Goal: Transaction & Acquisition: Purchase product/service

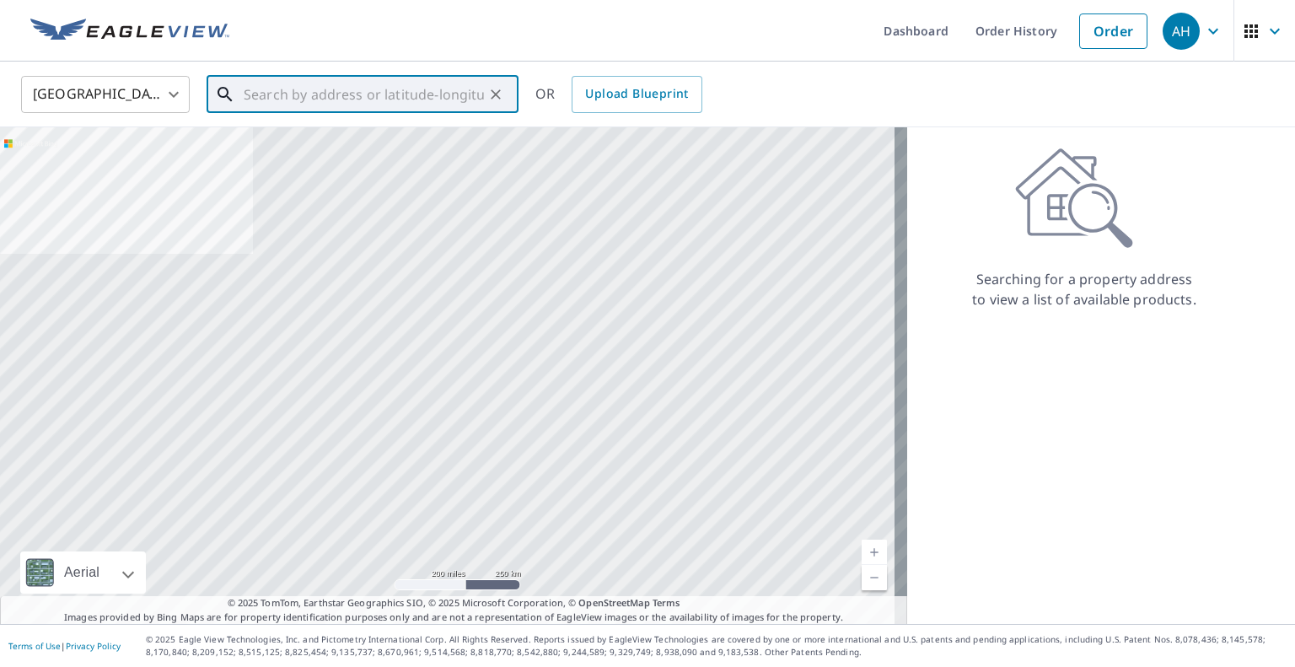
click at [386, 80] on input "text" at bounding box center [364, 94] width 240 height 47
paste input "[STREET_ADDRESS][PERSON_NAME]"
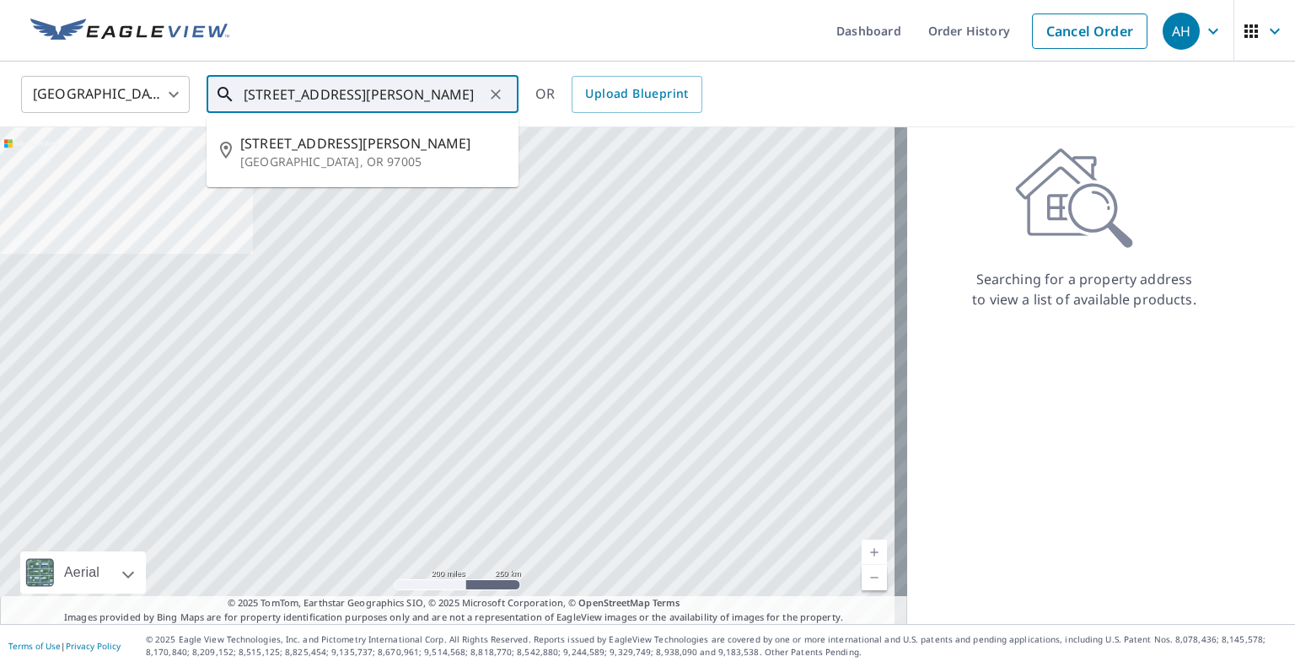
drag, startPoint x: 285, startPoint y: 92, endPoint x: 251, endPoint y: 94, distance: 33.8
click at [251, 94] on input "[STREET_ADDRESS][PERSON_NAME]" at bounding box center [364, 94] width 240 height 47
click at [419, 91] on input "[STREET_ADDRESS][PERSON_NAME]" at bounding box center [364, 94] width 240 height 47
click at [371, 145] on span "[STREET_ADDRESS][PERSON_NAME]" at bounding box center [372, 143] width 265 height 20
type input "[STREET_ADDRESS][PERSON_NAME][PERSON_NAME]"
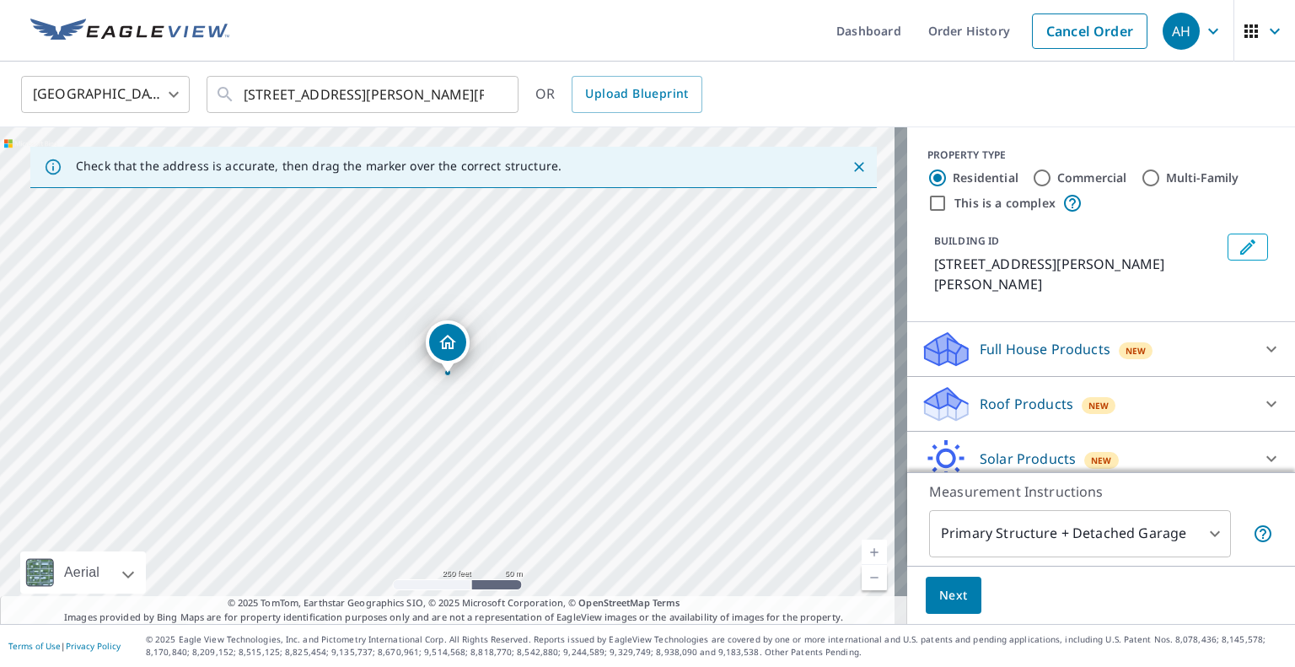
click at [1029, 394] on p "Roof Products" at bounding box center [1027, 404] width 94 height 20
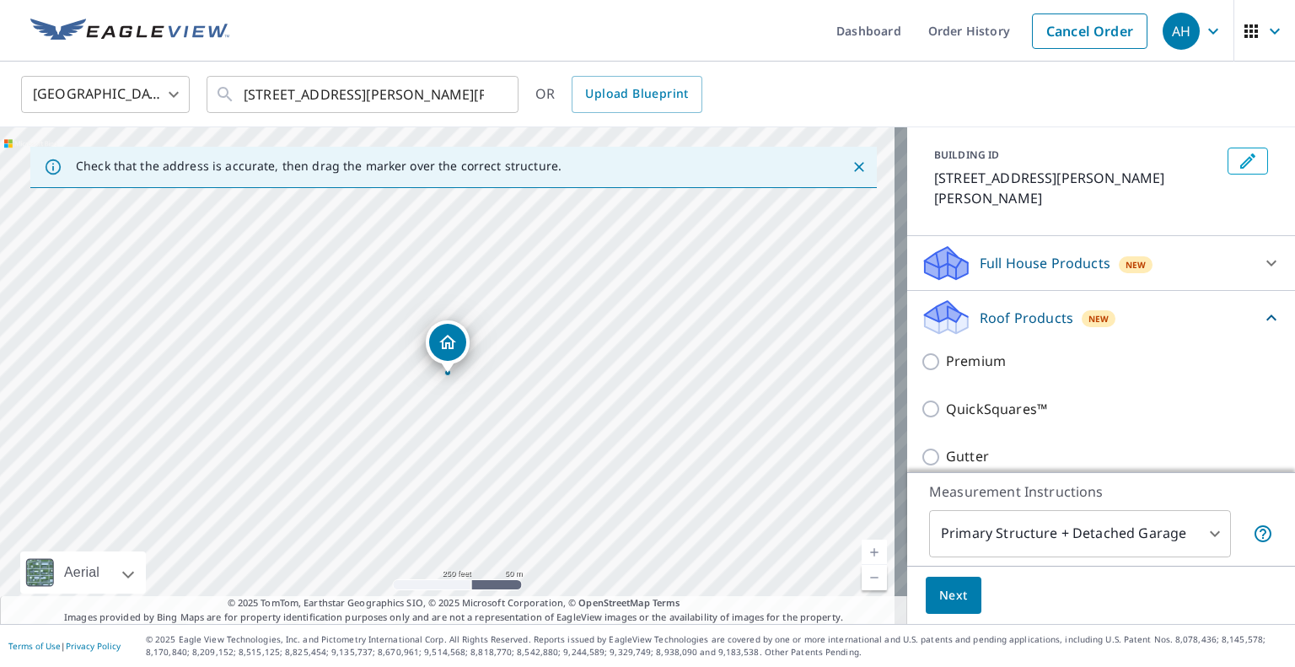
scroll to position [169, 0]
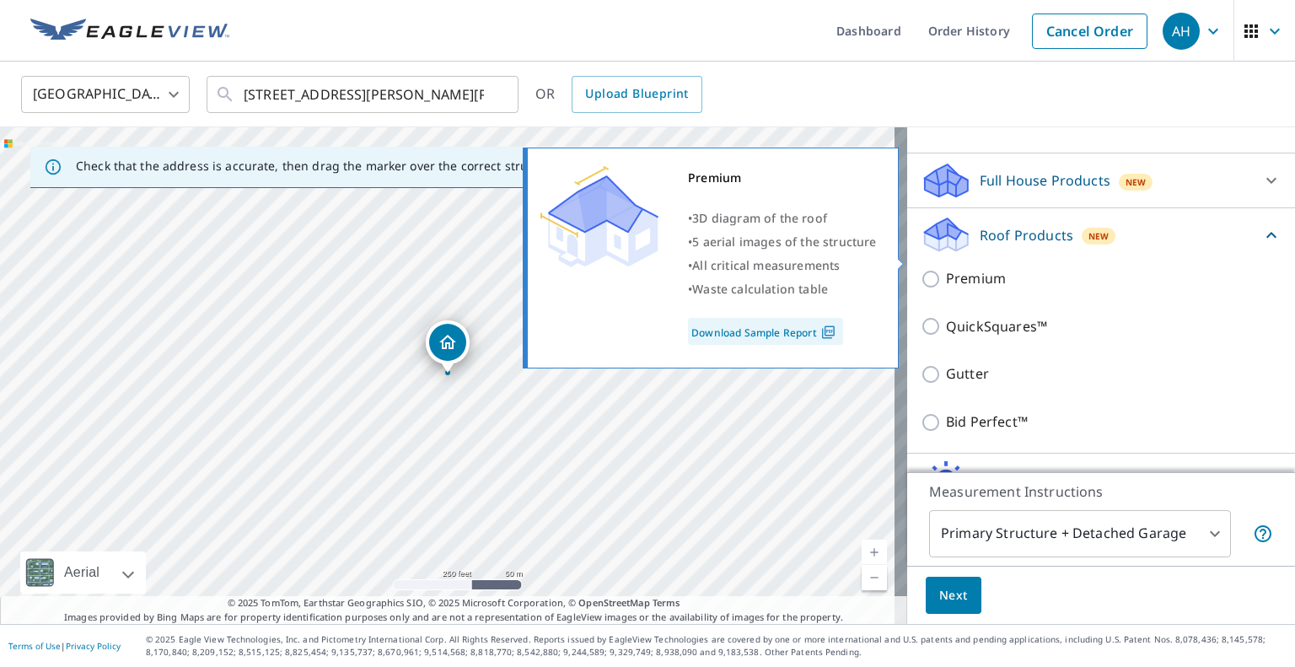
click at [921, 269] on input "Premium" at bounding box center [933, 279] width 25 height 20
checkbox input "true"
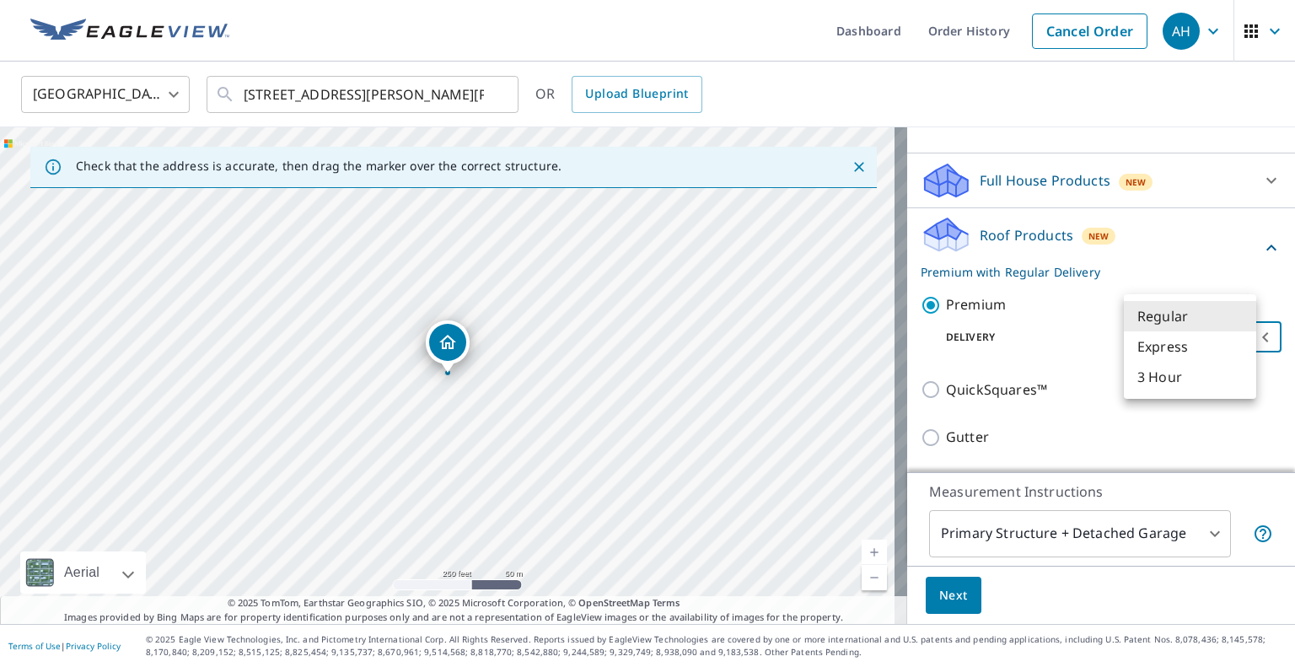
click at [1179, 324] on body "AH AH Dashboard Order History Cancel Order AH [GEOGRAPHIC_DATA] [GEOGRAPHIC_DAT…" at bounding box center [647, 333] width 1295 height 667
click at [1180, 352] on li "Express" at bounding box center [1190, 346] width 132 height 30
type input "4"
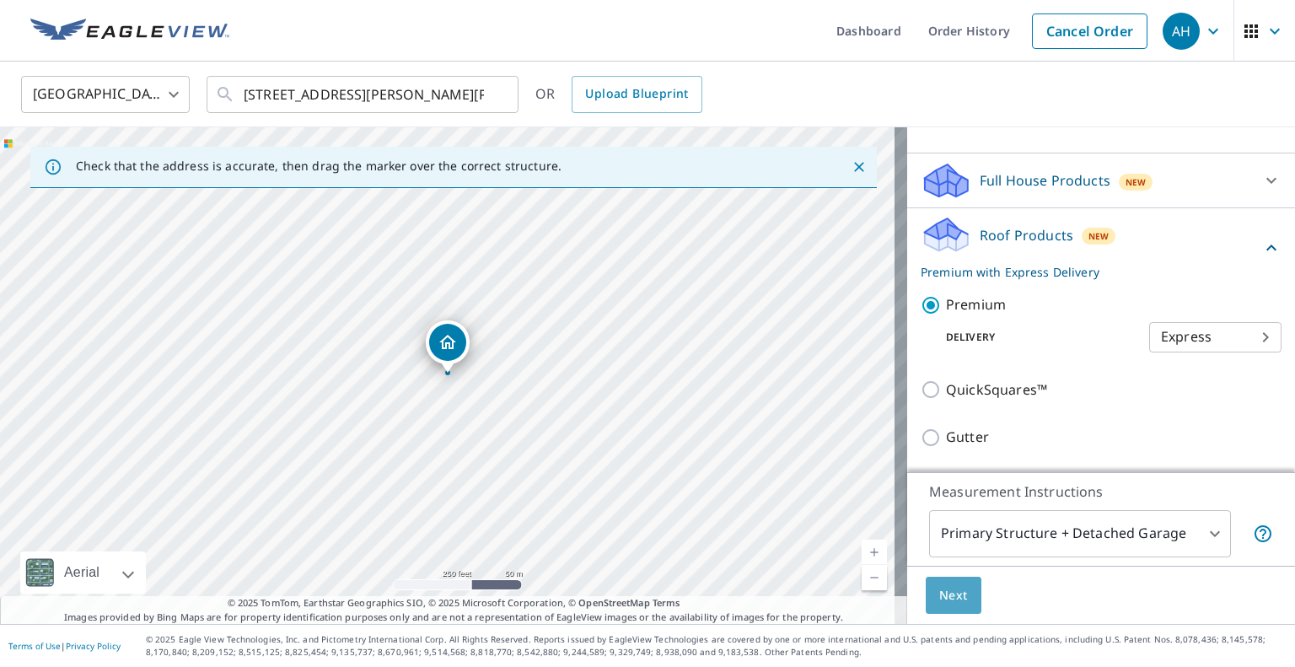
click at [931, 583] on button "Next" at bounding box center [954, 596] width 56 height 38
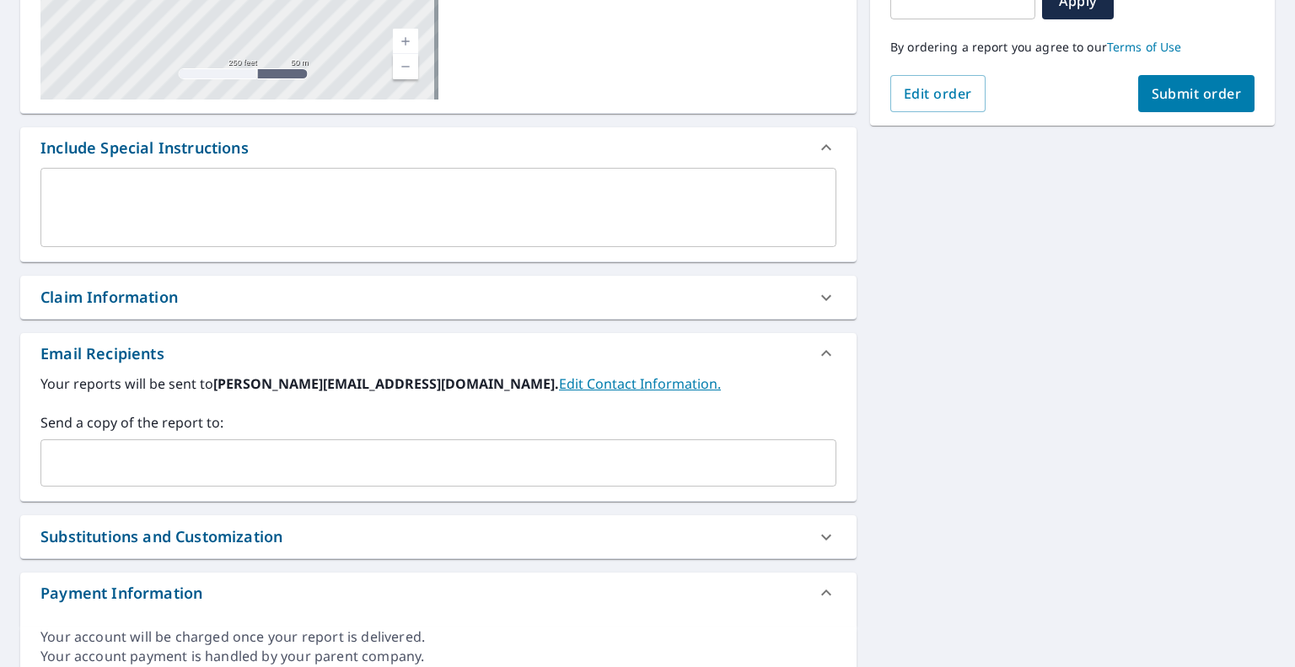
scroll to position [337, 0]
click at [315, 457] on input "text" at bounding box center [425, 462] width 755 height 32
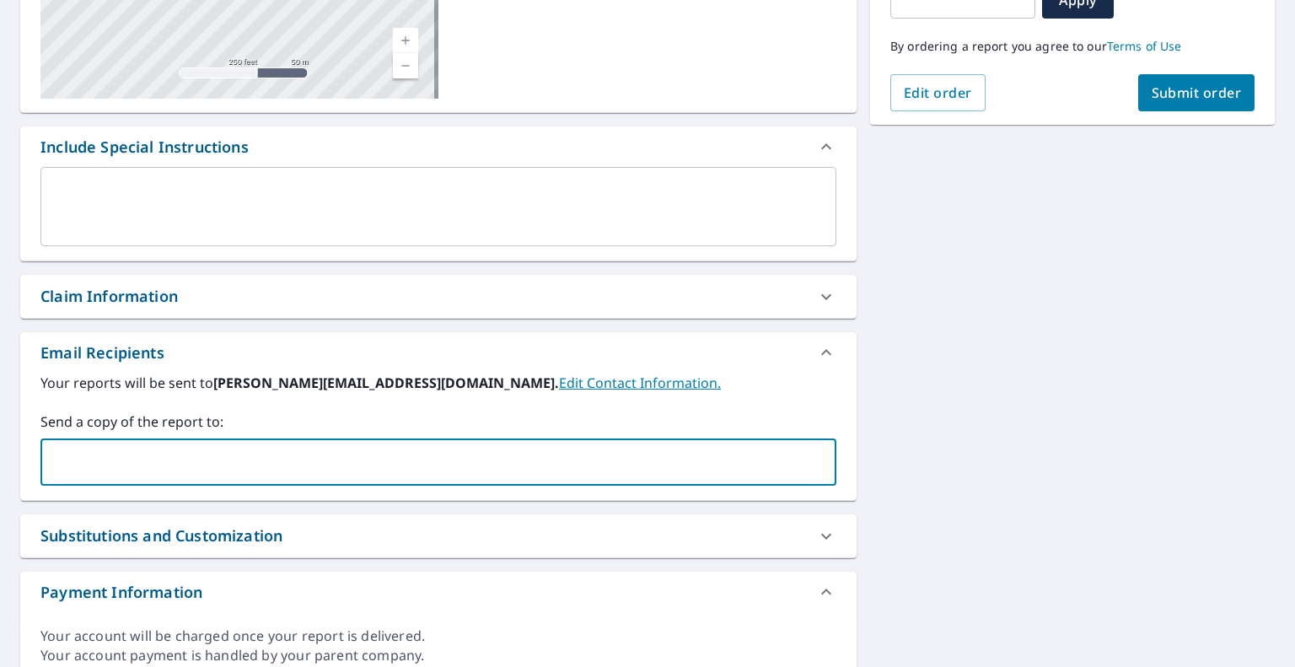
paste input "[EMAIL_ADDRESS][DOMAIN_NAME]"
type input "[EMAIL_ADDRESS][DOMAIN_NAME]"
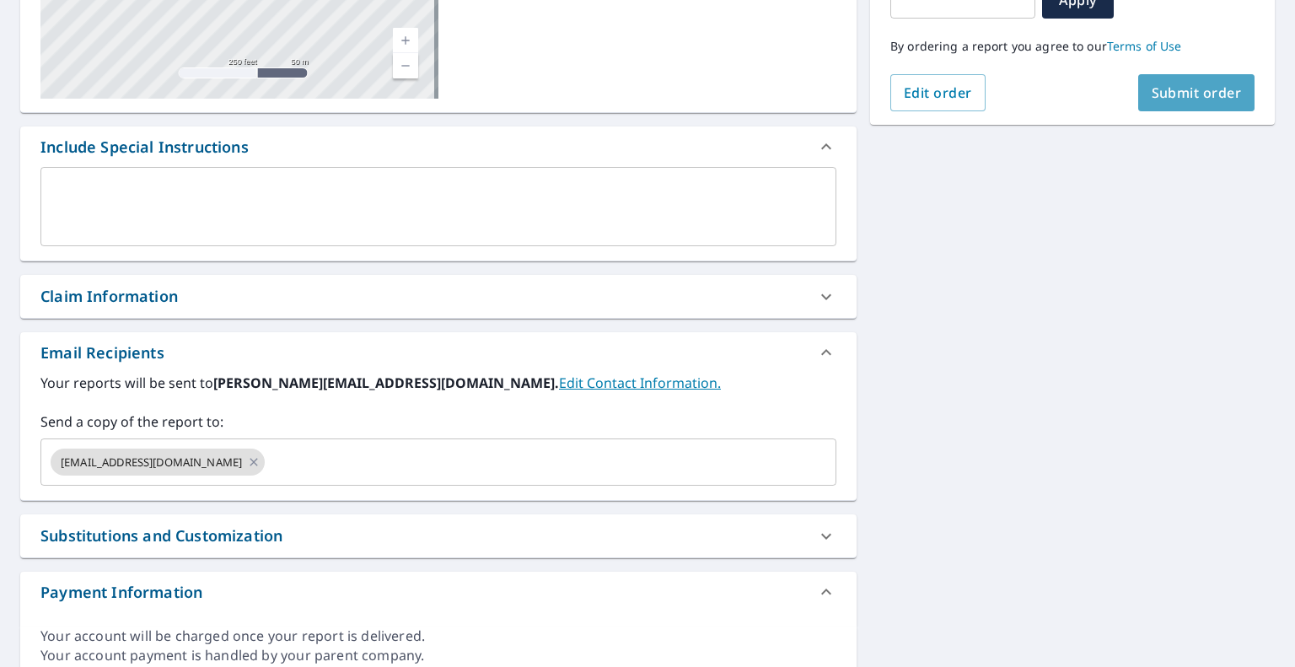
click at [1138, 89] on button "Submit order" at bounding box center [1196, 92] width 117 height 37
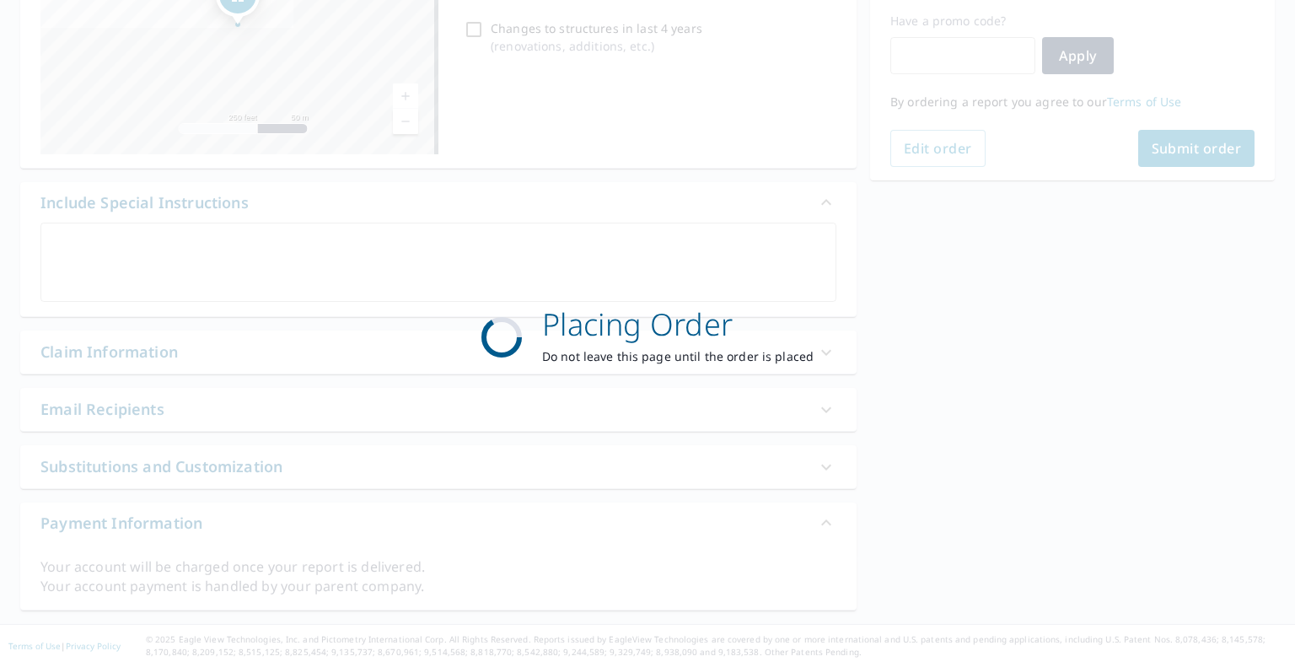
scroll to position [280, 0]
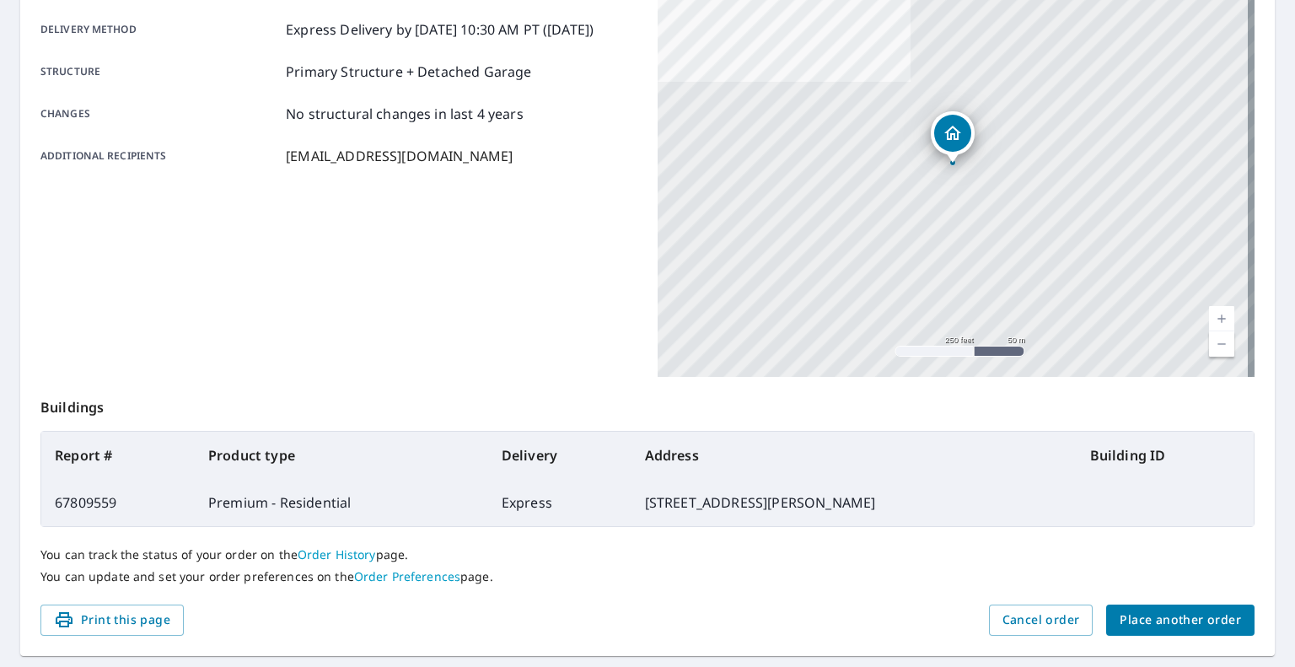
click at [1143, 620] on span "Place another order" at bounding box center [1180, 620] width 121 height 21
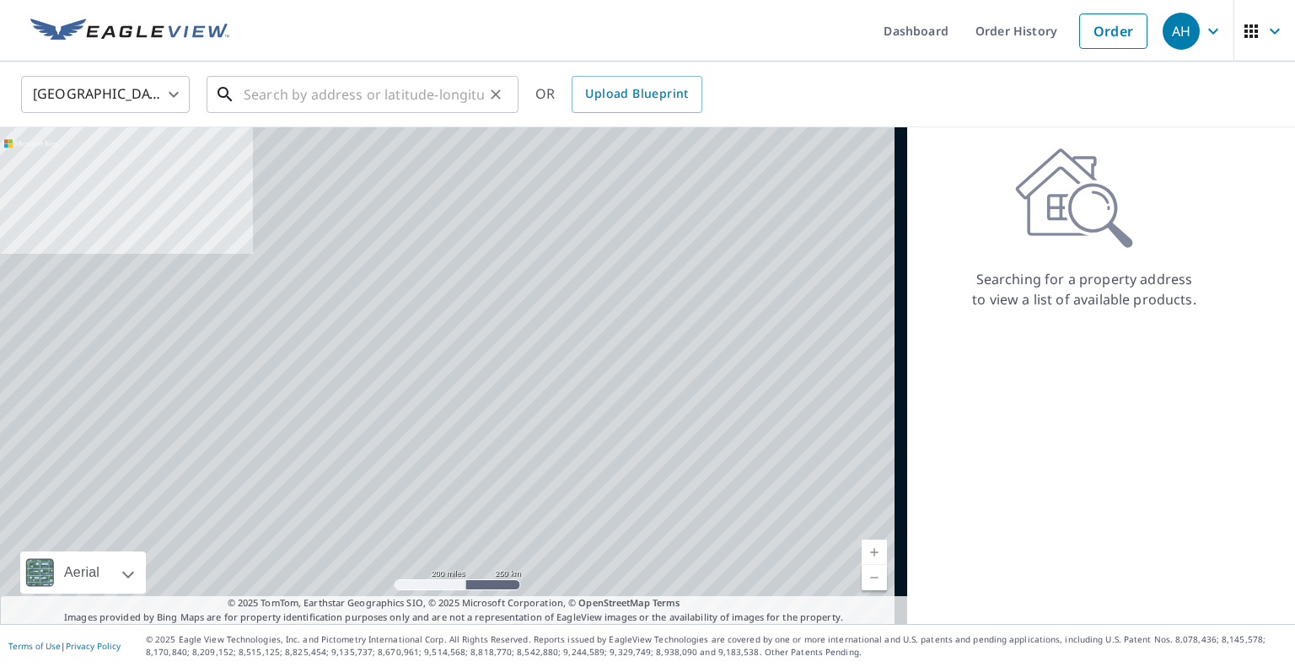
click at [422, 102] on input "text" at bounding box center [364, 94] width 240 height 47
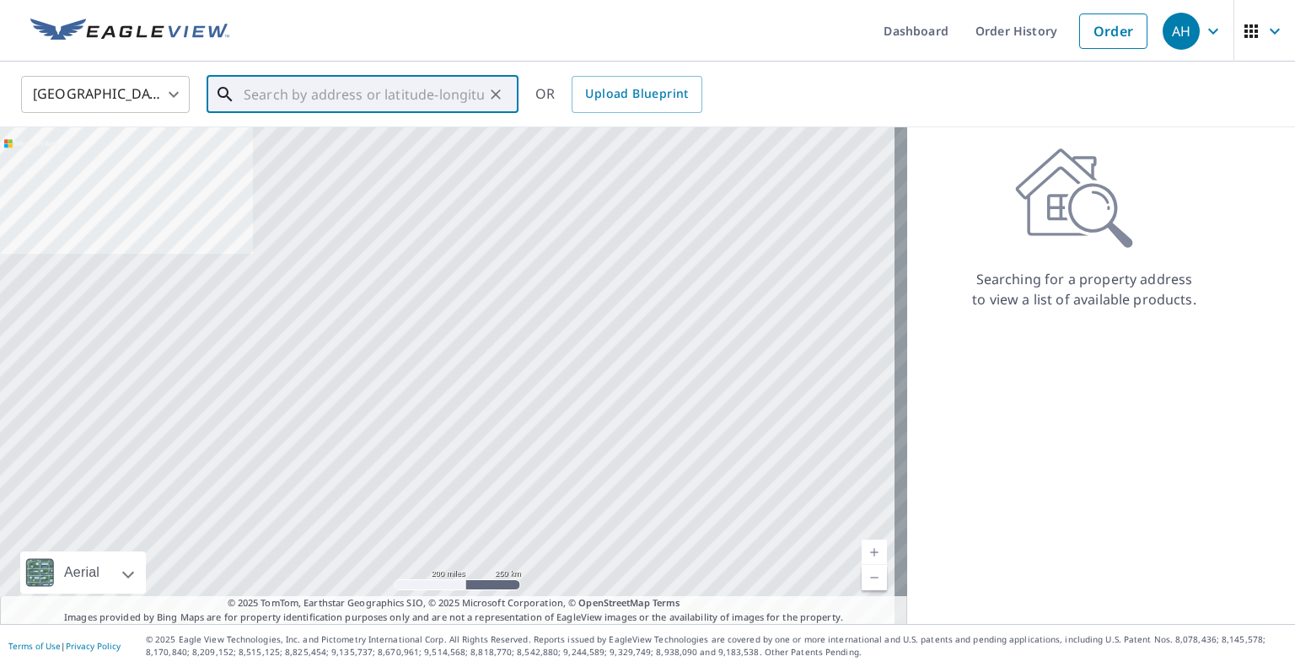
paste input "[STREET_ADDRESS]"
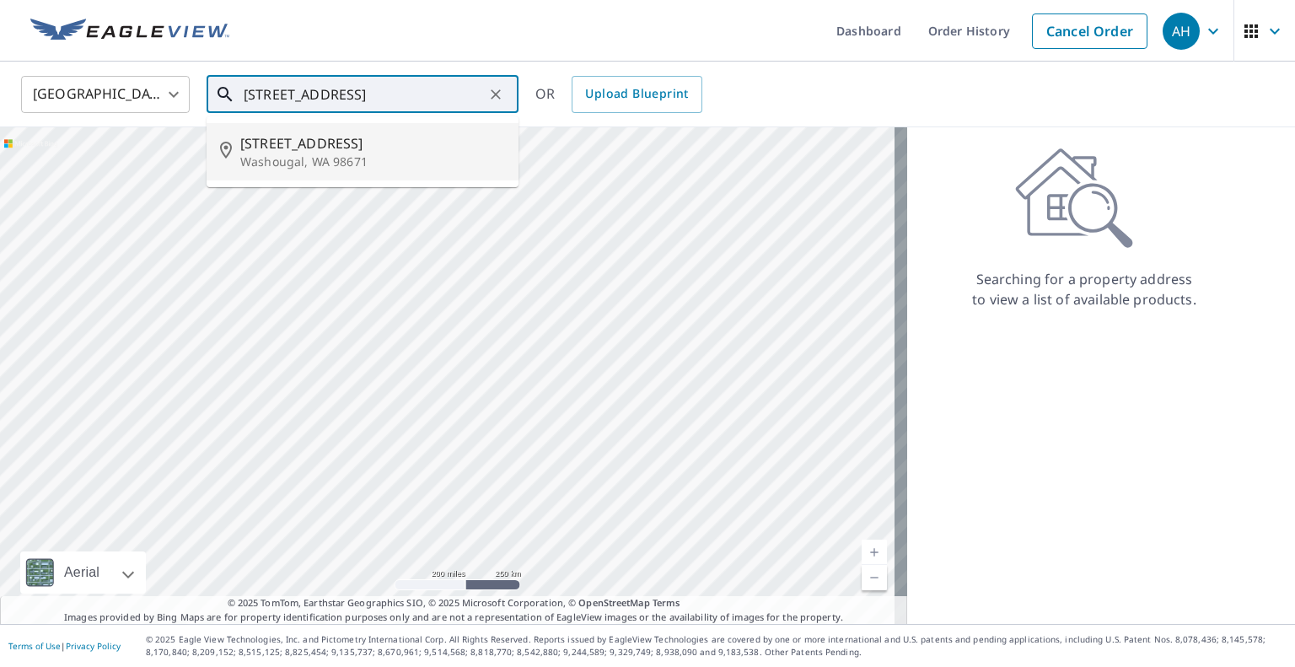
click at [337, 157] on p "Washougal, WA 98671" at bounding box center [372, 161] width 265 height 17
type input "[STREET_ADDRESS]"
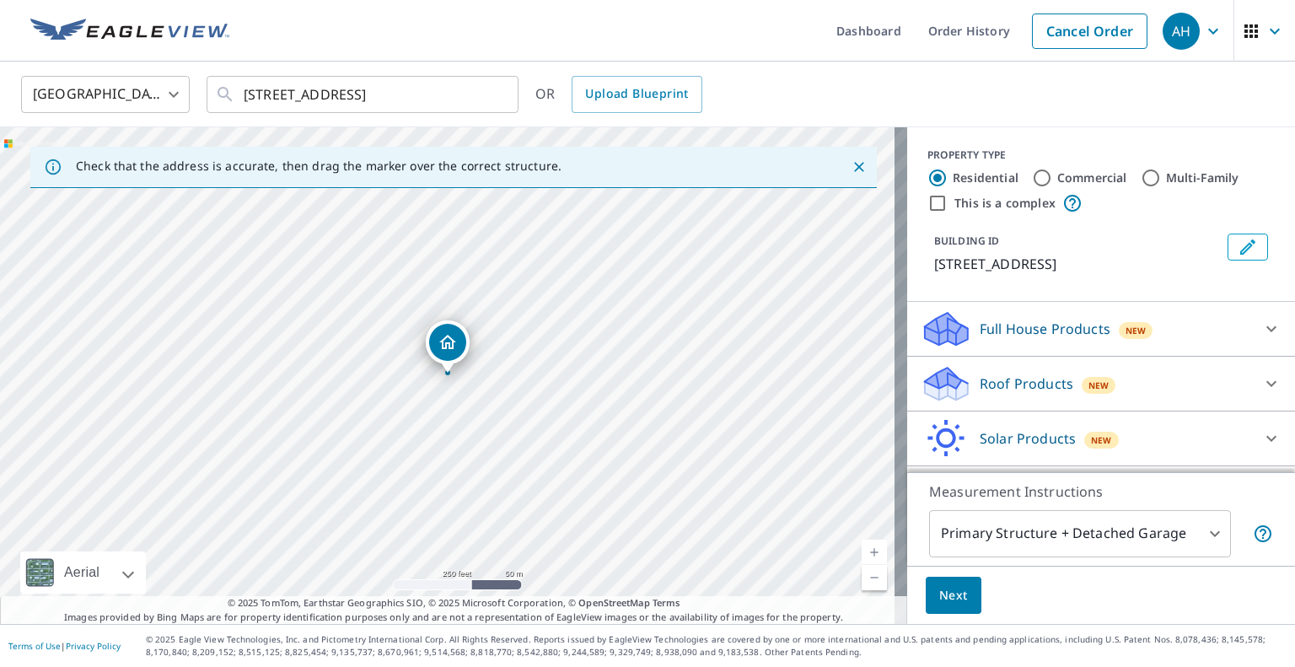
click at [1005, 391] on p "Roof Products" at bounding box center [1027, 383] width 94 height 20
click at [923, 438] on div "Premium" at bounding box center [1101, 427] width 361 height 48
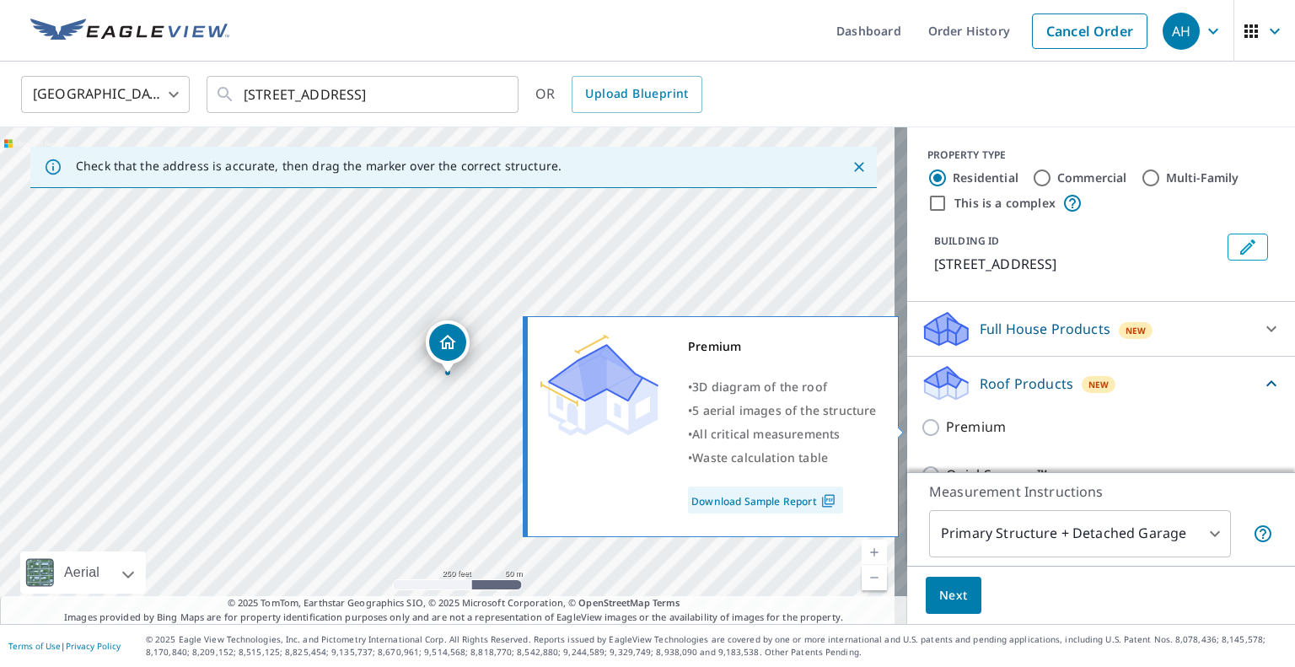
click at [921, 427] on input "Premium" at bounding box center [933, 427] width 25 height 20
checkbox input "true"
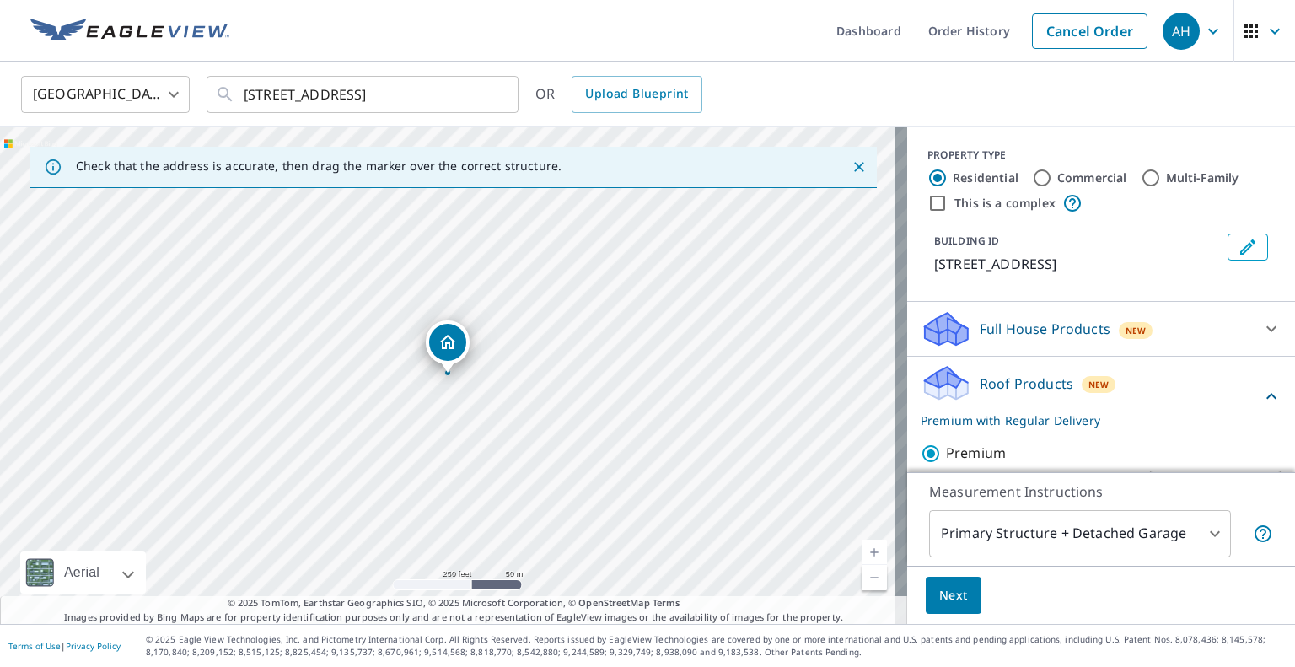
click at [939, 594] on span "Next" at bounding box center [953, 595] width 29 height 21
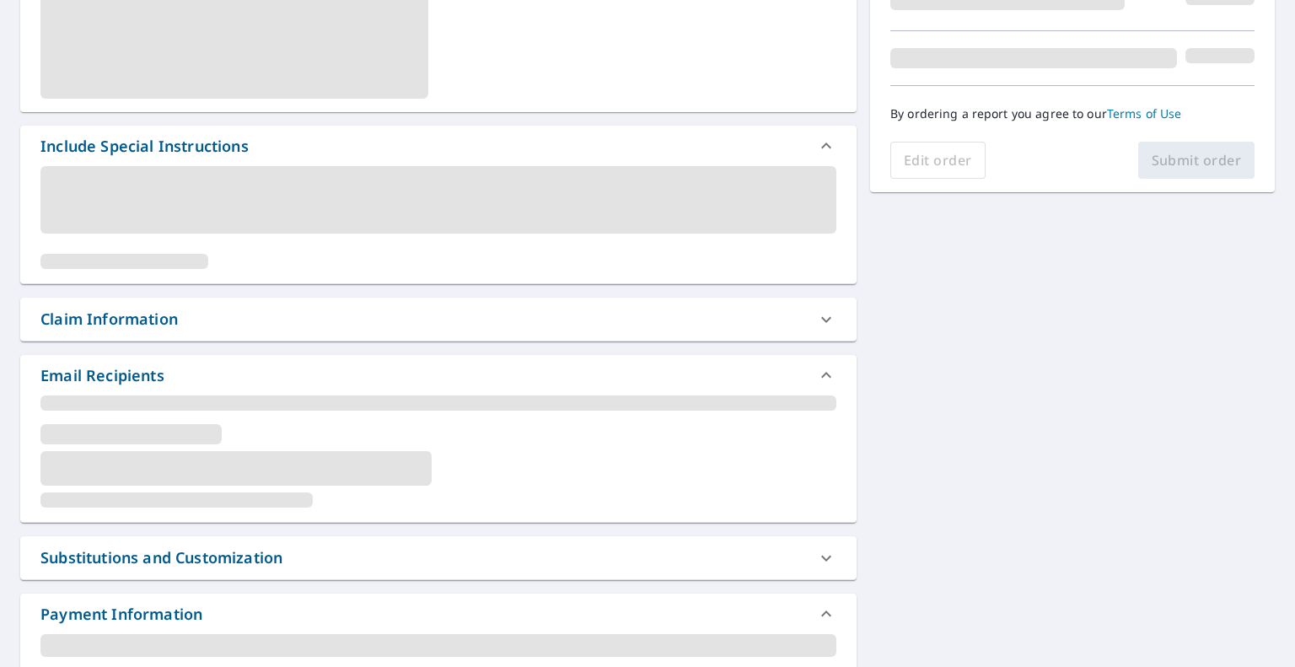
scroll to position [405, 0]
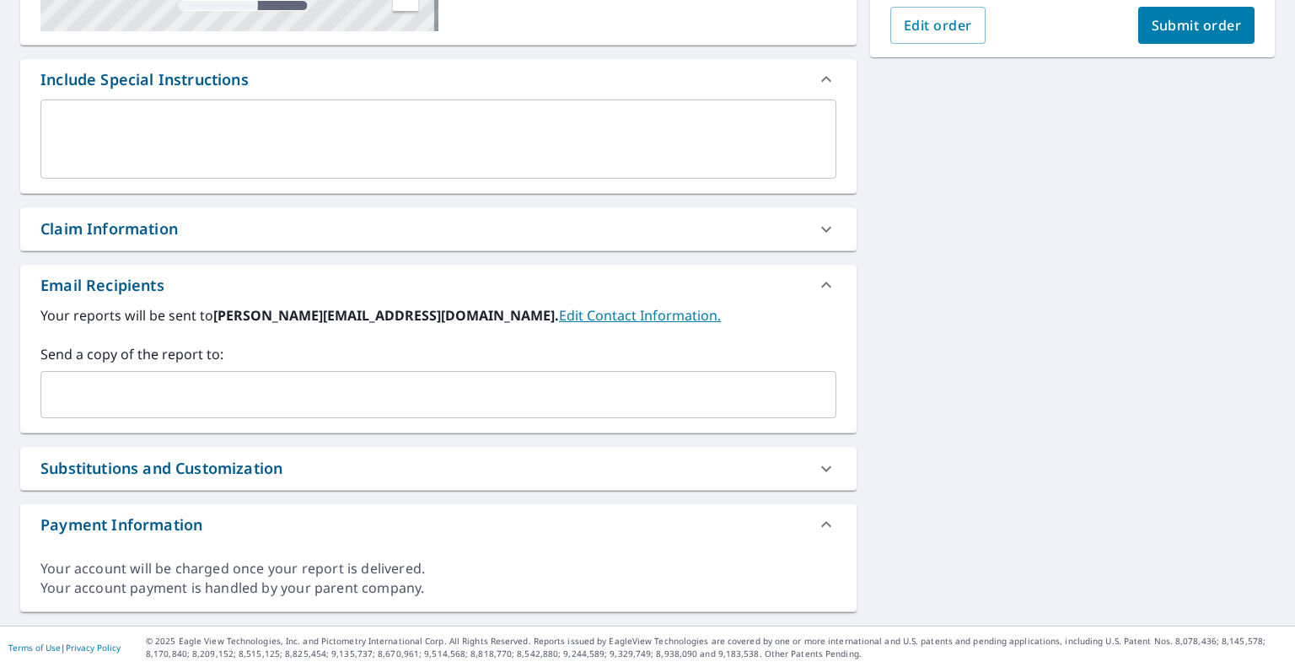
click at [254, 390] on input "text" at bounding box center [425, 395] width 755 height 32
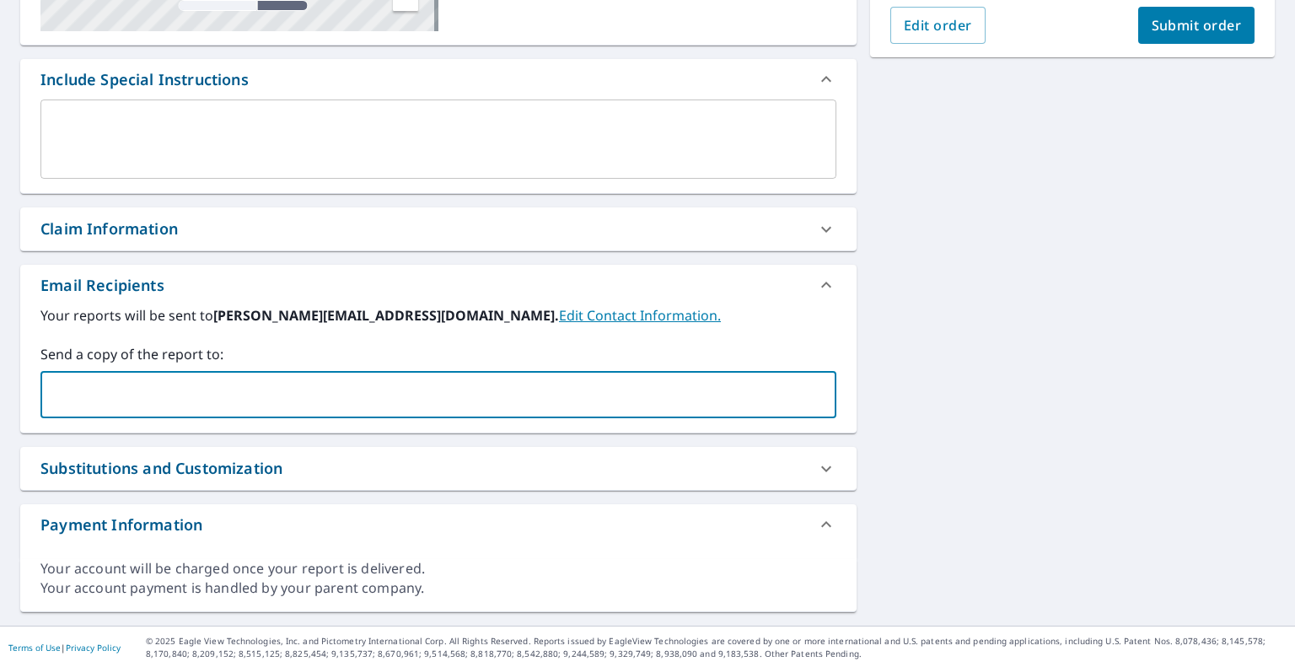
paste input "[EMAIL_ADDRESS][DOMAIN_NAME]"
type input "[EMAIL_ADDRESS][DOMAIN_NAME]"
click at [1181, 16] on span "Submit order" at bounding box center [1197, 25] width 90 height 19
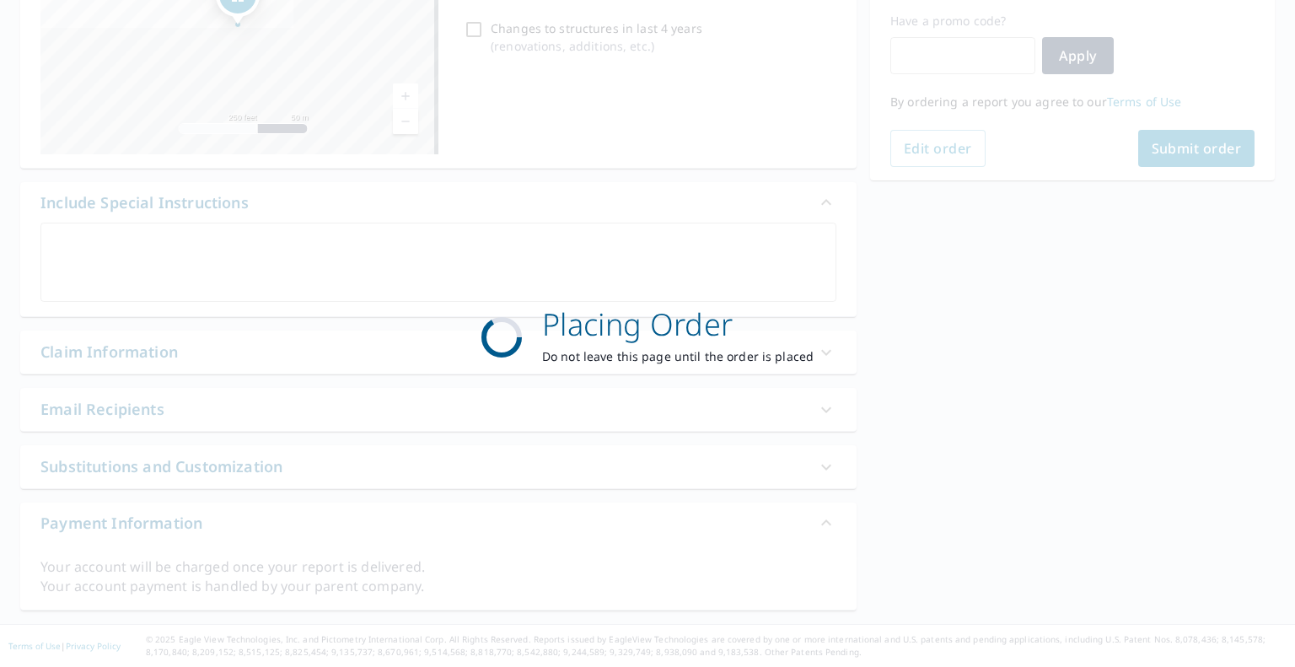
scroll to position [280, 0]
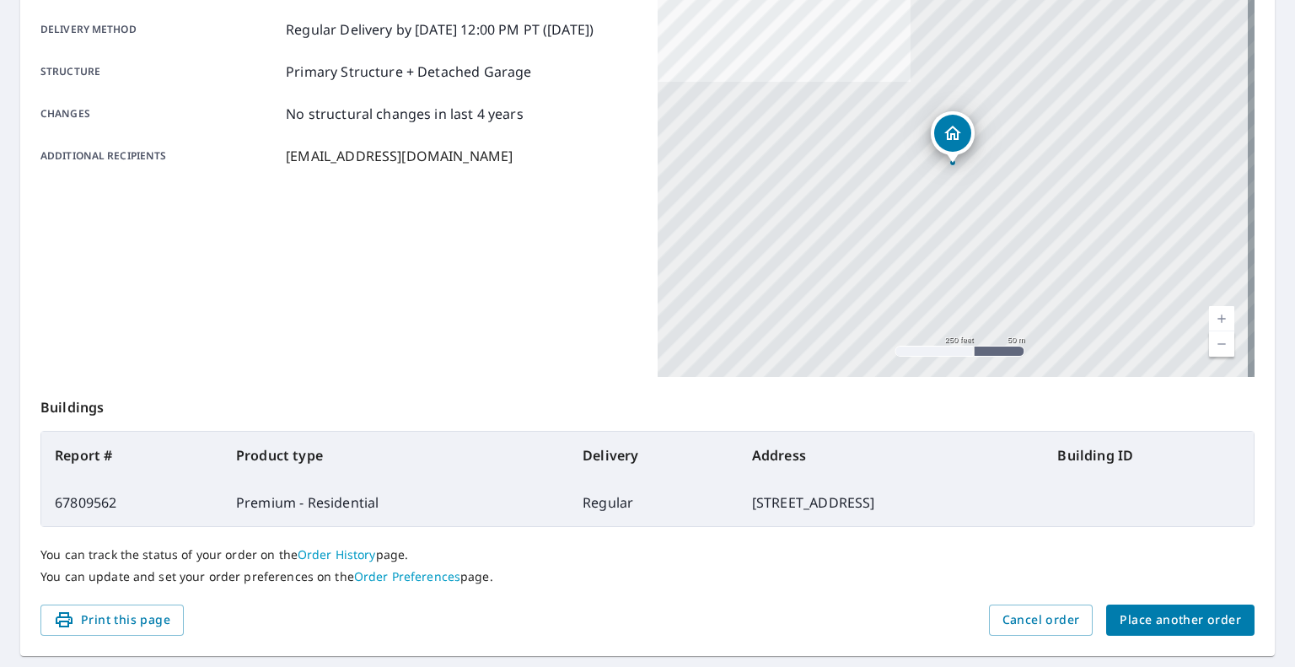
scroll to position [280, 0]
click at [1163, 603] on div "You can track the status of your order on the Order History page. You can updat…" at bounding box center [647, 566] width 1214 height 78
click at [1160, 610] on span "Place another order" at bounding box center [1180, 620] width 121 height 21
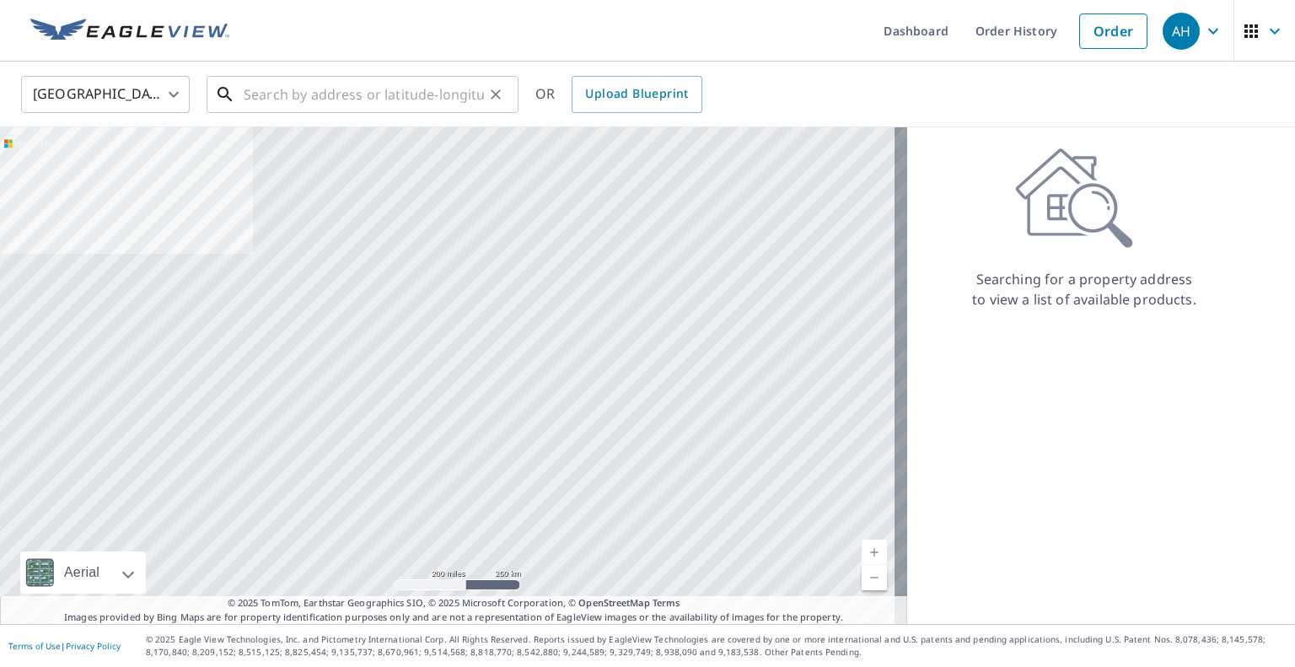
click at [441, 92] on input "text" at bounding box center [364, 94] width 240 height 47
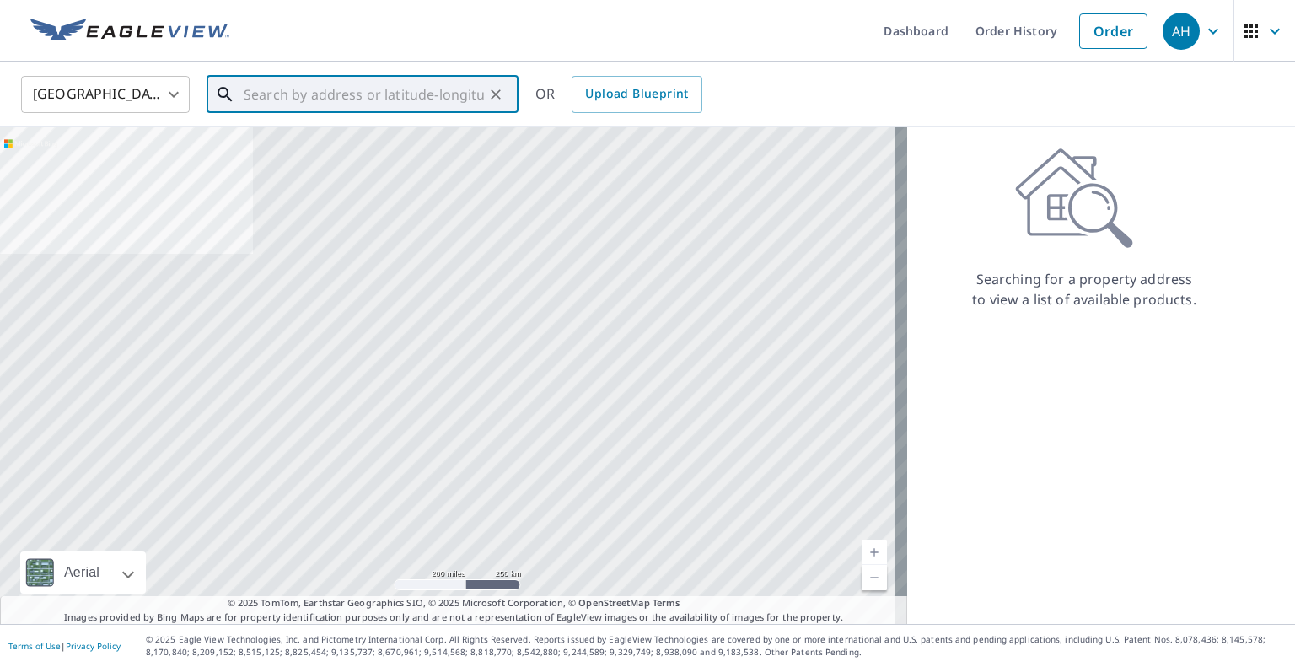
paste input "[STREET_ADDRESS][PERSON_NAME]"
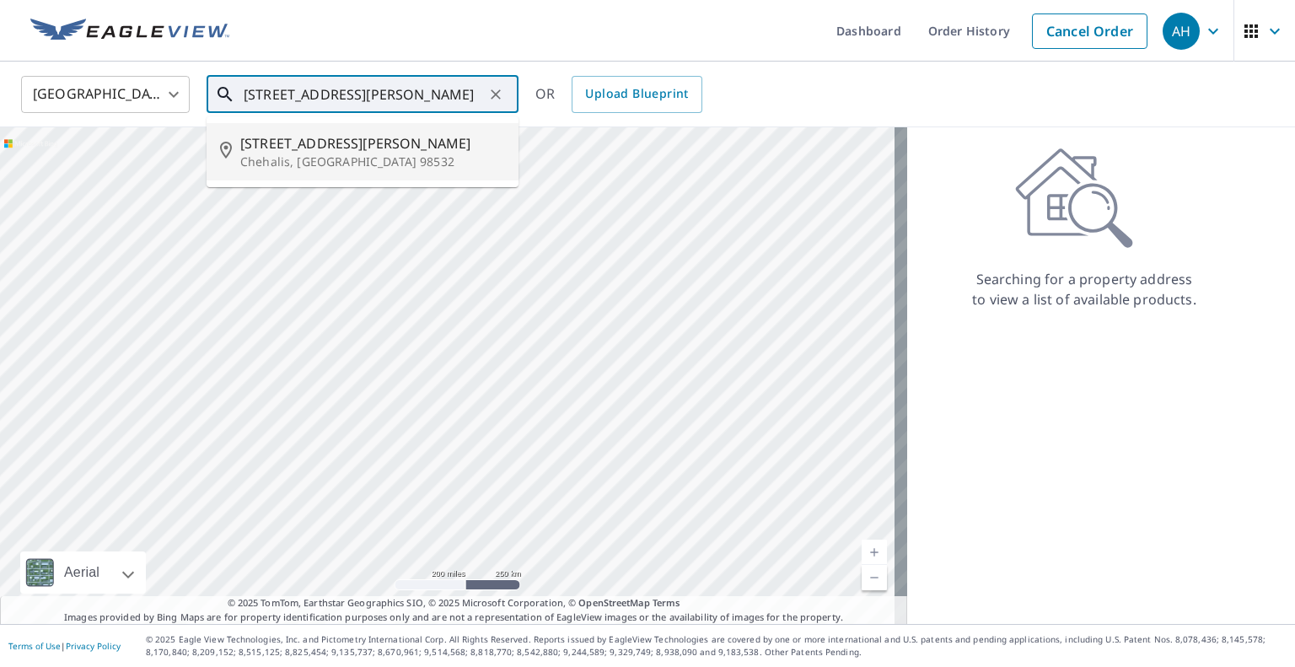
click at [347, 137] on span "[STREET_ADDRESS][PERSON_NAME]" at bounding box center [372, 143] width 265 height 20
type input "[STREET_ADDRESS][PERSON_NAME]"
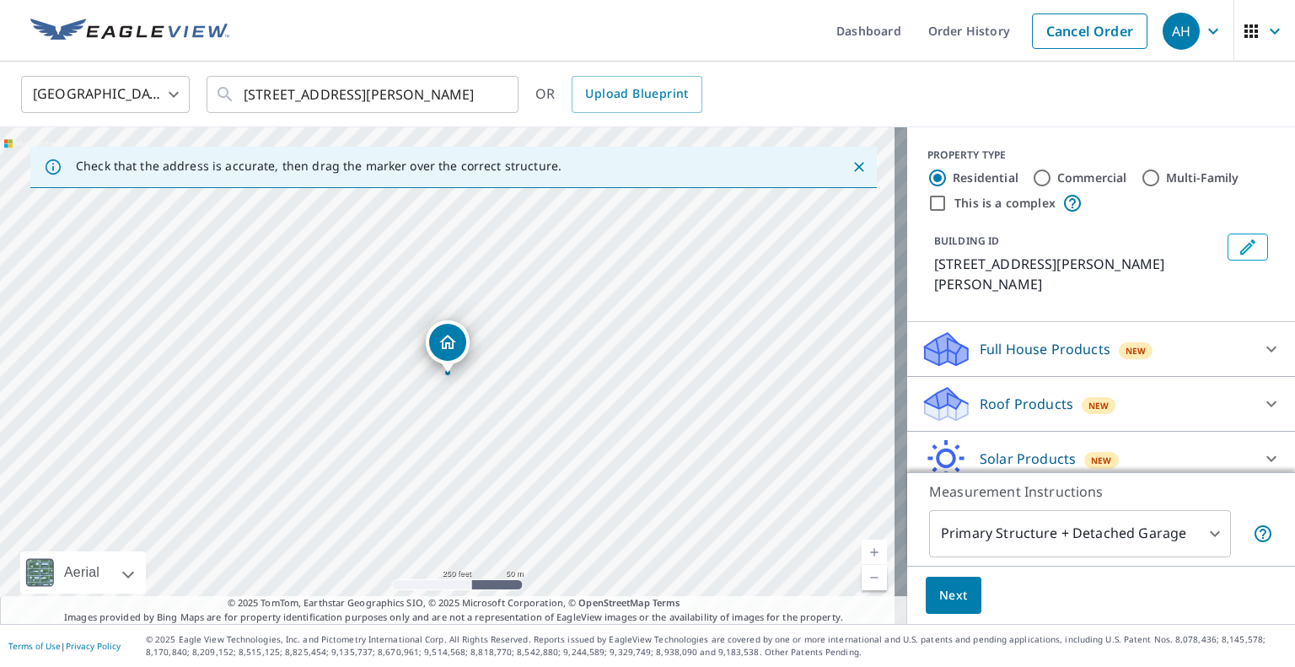
click at [980, 394] on p "Roof Products" at bounding box center [1027, 404] width 94 height 20
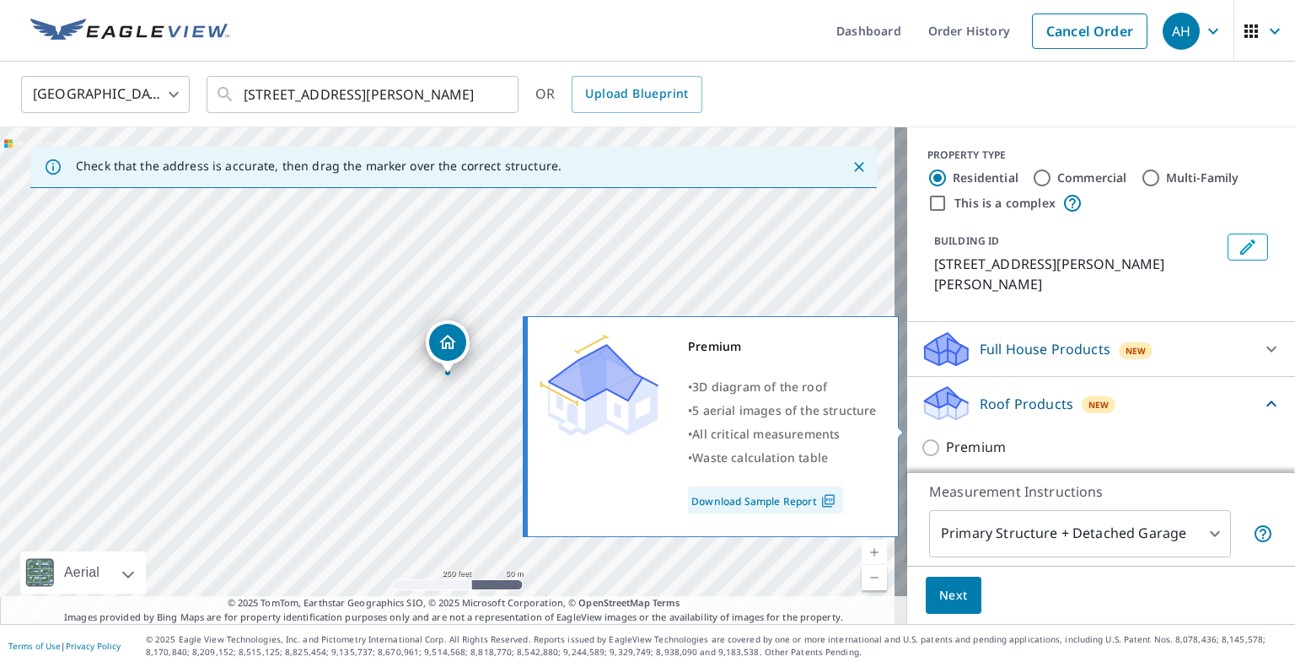
click at [927, 438] on input "Premium" at bounding box center [933, 448] width 25 height 20
checkbox input "true"
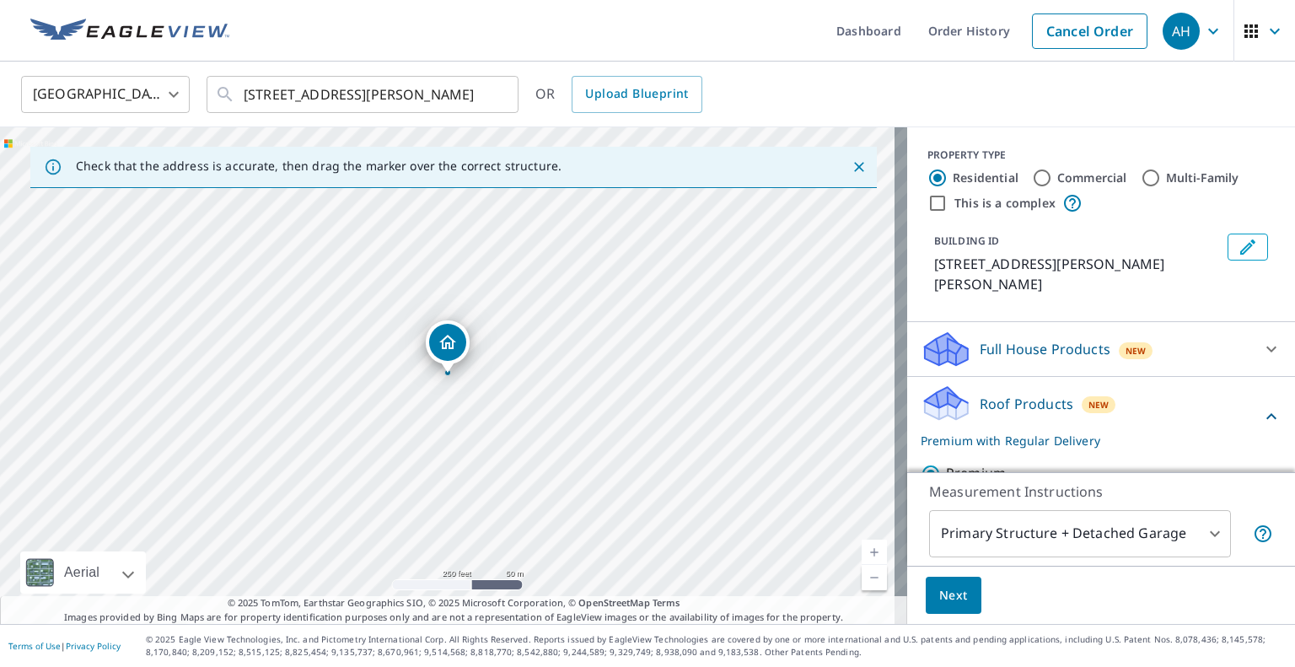
click at [939, 596] on span "Next" at bounding box center [953, 595] width 29 height 21
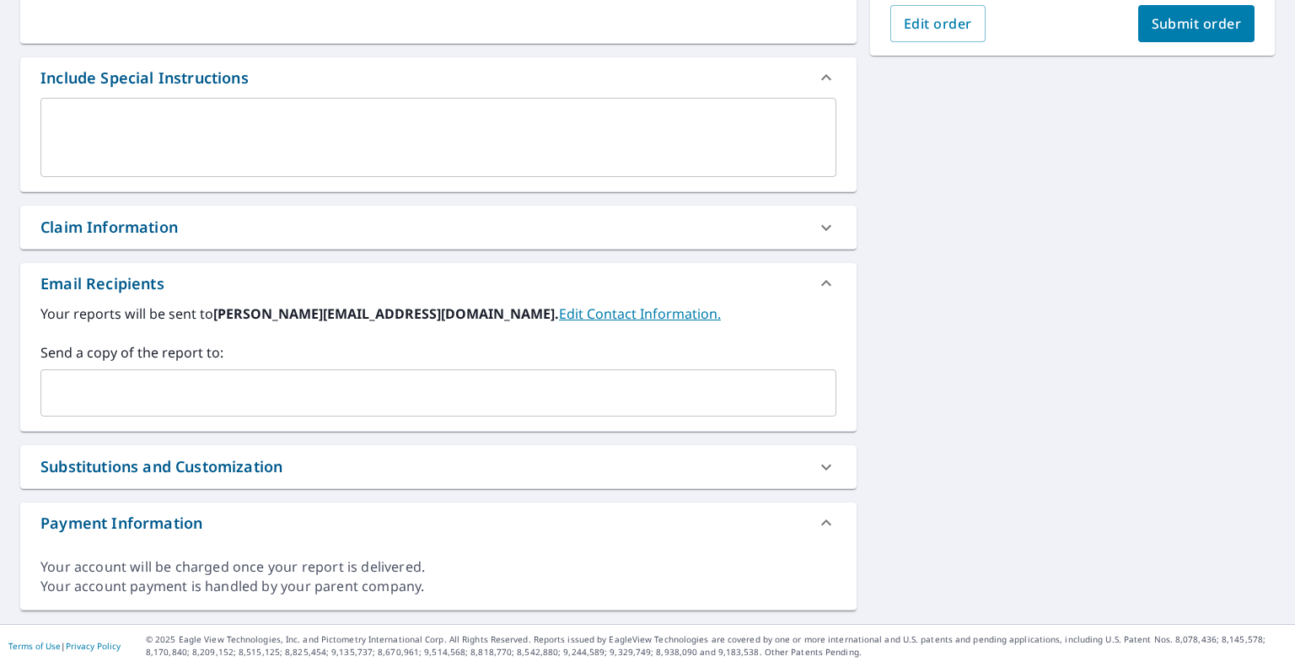
scroll to position [405, 0]
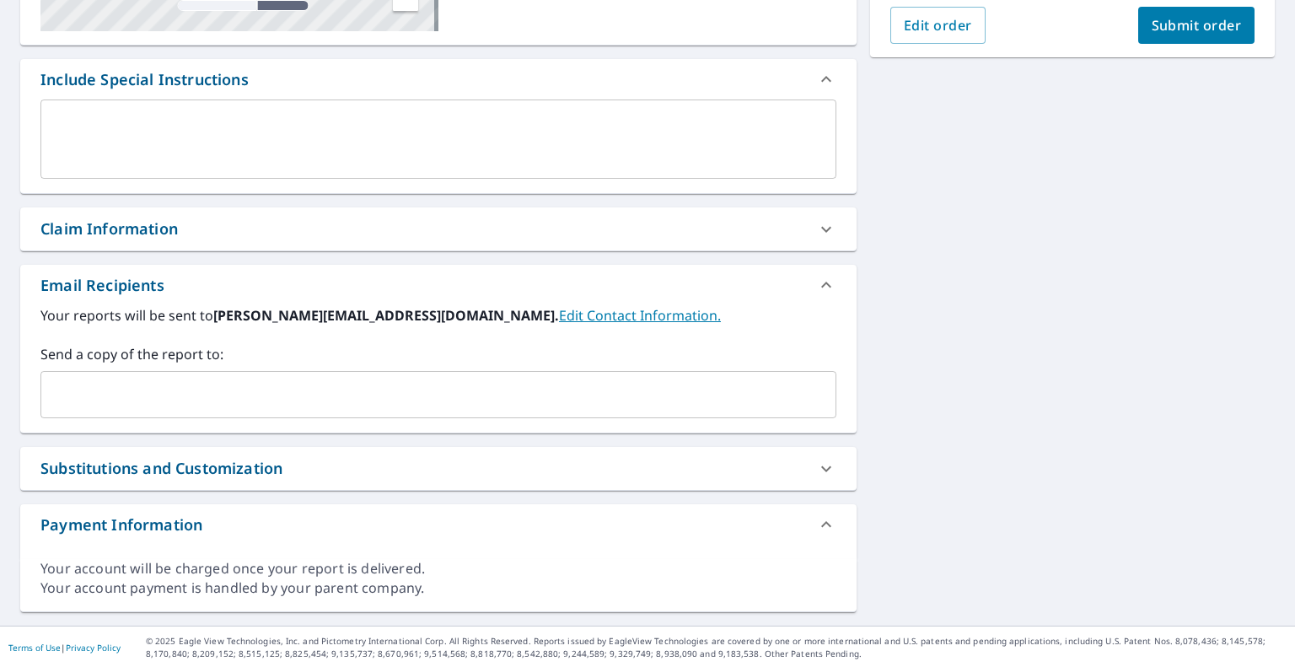
click at [258, 407] on input "text" at bounding box center [425, 395] width 755 height 32
paste input "[EMAIL_ADDRESS][DOMAIN_NAME]"
type input "[EMAIL_ADDRESS][DOMAIN_NAME]"
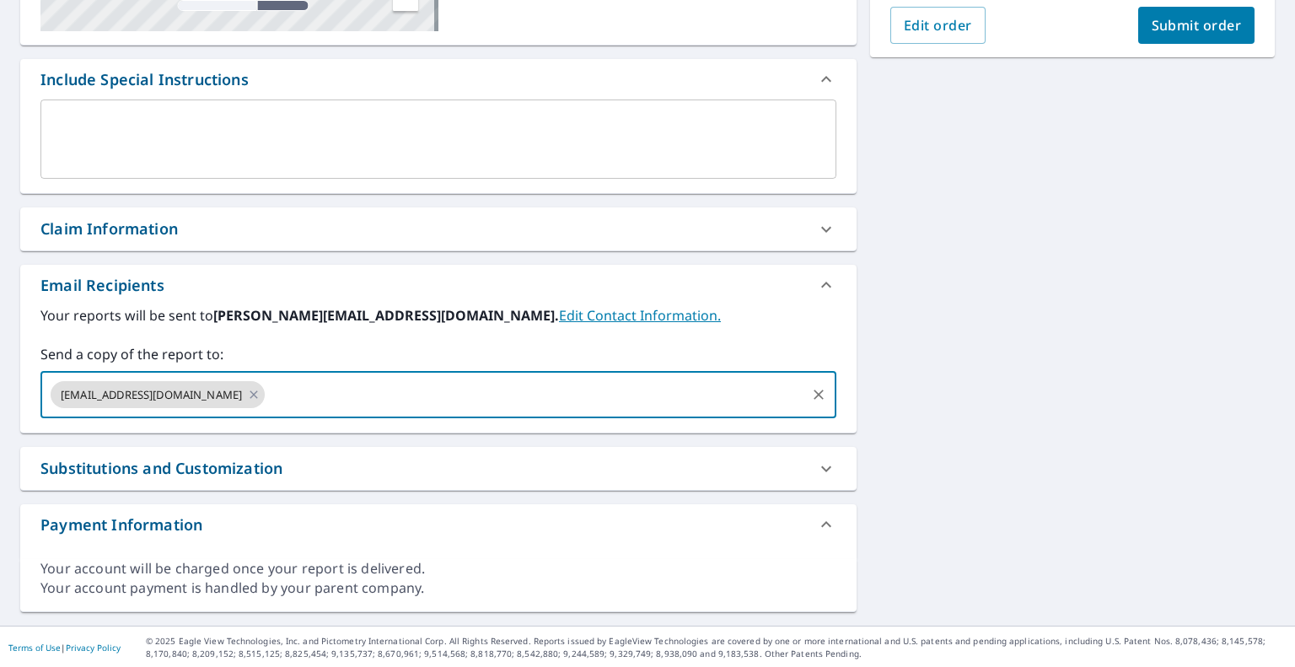
click at [1138, 23] on button "Submit order" at bounding box center [1196, 25] width 117 height 37
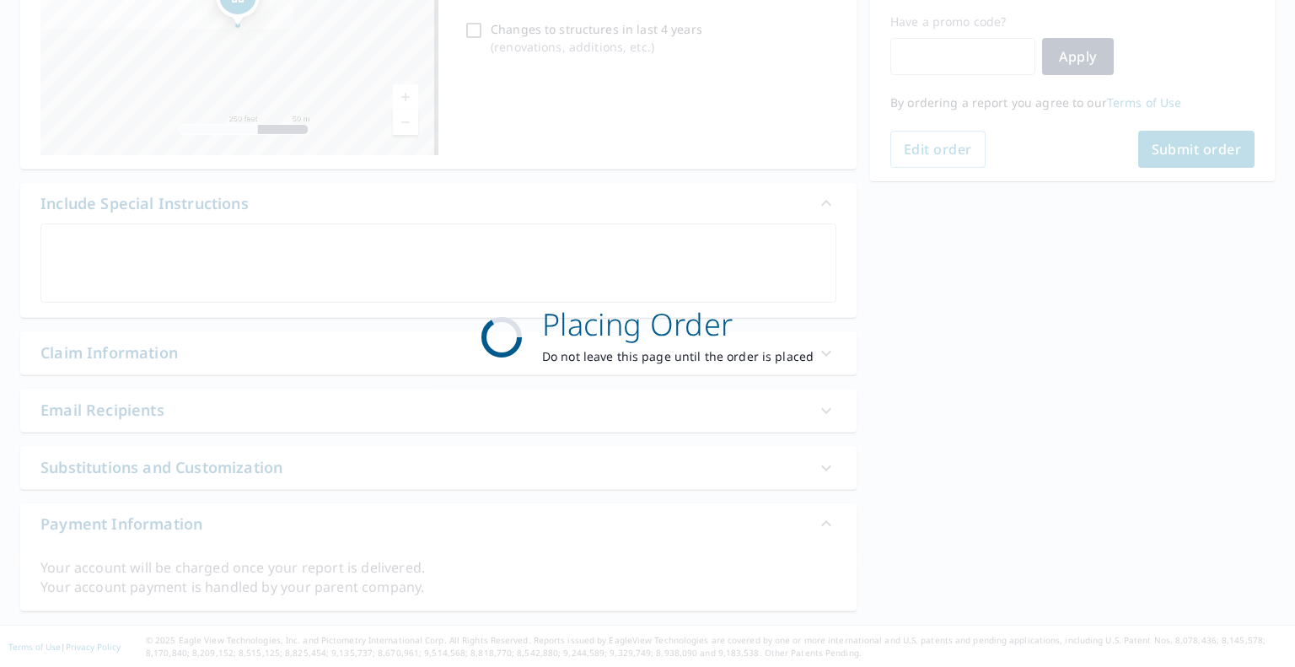
scroll to position [280, 0]
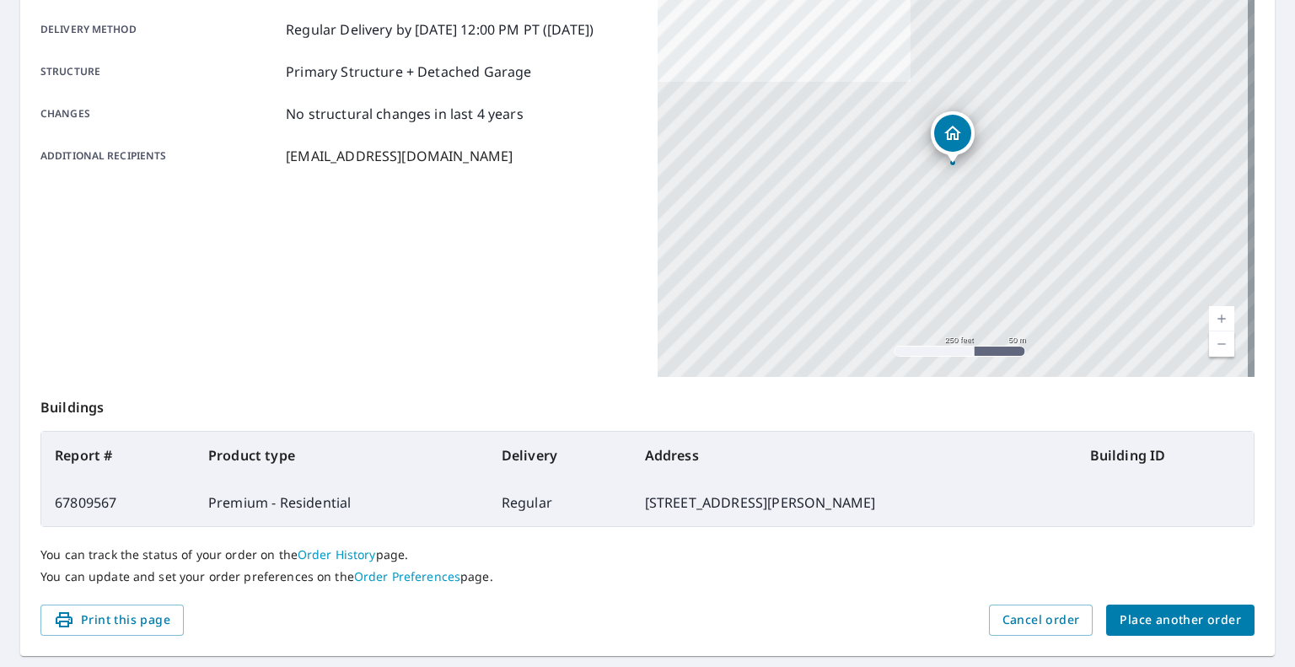
click at [1160, 610] on span "Place another order" at bounding box center [1180, 620] width 121 height 21
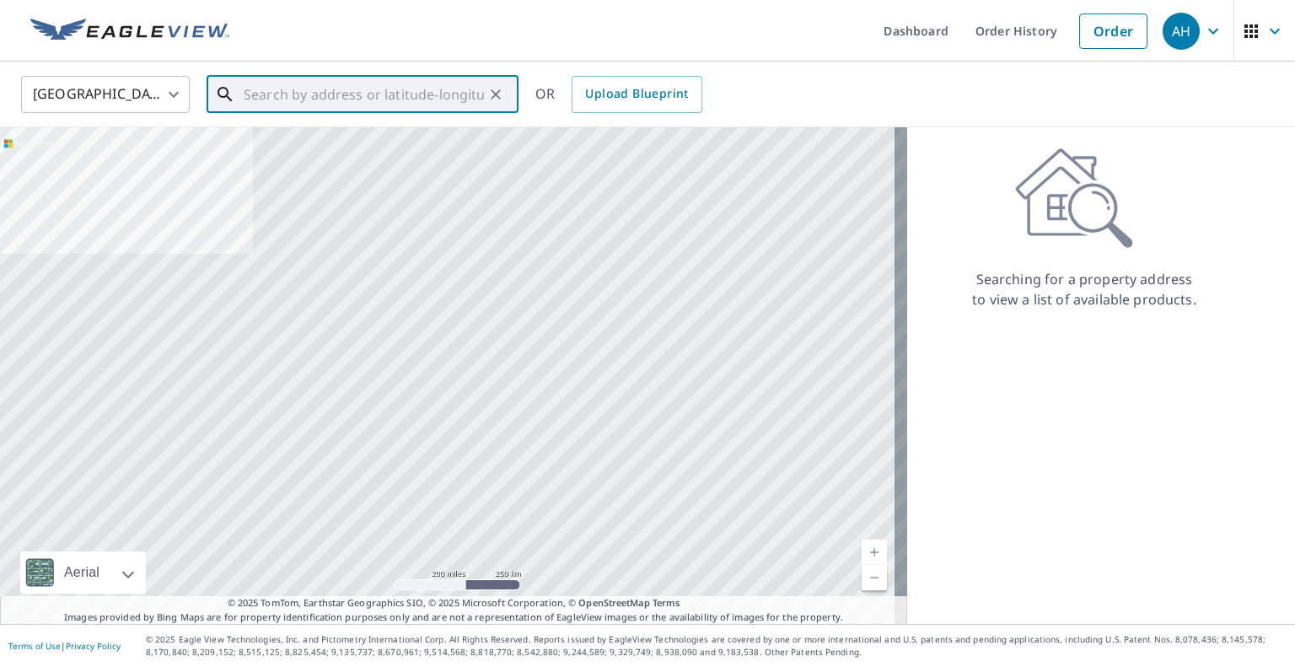
click at [373, 89] on input "text" at bounding box center [364, 94] width 240 height 47
paste input "[STREET_ADDRESS]"
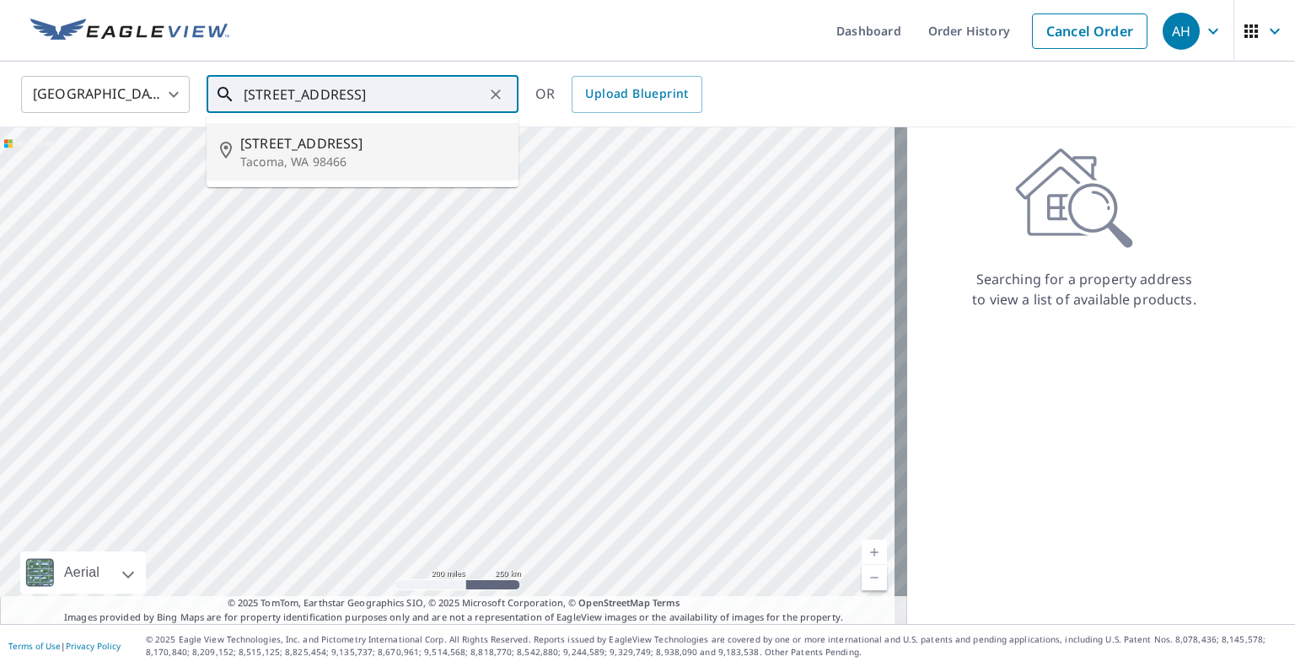
click at [332, 154] on p "Tacoma, WA 98466" at bounding box center [372, 161] width 265 height 17
type input "[STREET_ADDRESS]"
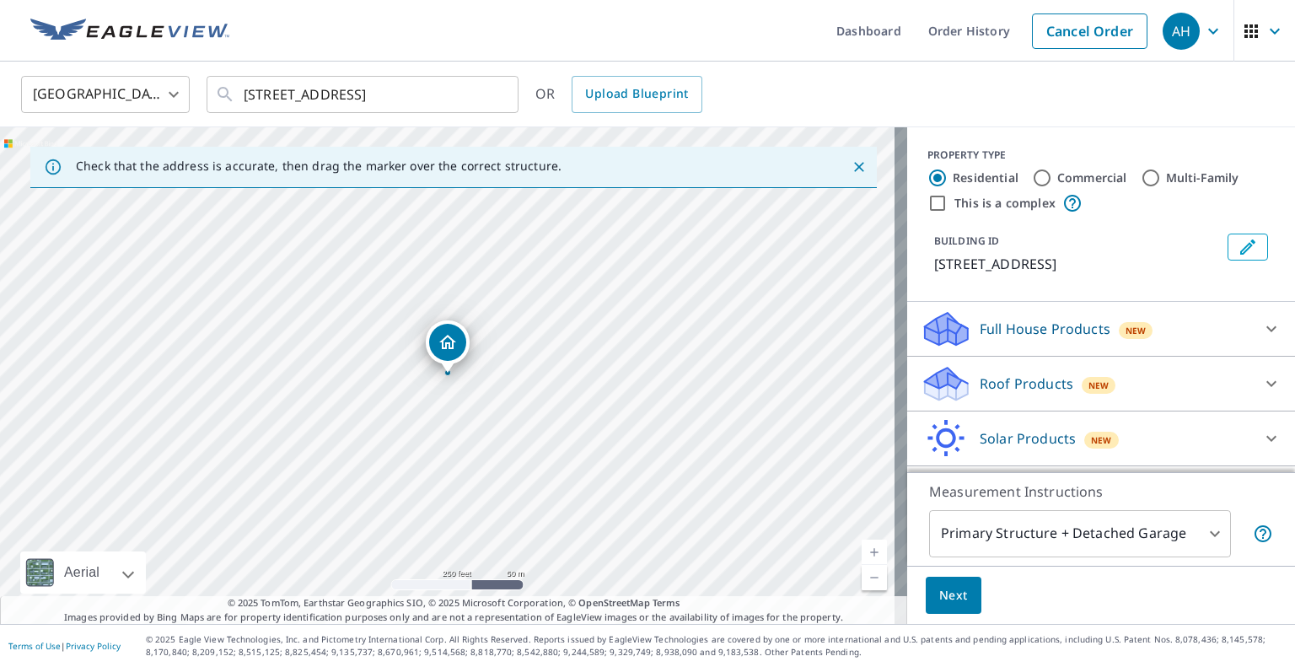
click at [1013, 394] on p "Roof Products" at bounding box center [1027, 383] width 94 height 20
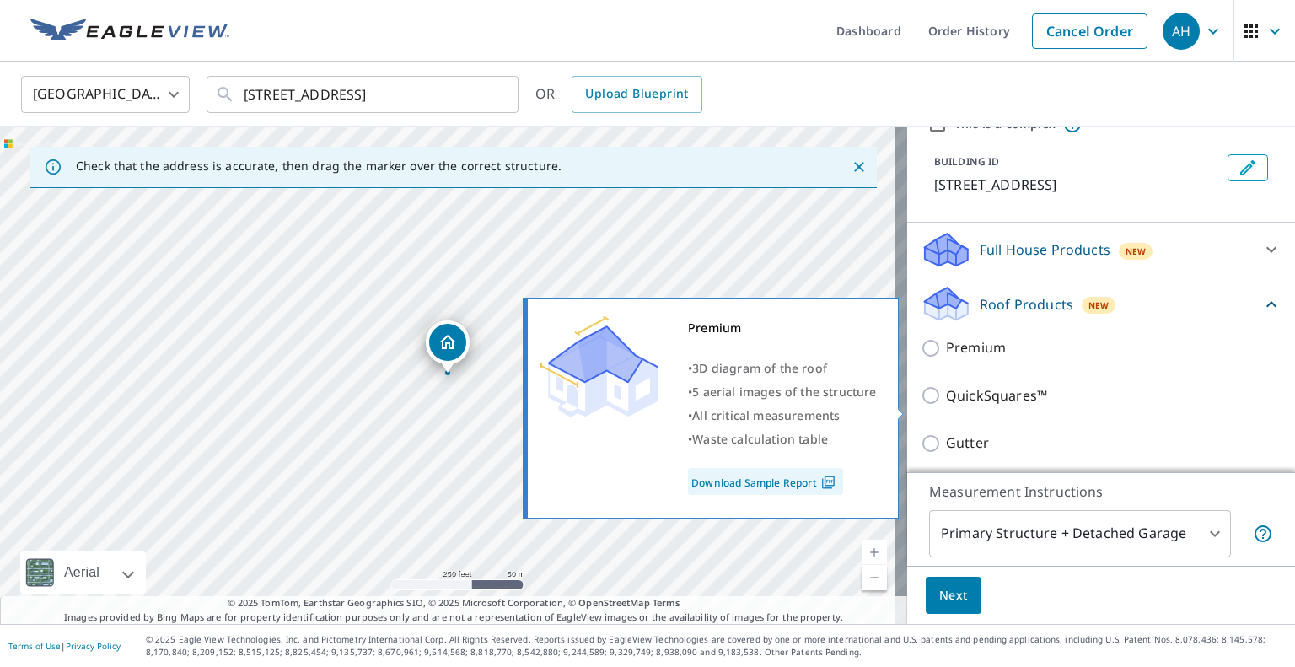
scroll to position [169, 0]
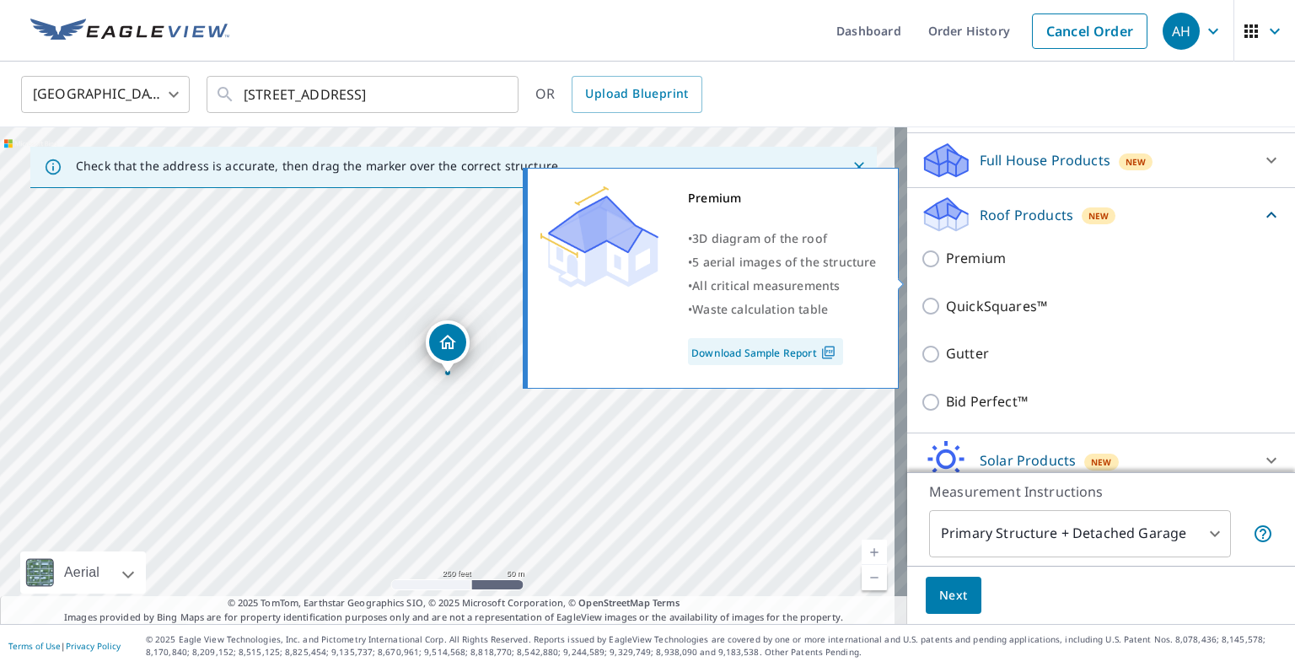
click at [921, 269] on input "Premium" at bounding box center [933, 259] width 25 height 20
checkbox input "true"
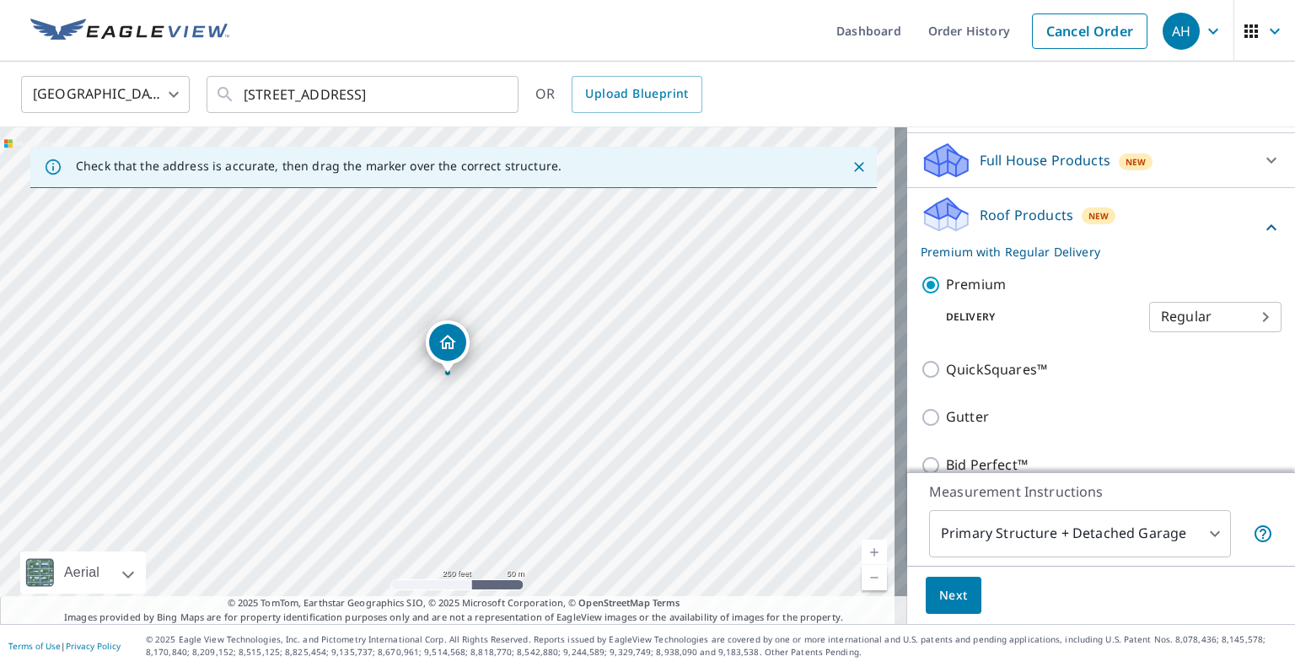
click at [937, 607] on button "Next" at bounding box center [954, 596] width 56 height 38
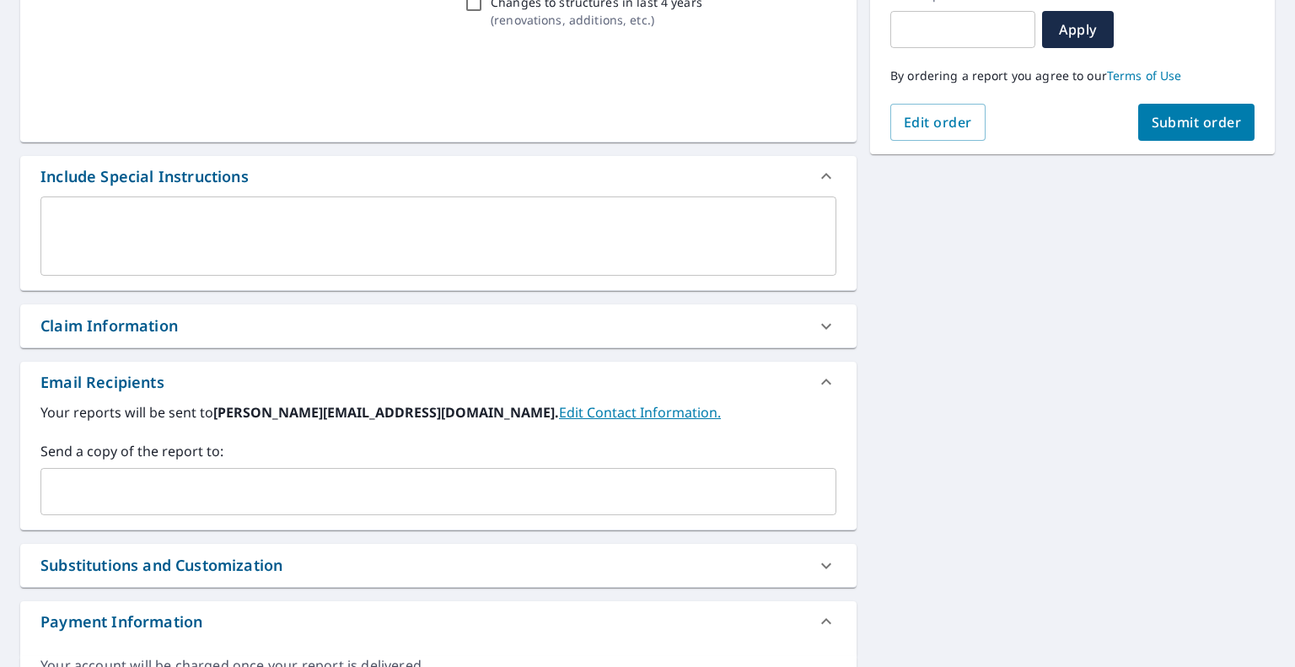
scroll to position [337, 0]
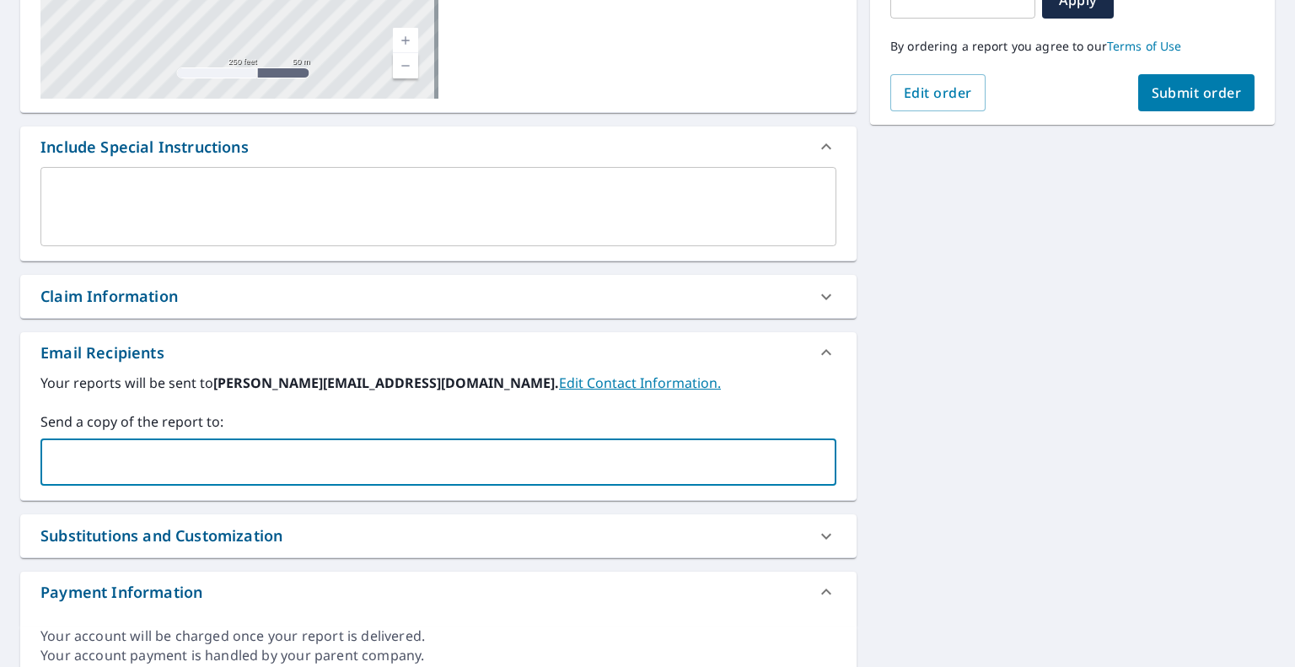
click at [230, 462] on input "text" at bounding box center [425, 462] width 755 height 32
paste input "[EMAIL_ADDRESS][DOMAIN_NAME]"
type input "[EMAIL_ADDRESS][DOMAIN_NAME]"
click at [1211, 93] on span "Submit order" at bounding box center [1197, 92] width 90 height 19
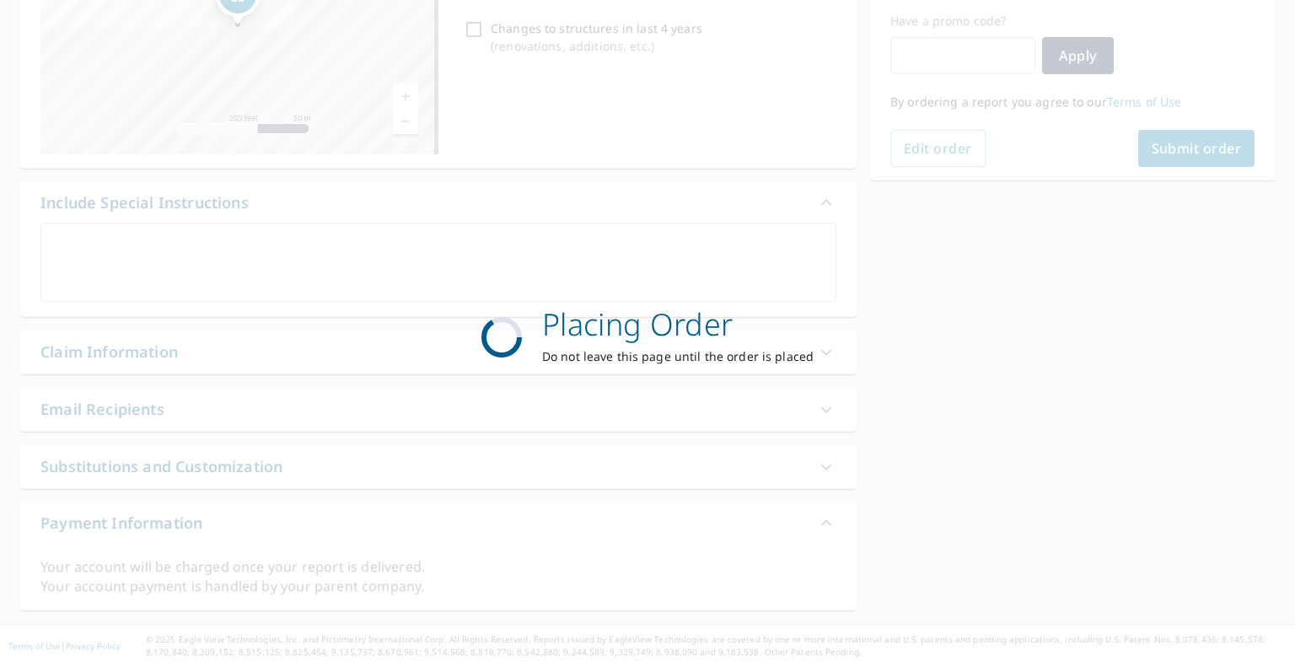
scroll to position [280, 0]
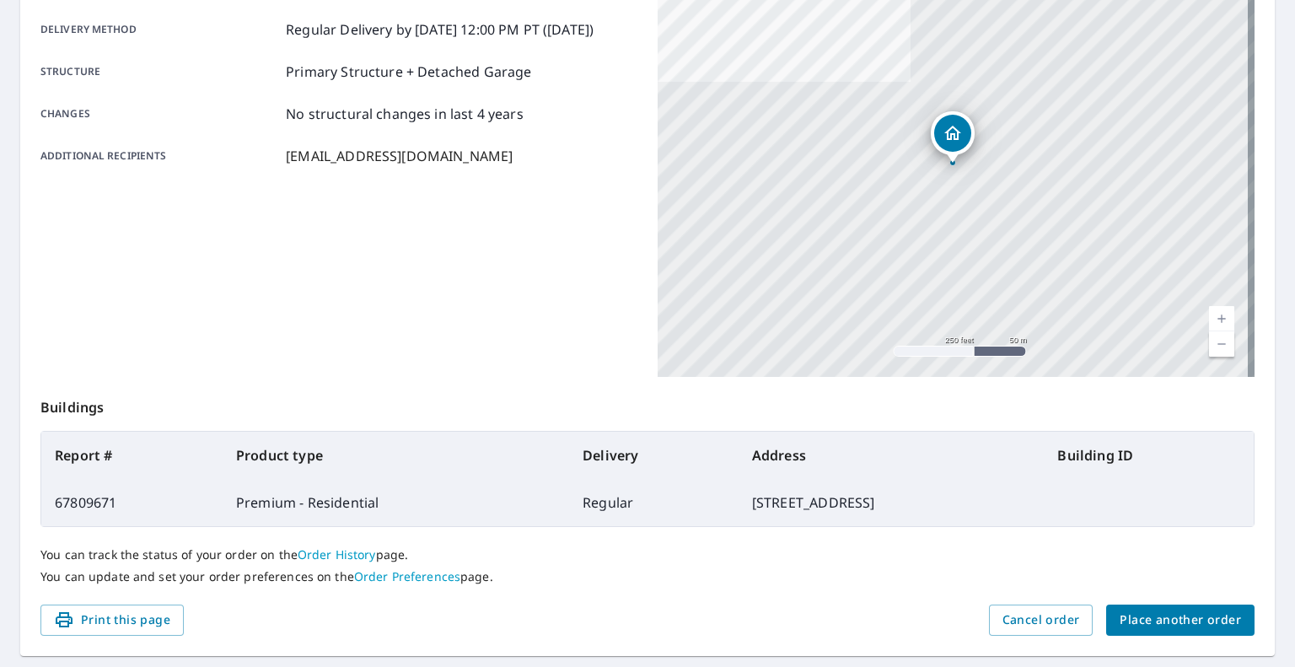
click at [1160, 620] on span "Place another order" at bounding box center [1180, 620] width 121 height 21
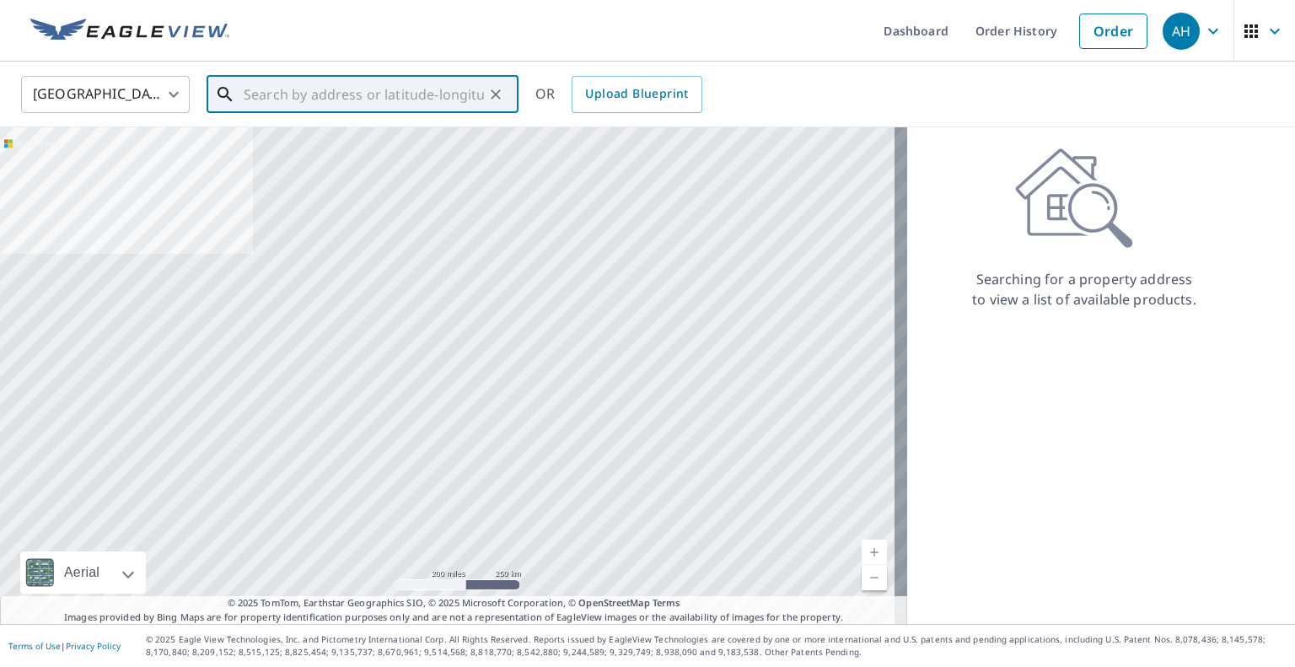
click at [439, 95] on input "text" at bounding box center [364, 94] width 240 height 47
paste input "[STREET_ADDRESS]"
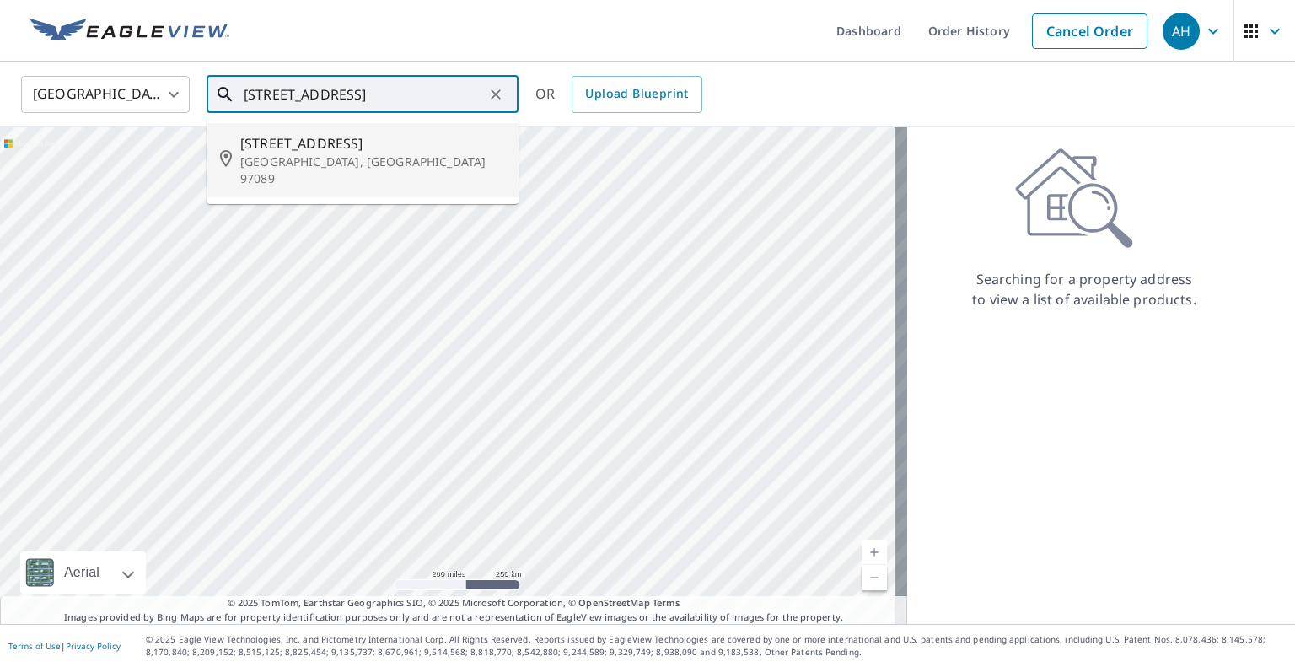
click at [317, 164] on p "[GEOGRAPHIC_DATA], [GEOGRAPHIC_DATA] 97089" at bounding box center [372, 170] width 265 height 34
type input "[STREET_ADDRESS]"
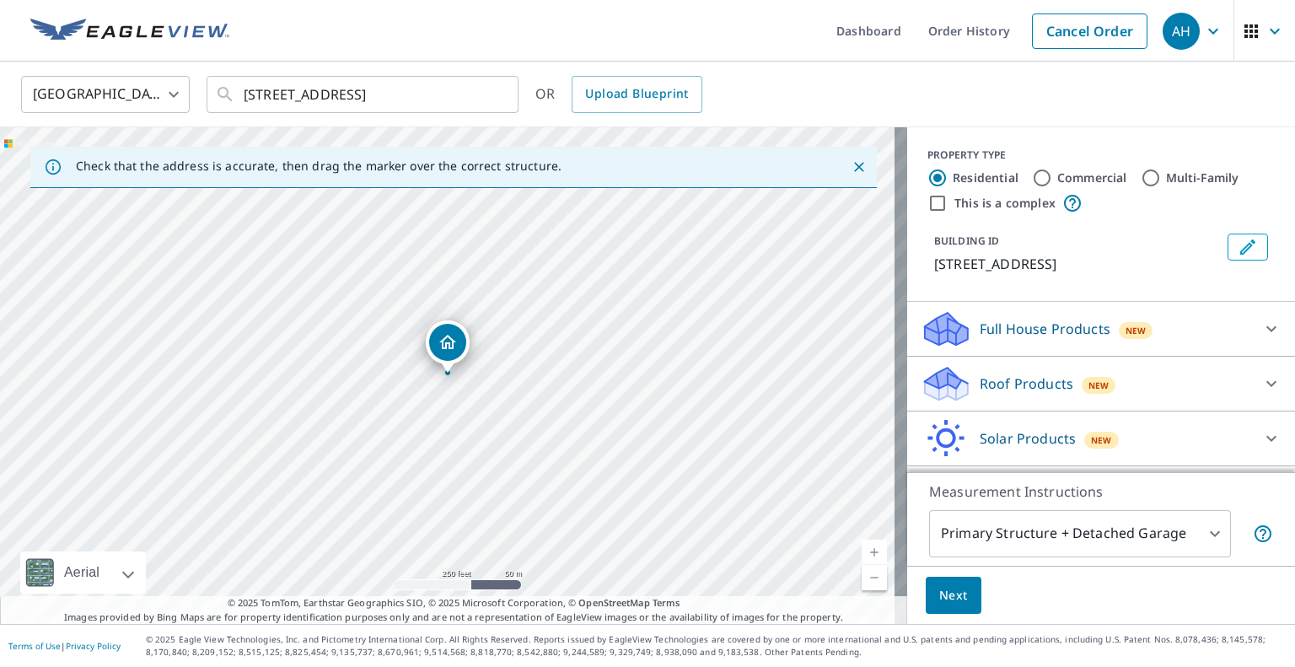
click at [1013, 394] on p "Roof Products" at bounding box center [1027, 383] width 94 height 20
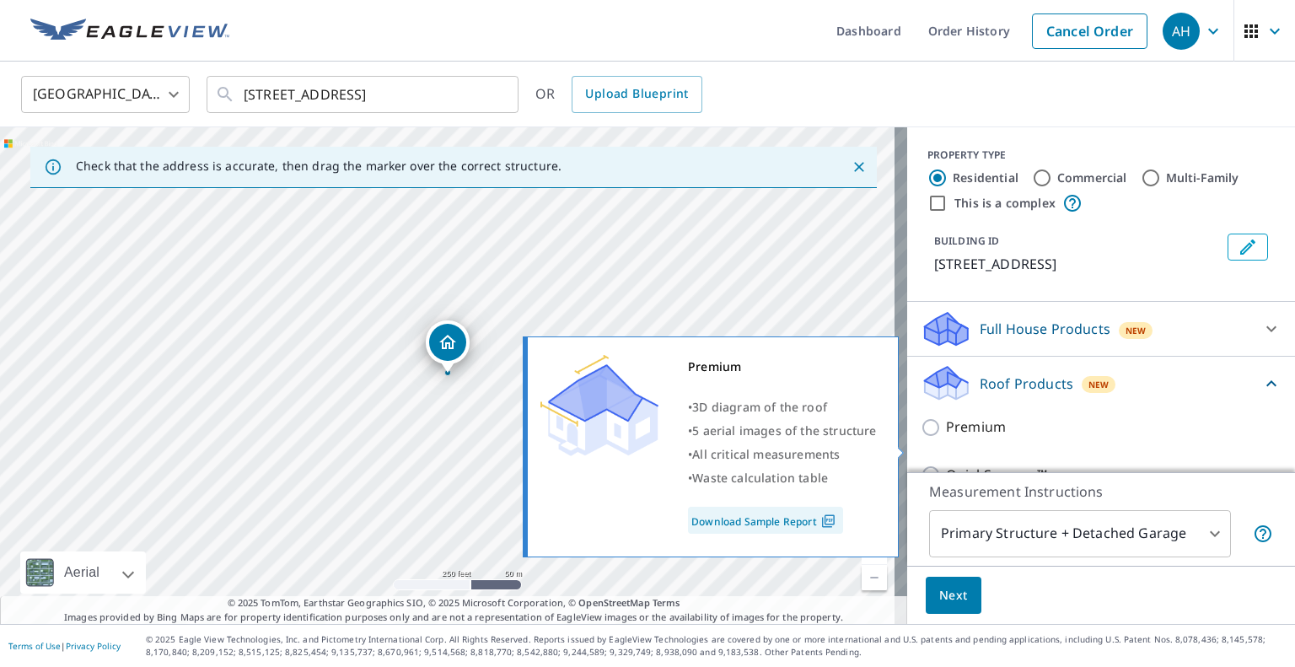
click at [921, 438] on input "Premium" at bounding box center [933, 427] width 25 height 20
checkbox input "true"
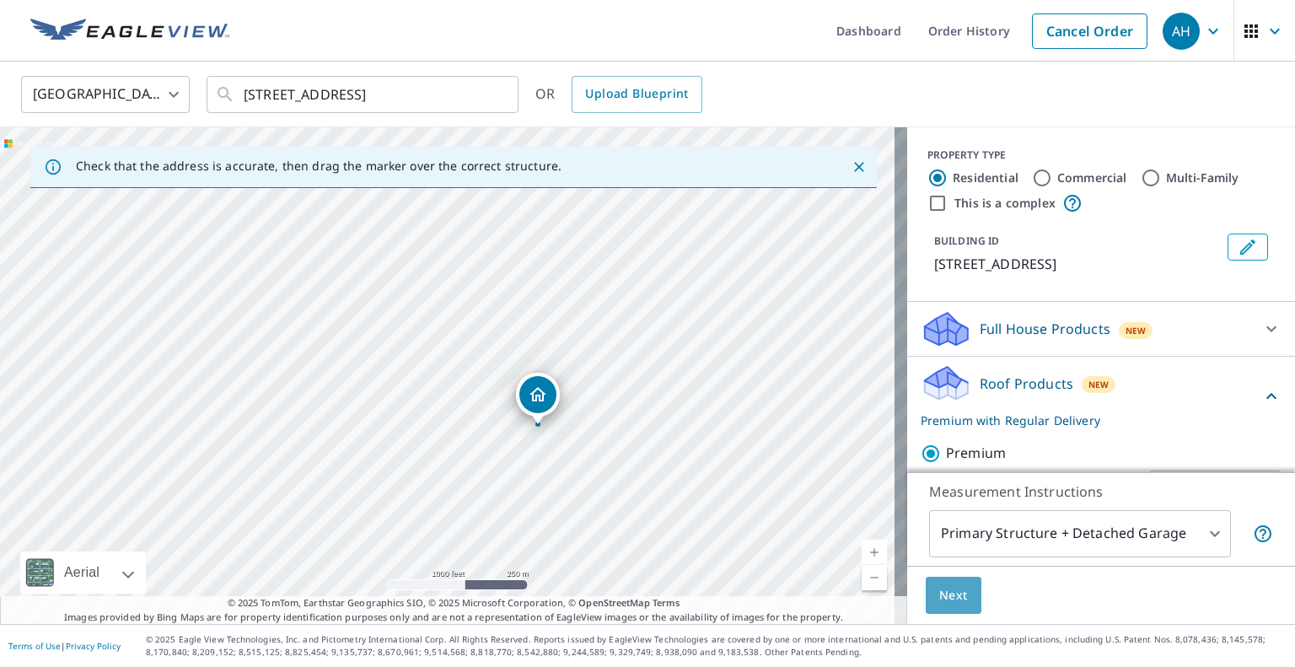
click at [939, 588] on span "Next" at bounding box center [953, 595] width 29 height 21
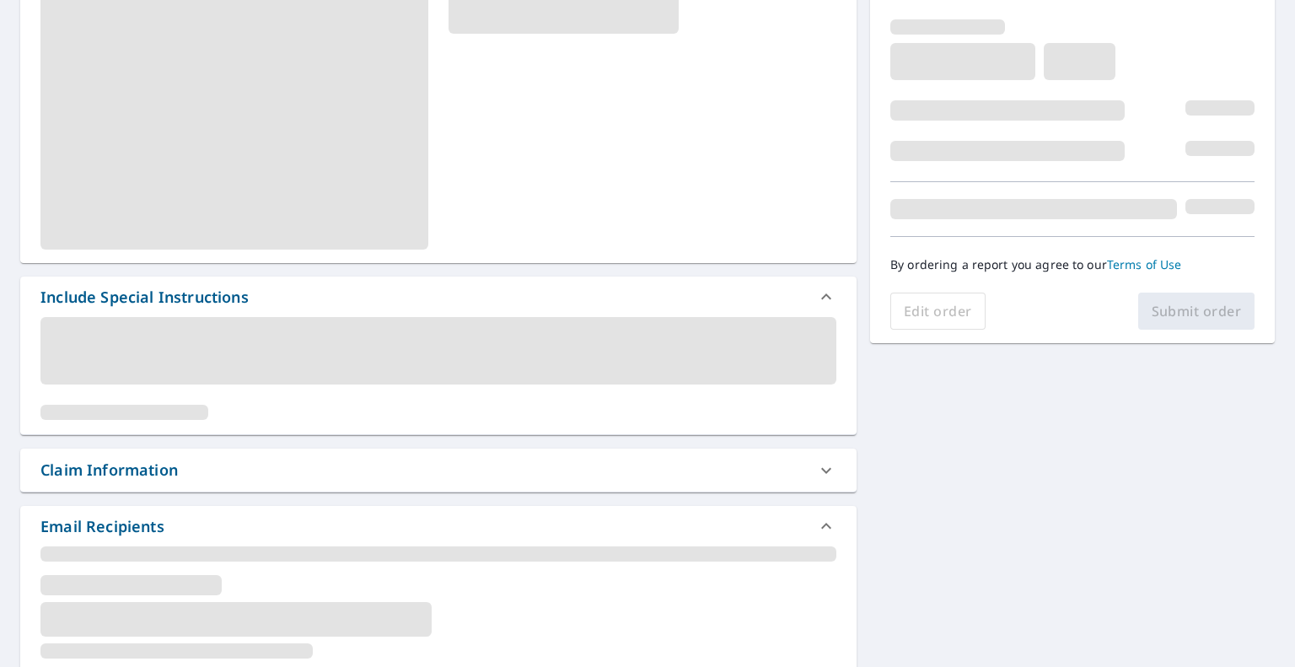
scroll to position [337, 0]
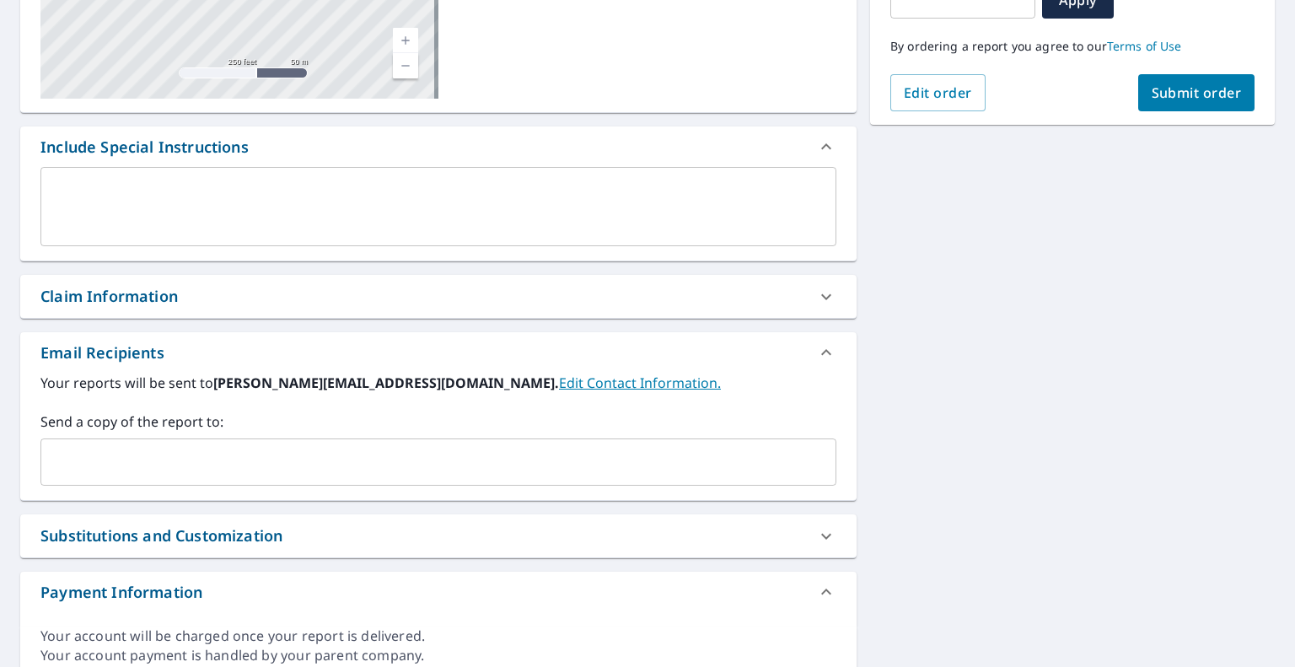
click at [223, 468] on input "text" at bounding box center [425, 462] width 755 height 32
paste input "[EMAIL_ADDRESS][DOMAIN_NAME]"
type input "[EMAIL_ADDRESS][DOMAIN_NAME]"
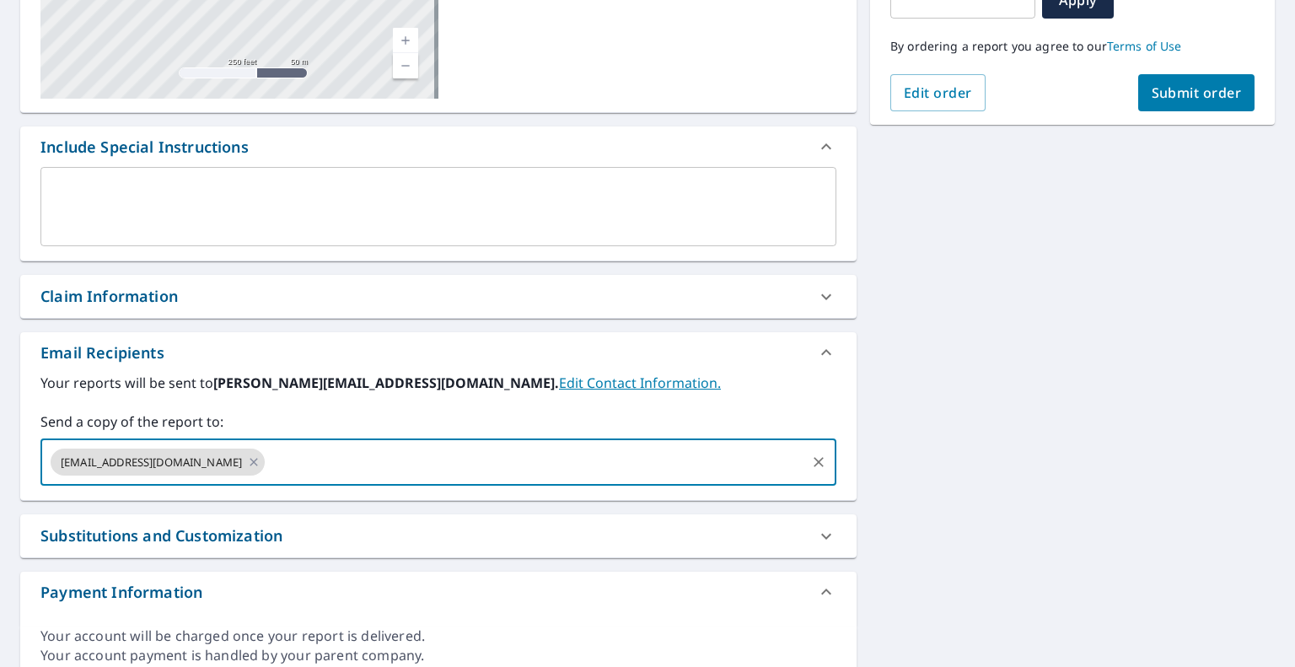
click at [1184, 94] on span "Submit order" at bounding box center [1197, 92] width 90 height 19
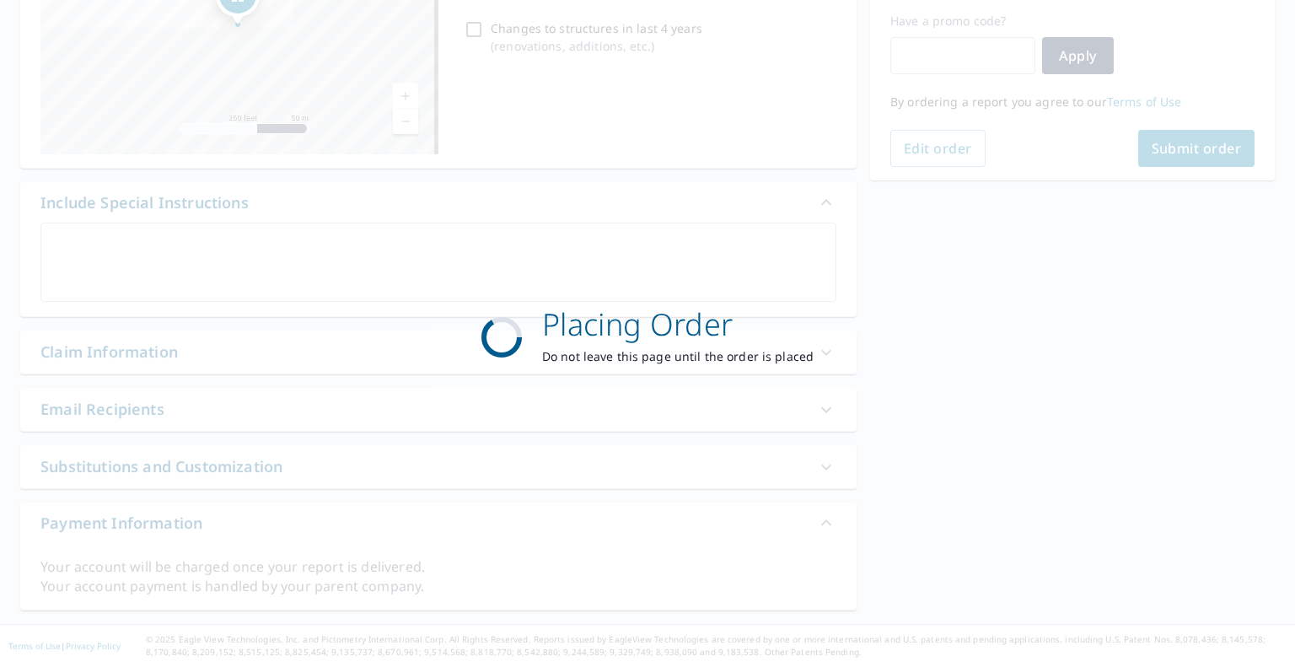
scroll to position [280, 0]
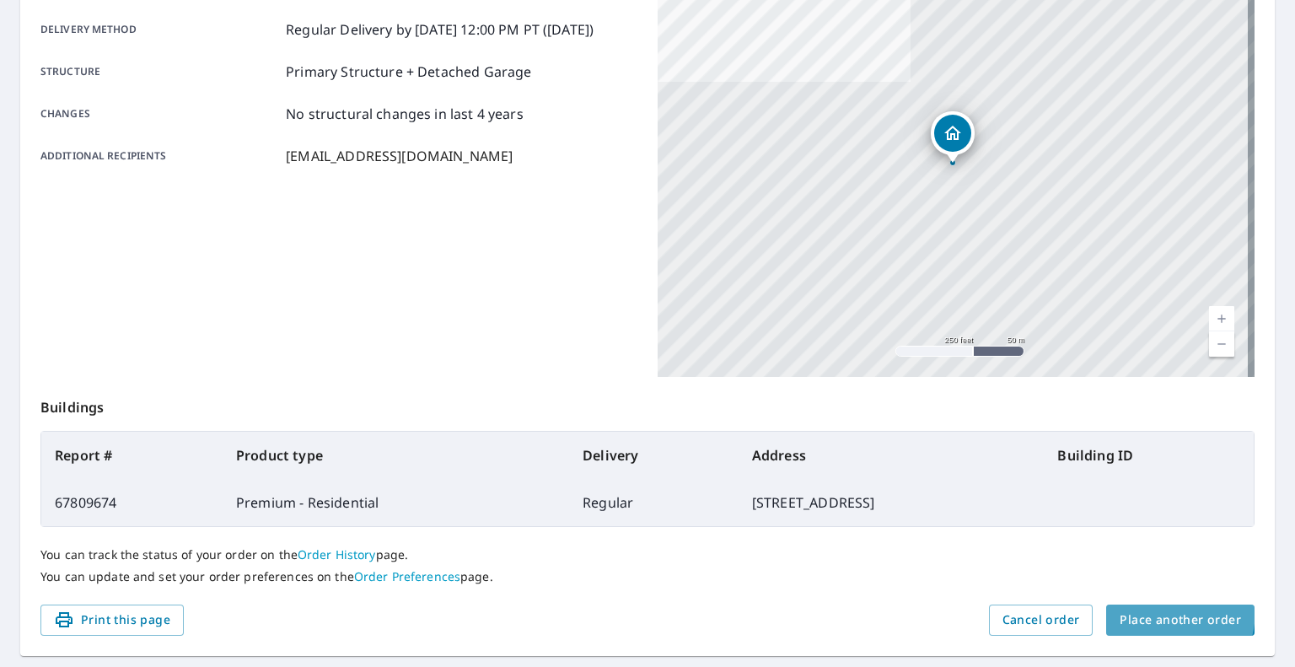
click at [1133, 610] on span "Place another order" at bounding box center [1180, 620] width 121 height 21
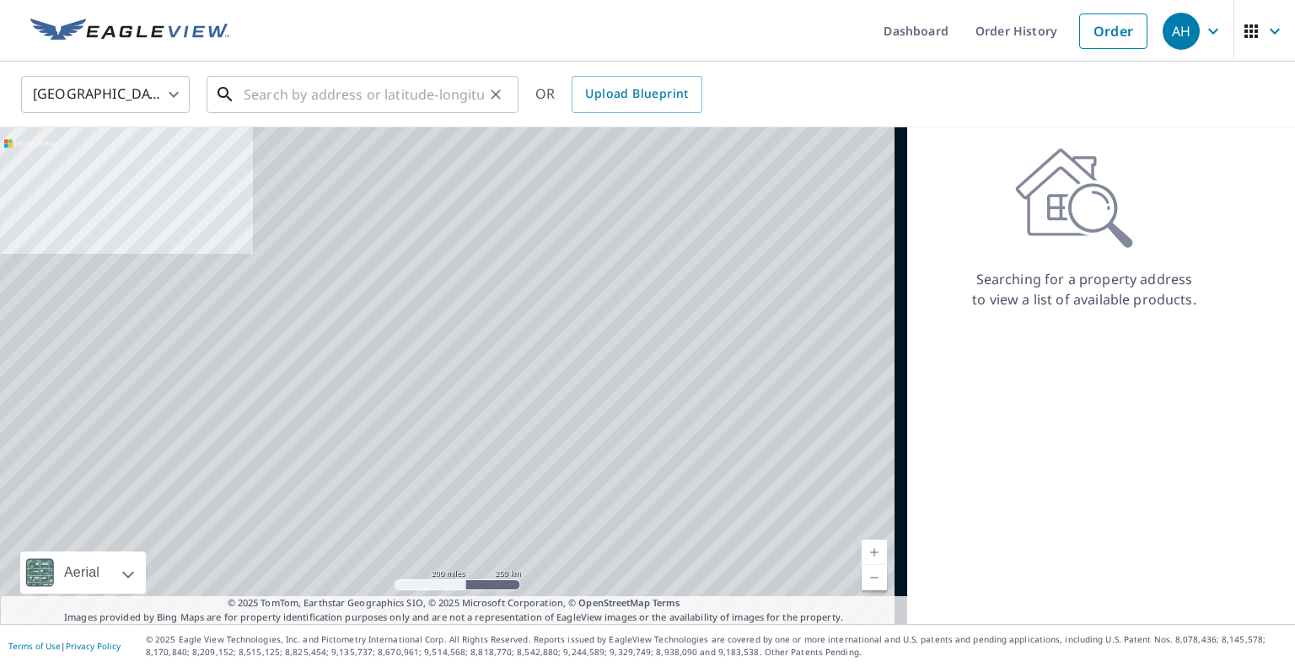
click at [442, 94] on input "text" at bounding box center [364, 94] width 240 height 47
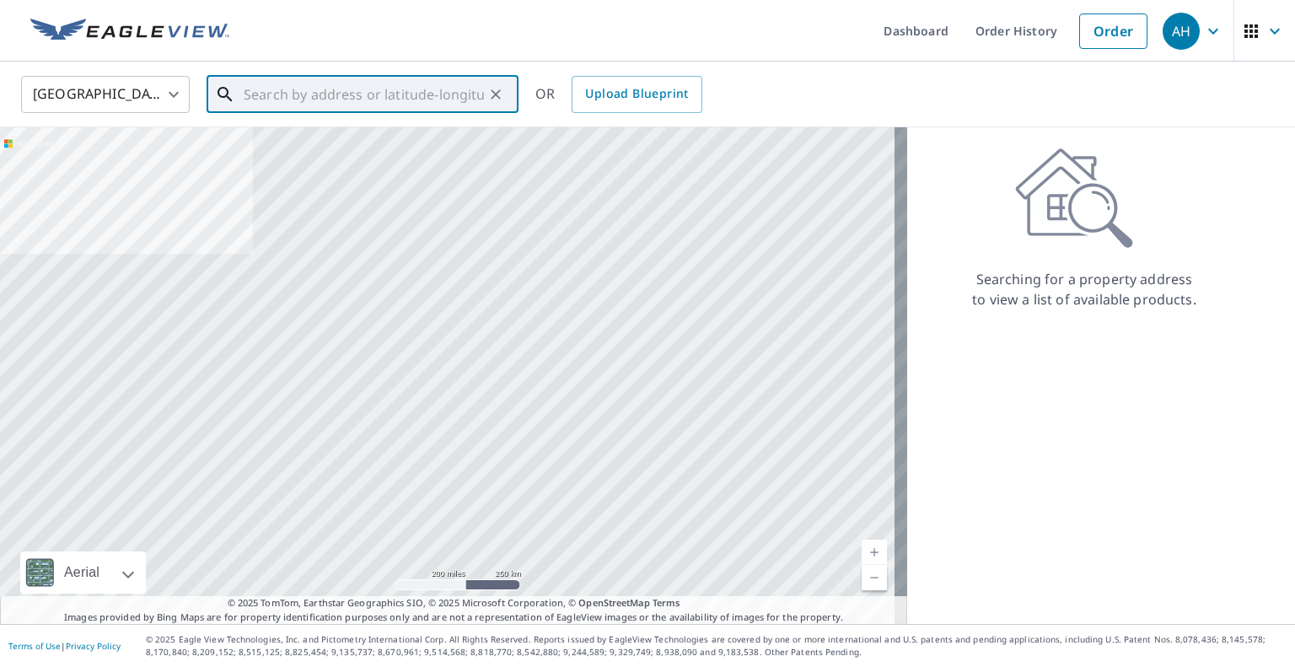
paste input "[STREET_ADDRESS][PERSON_NAME]"
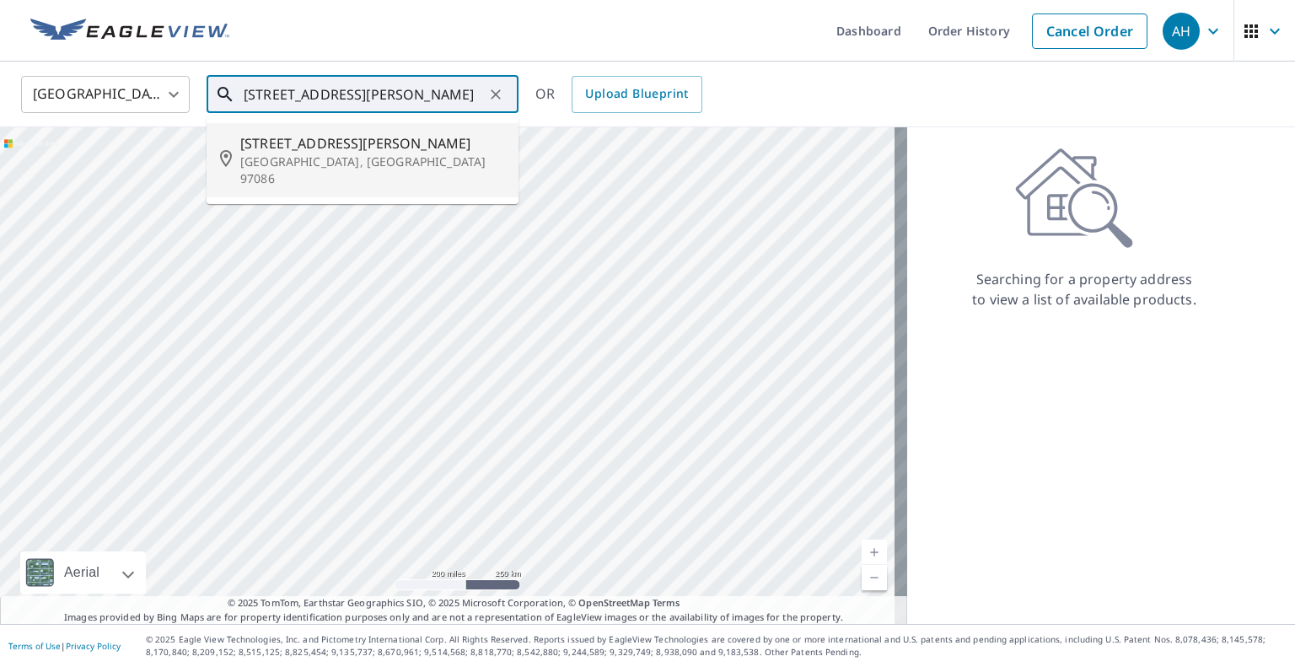
click at [330, 151] on span "[STREET_ADDRESS][PERSON_NAME]" at bounding box center [372, 143] width 265 height 20
type input "[STREET_ADDRESS][PERSON_NAME]"
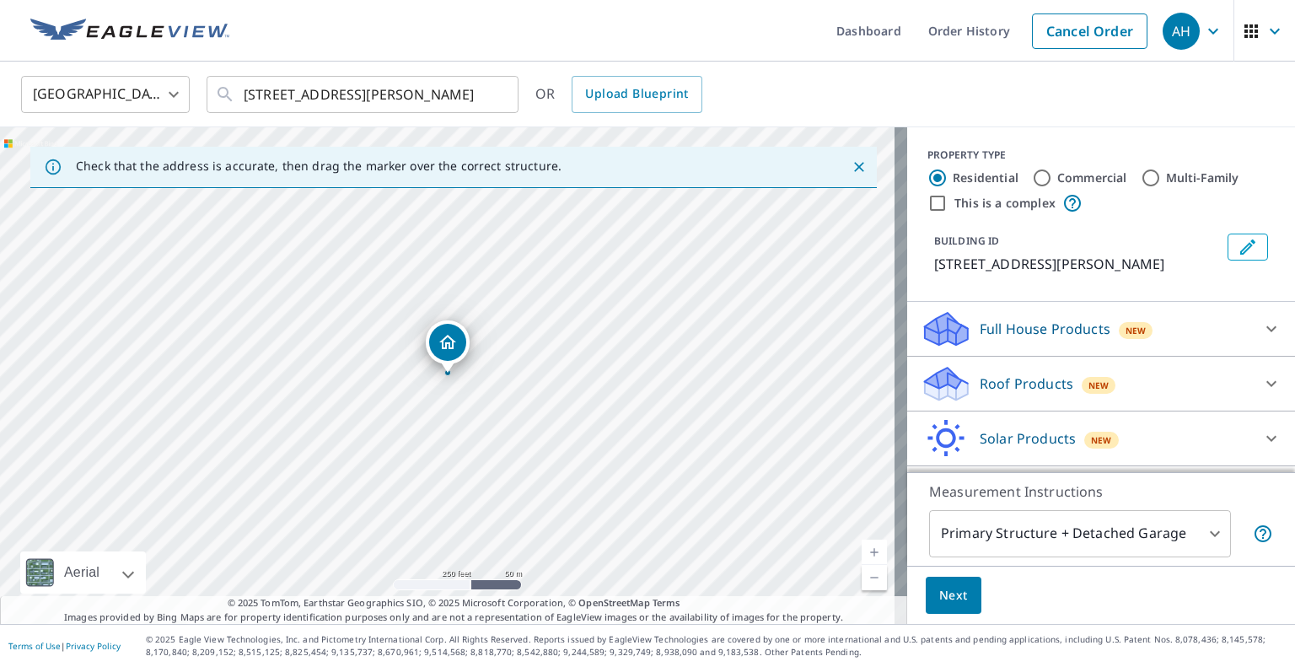
click at [948, 404] on icon at bounding box center [946, 384] width 51 height 40
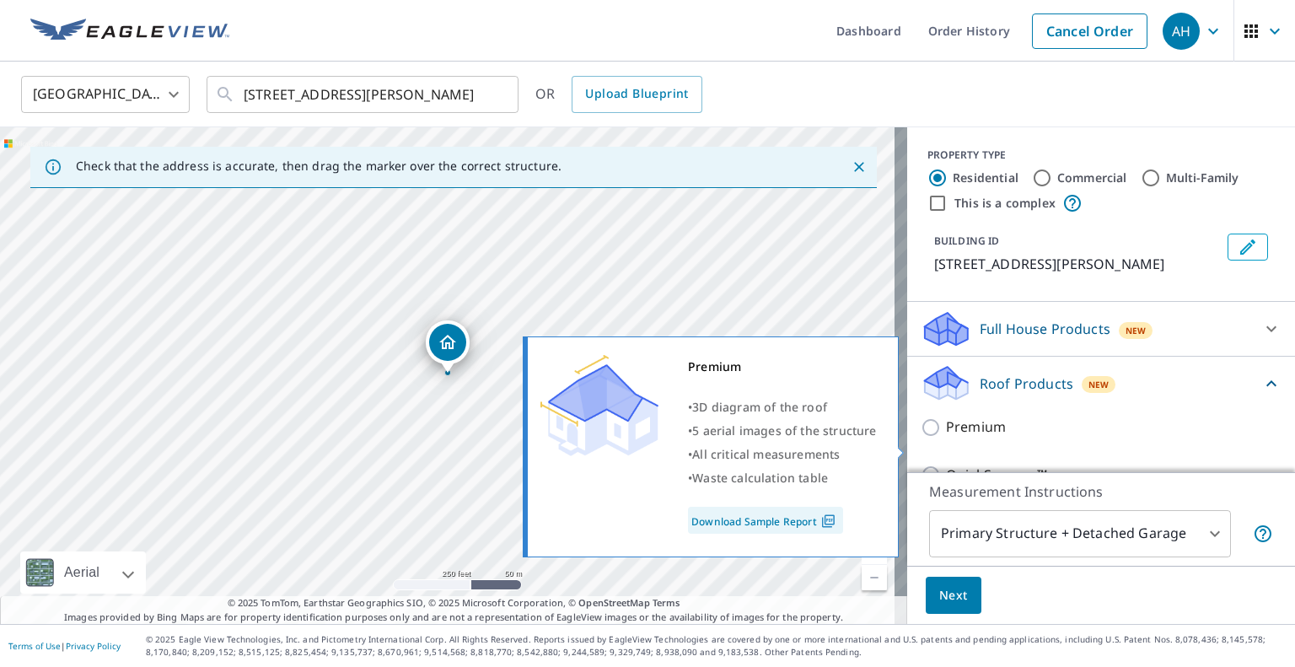
click at [907, 449] on div "Premium • 3D diagram of the roof • 5 aerial images of the structure • All criti…" at bounding box center [718, 446] width 386 height 231
click at [922, 438] on input "Premium" at bounding box center [933, 427] width 25 height 20
checkbox input "true"
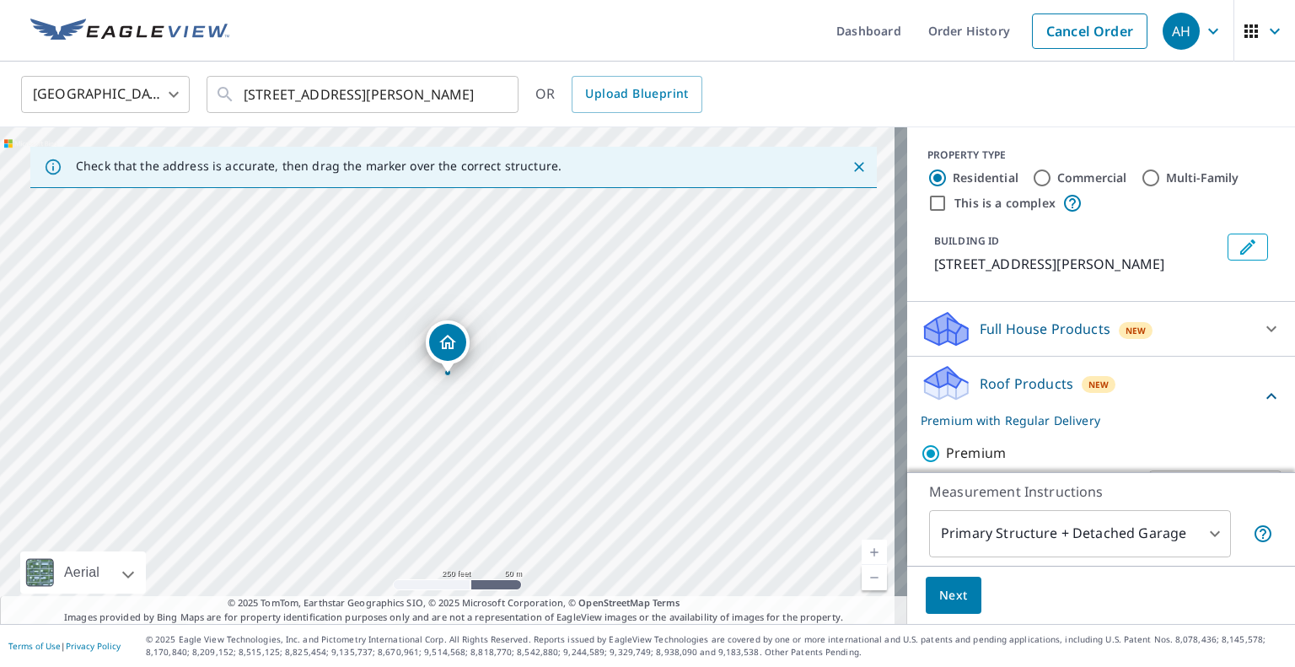
click at [941, 580] on button "Next" at bounding box center [954, 596] width 56 height 38
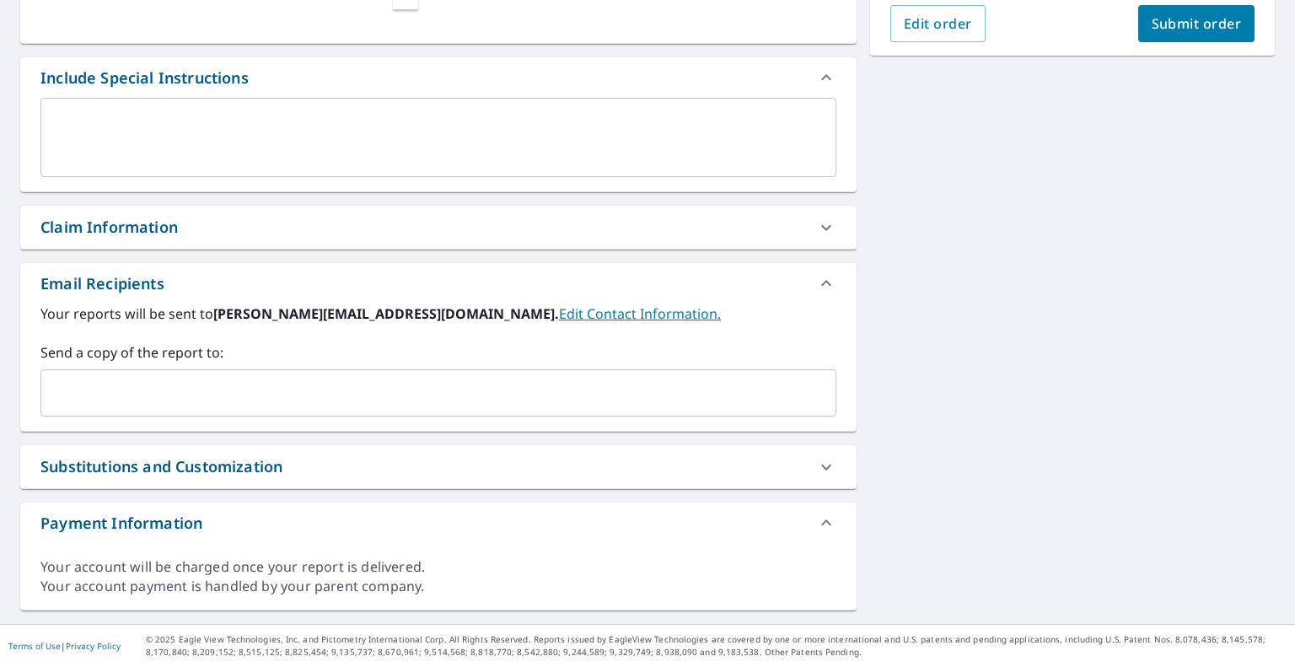
scroll to position [405, 0]
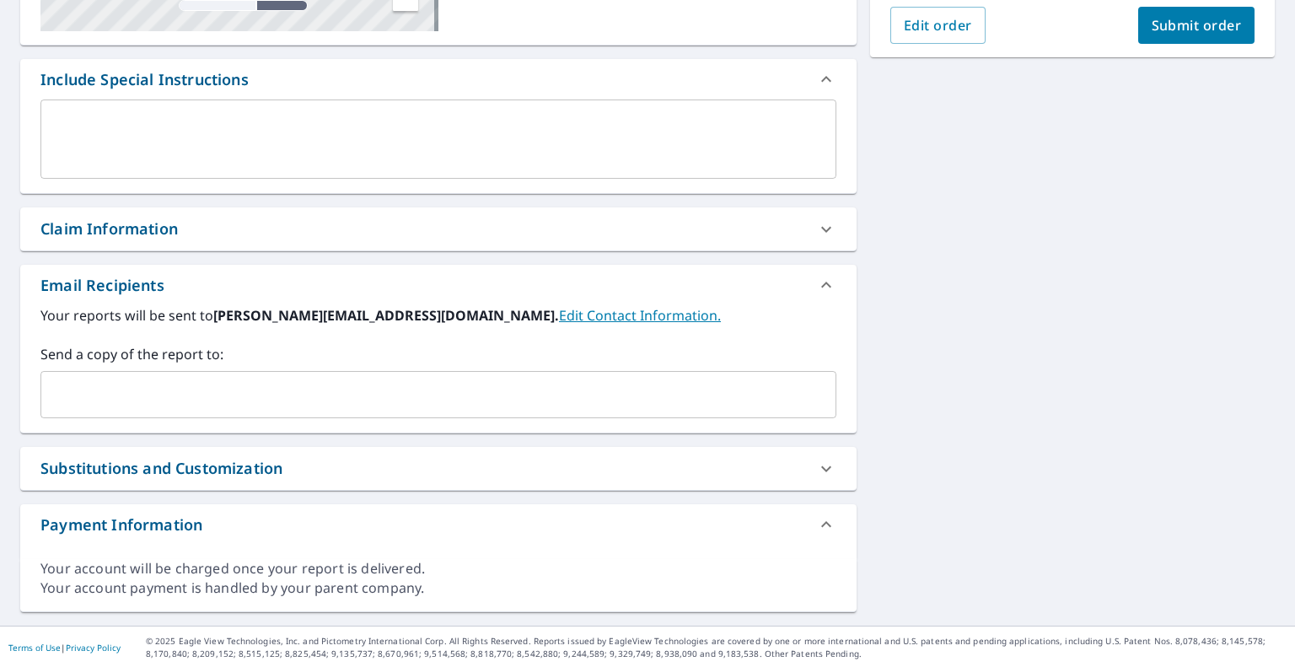
click at [205, 397] on input "text" at bounding box center [425, 395] width 755 height 32
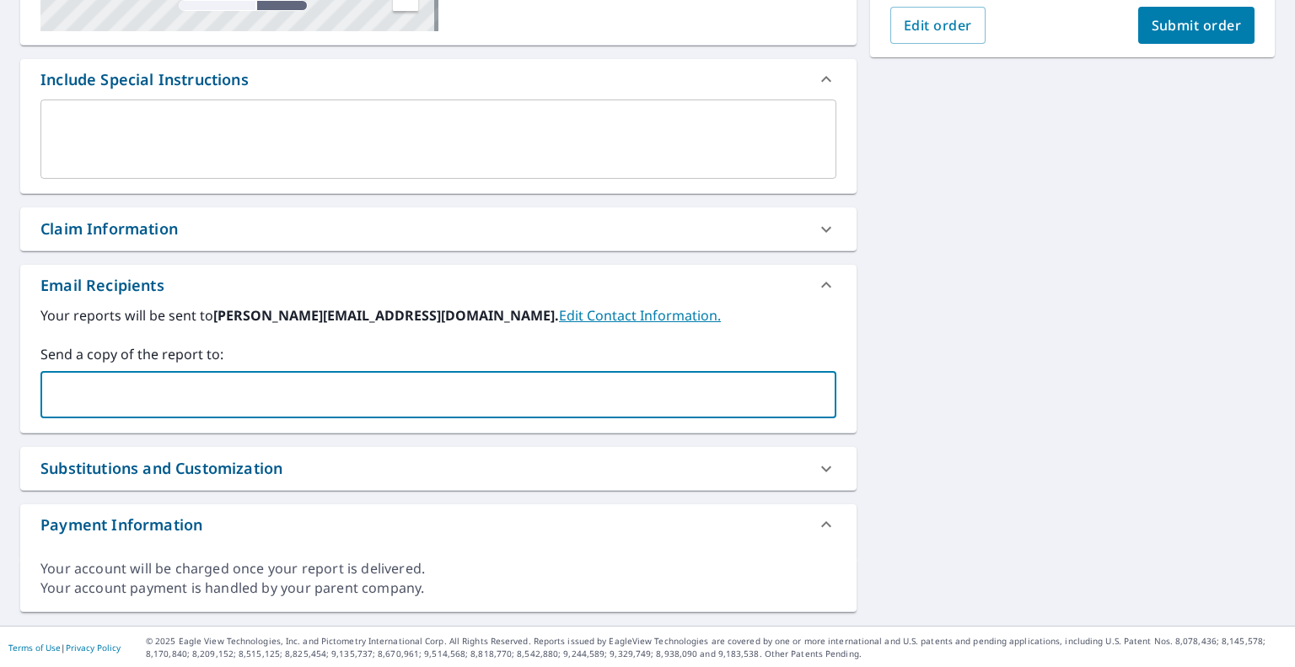
paste input "[EMAIL_ADDRESS][DOMAIN_NAME]"
type input "[EMAIL_ADDRESS][DOMAIN_NAME]"
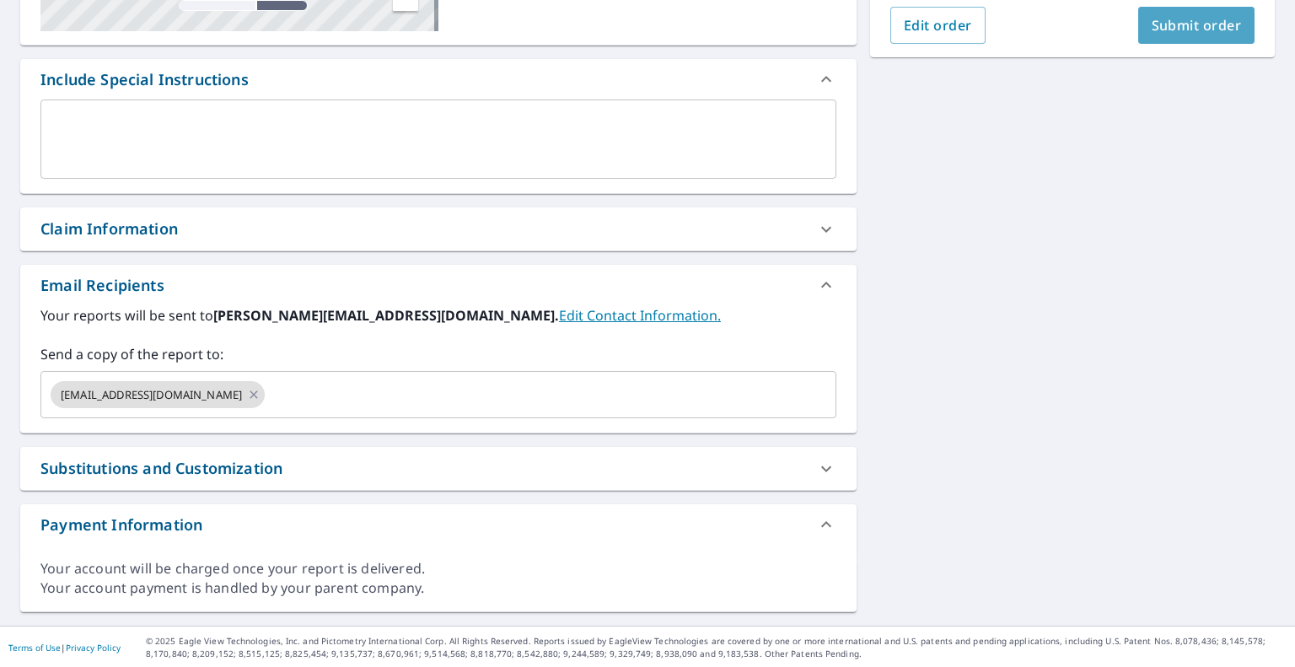
click at [1206, 23] on span "Submit order" at bounding box center [1197, 25] width 90 height 19
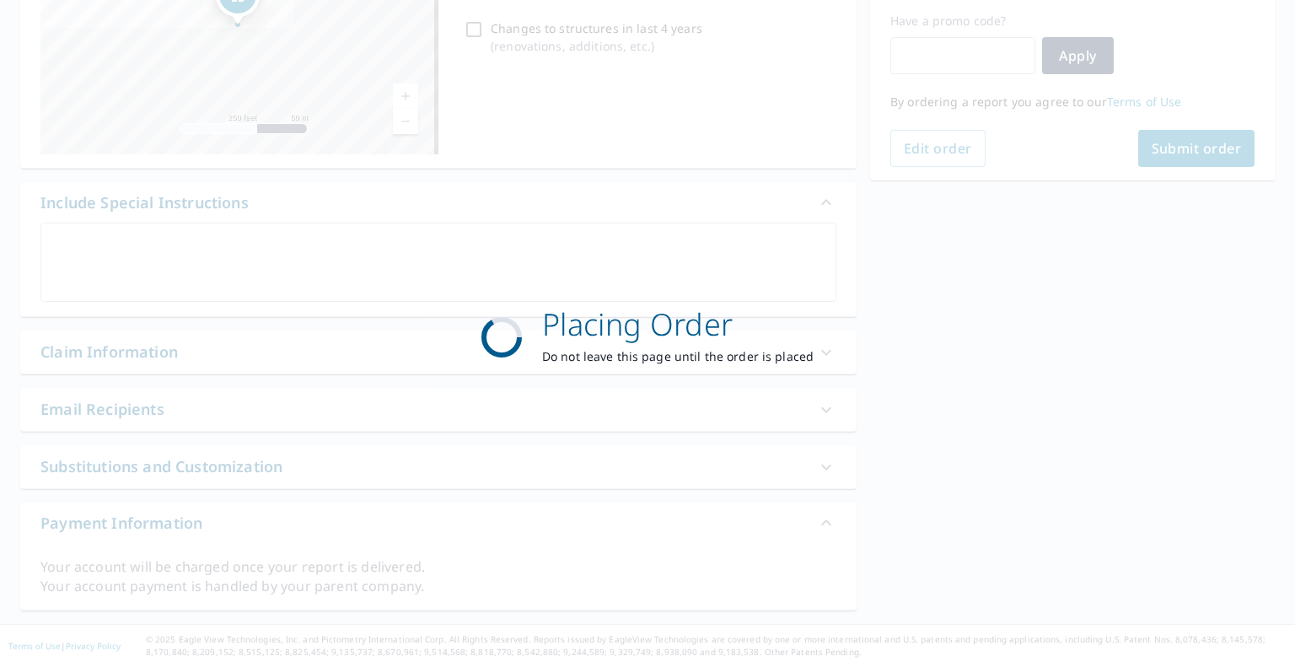
scroll to position [280, 0]
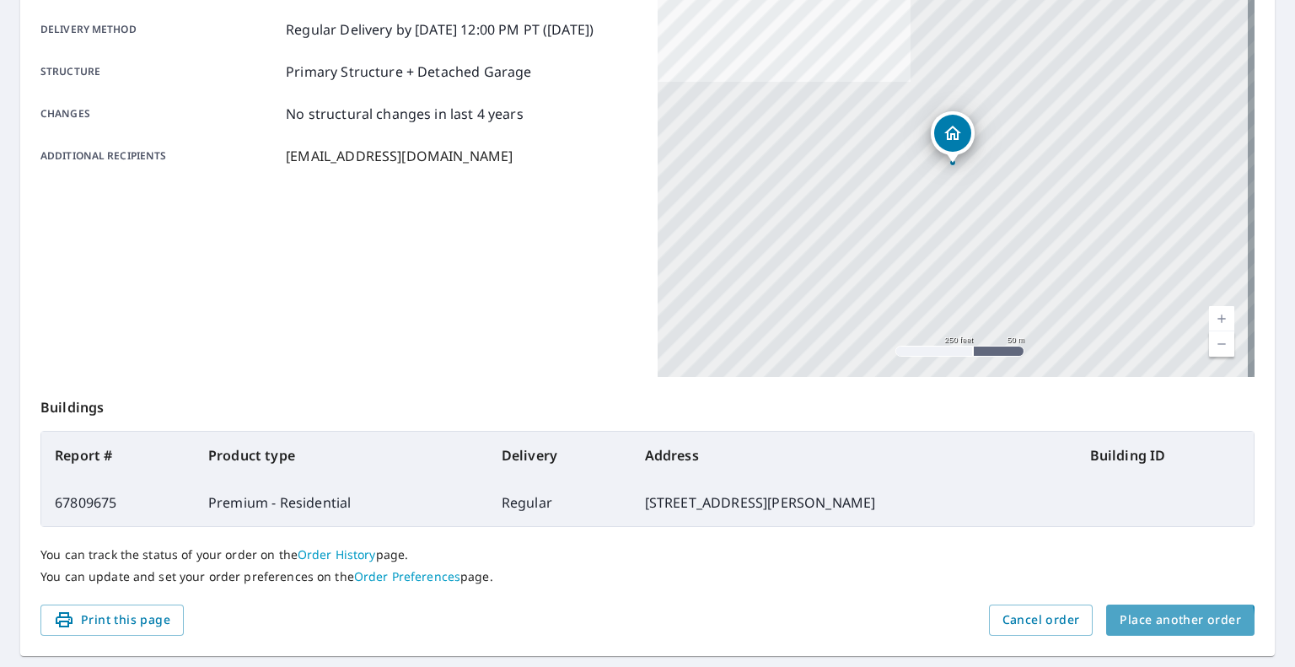
click at [1147, 628] on span "Place another order" at bounding box center [1180, 620] width 121 height 21
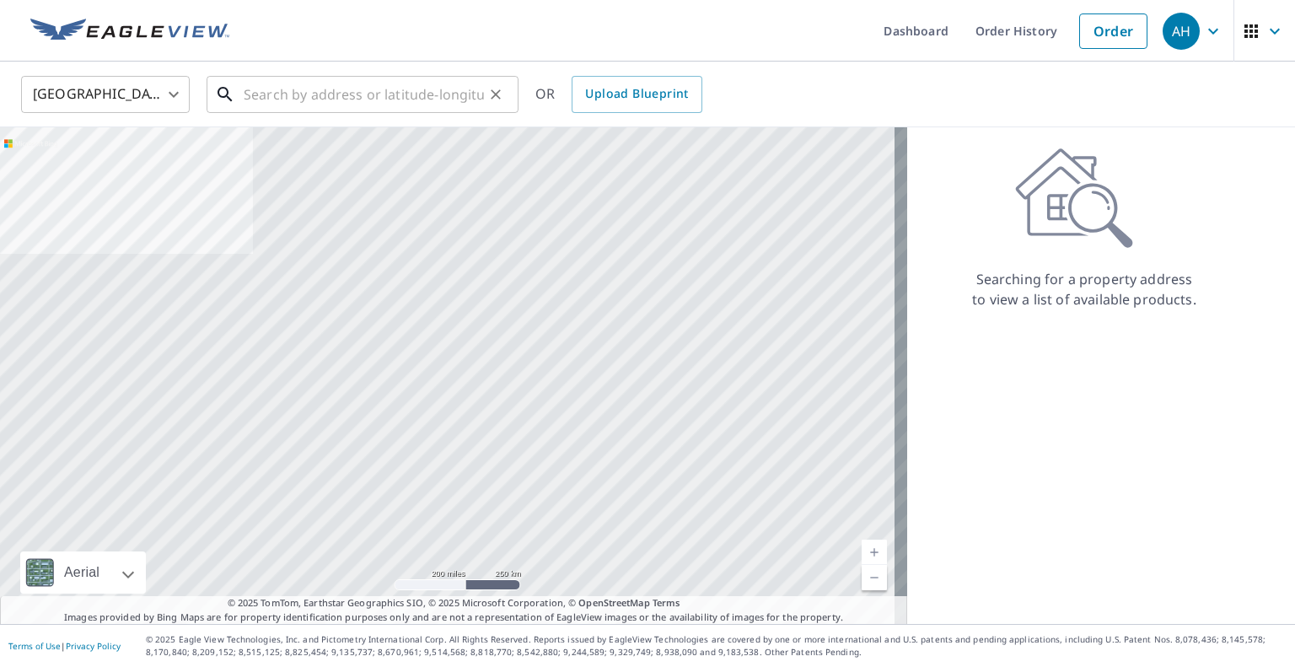
click at [389, 89] on input "text" at bounding box center [364, 94] width 240 height 47
paste input "[STREET_ADDRESS]"
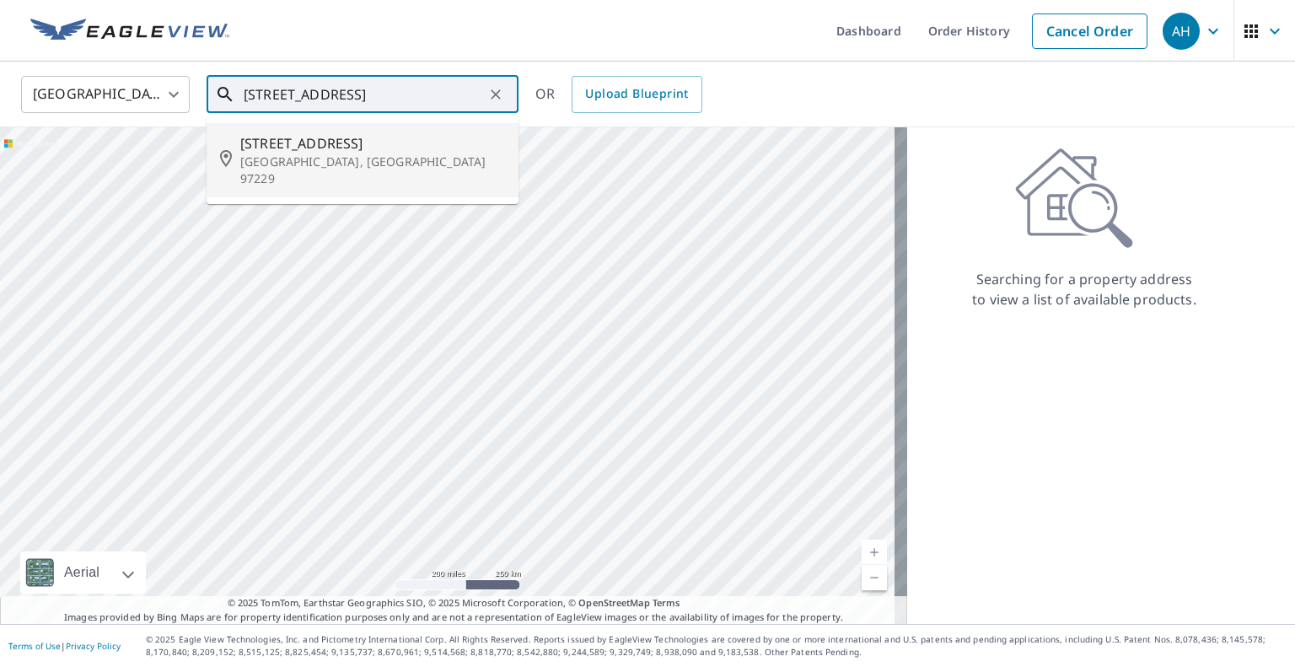
click at [355, 146] on span "[STREET_ADDRESS]" at bounding box center [372, 143] width 265 height 20
type input "[STREET_ADDRESS]"
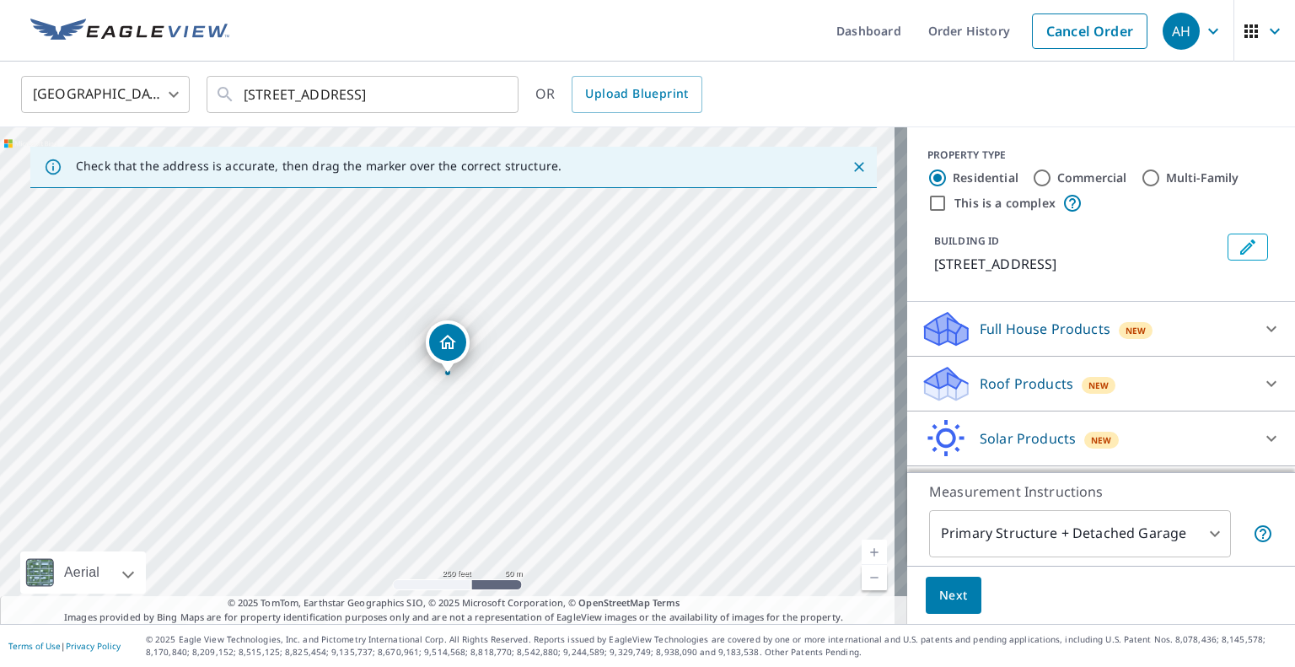
click at [975, 369] on div "Roof Products New" at bounding box center [1086, 384] width 330 height 40
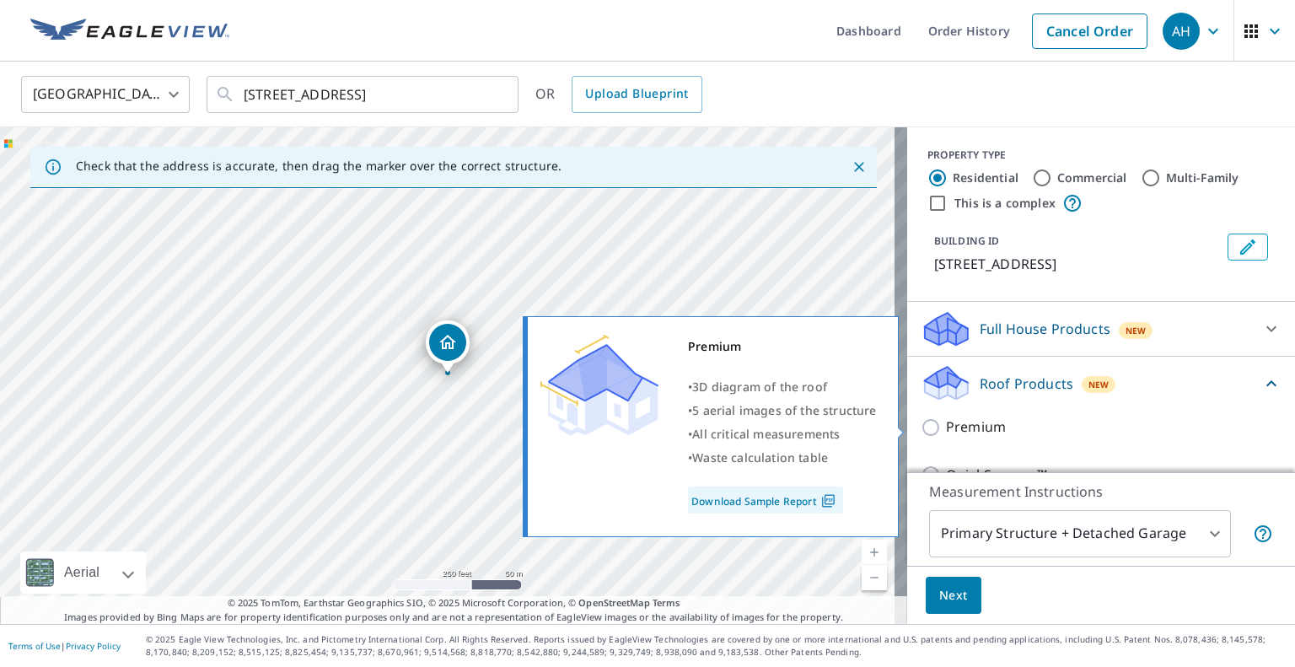
click at [921, 434] on input "Premium" at bounding box center [933, 427] width 25 height 20
checkbox input "true"
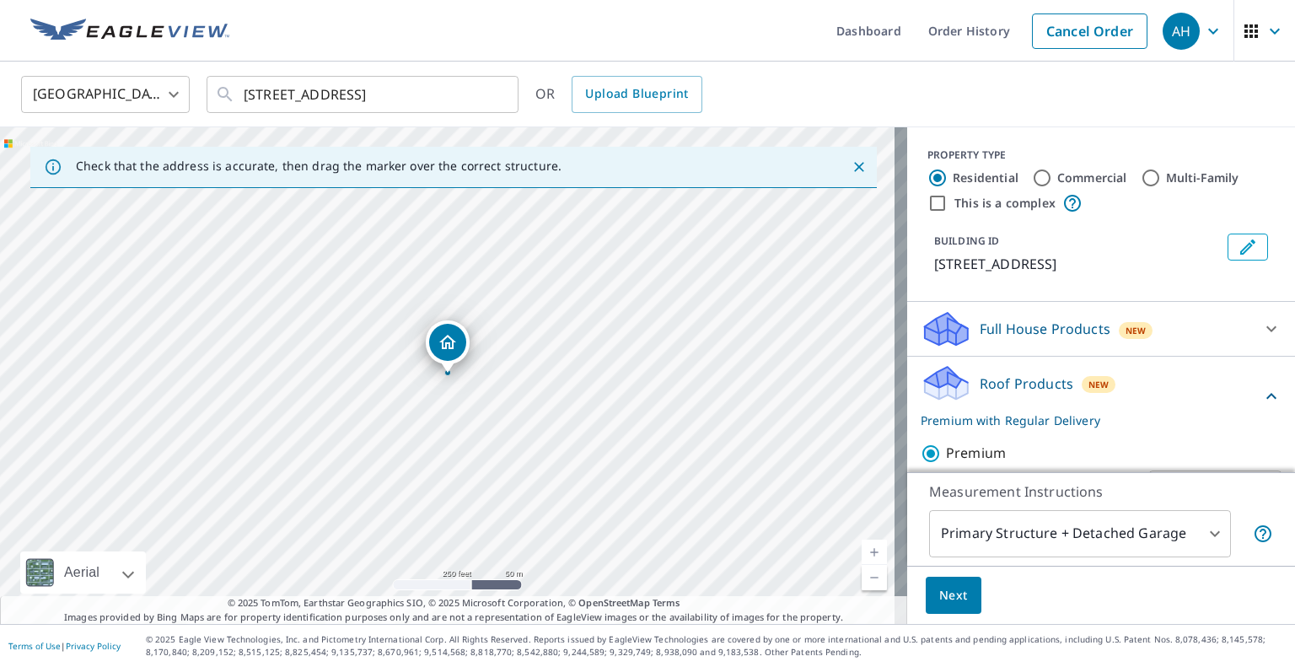
click at [955, 588] on button "Next" at bounding box center [954, 596] width 56 height 38
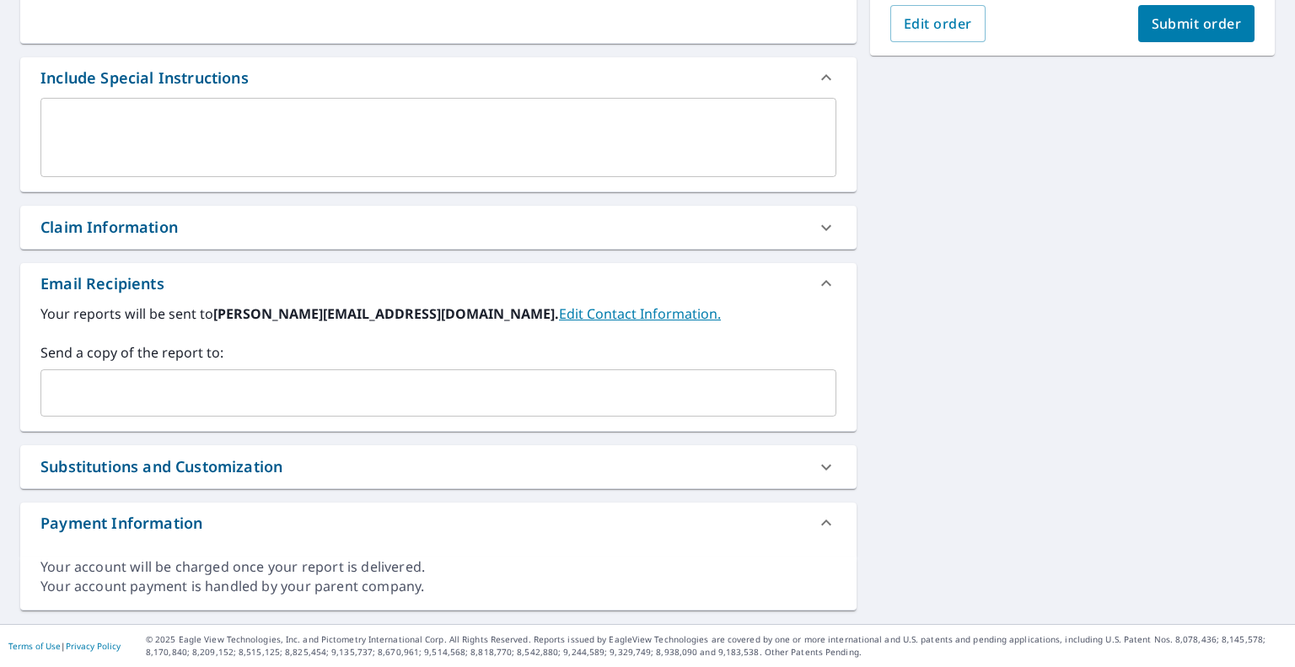
scroll to position [405, 0]
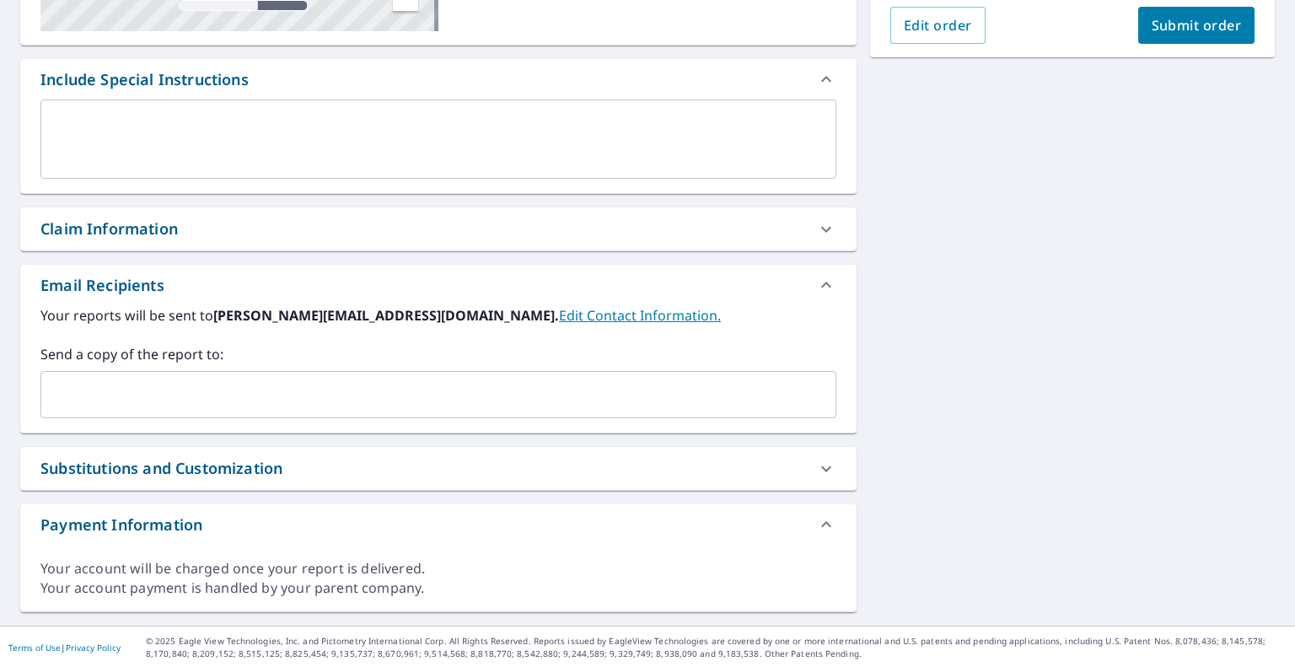
click at [196, 393] on input "text" at bounding box center [425, 395] width 755 height 32
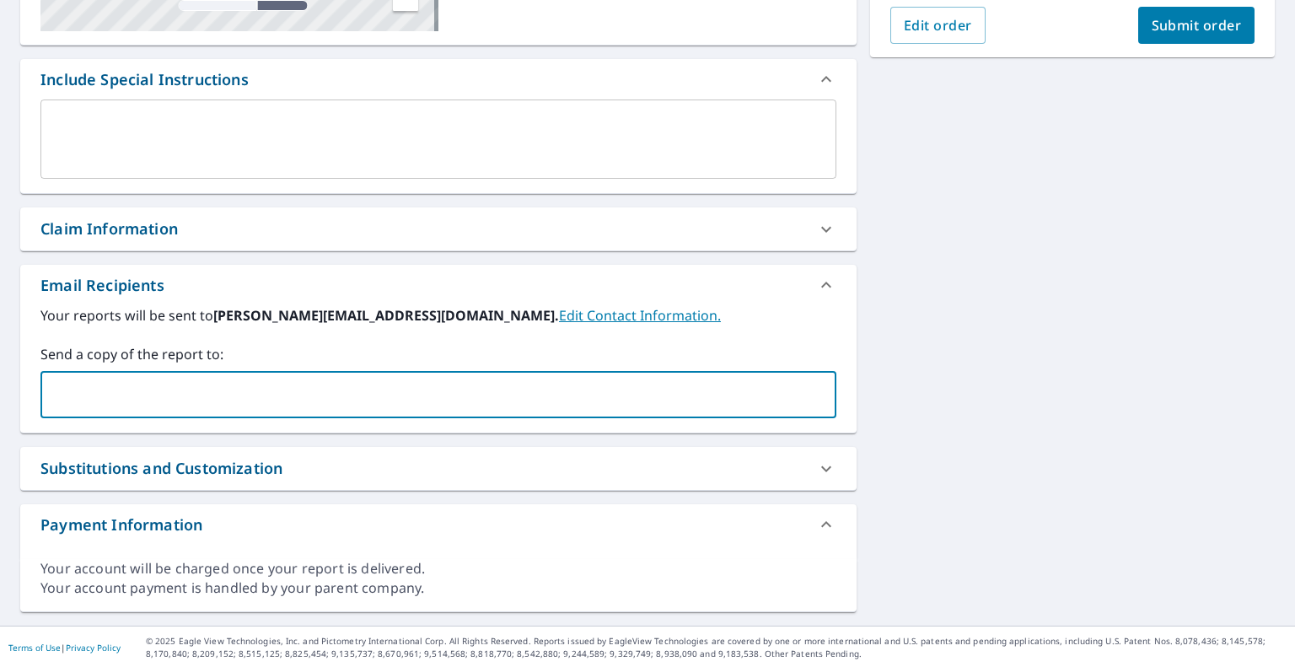
paste input "[PERSON_NAME][EMAIL_ADDRESS][DOMAIN_NAME]"
type input "[PERSON_NAME][EMAIL_ADDRESS][DOMAIN_NAME]"
click at [1157, 24] on span "Submit order" at bounding box center [1197, 25] width 90 height 19
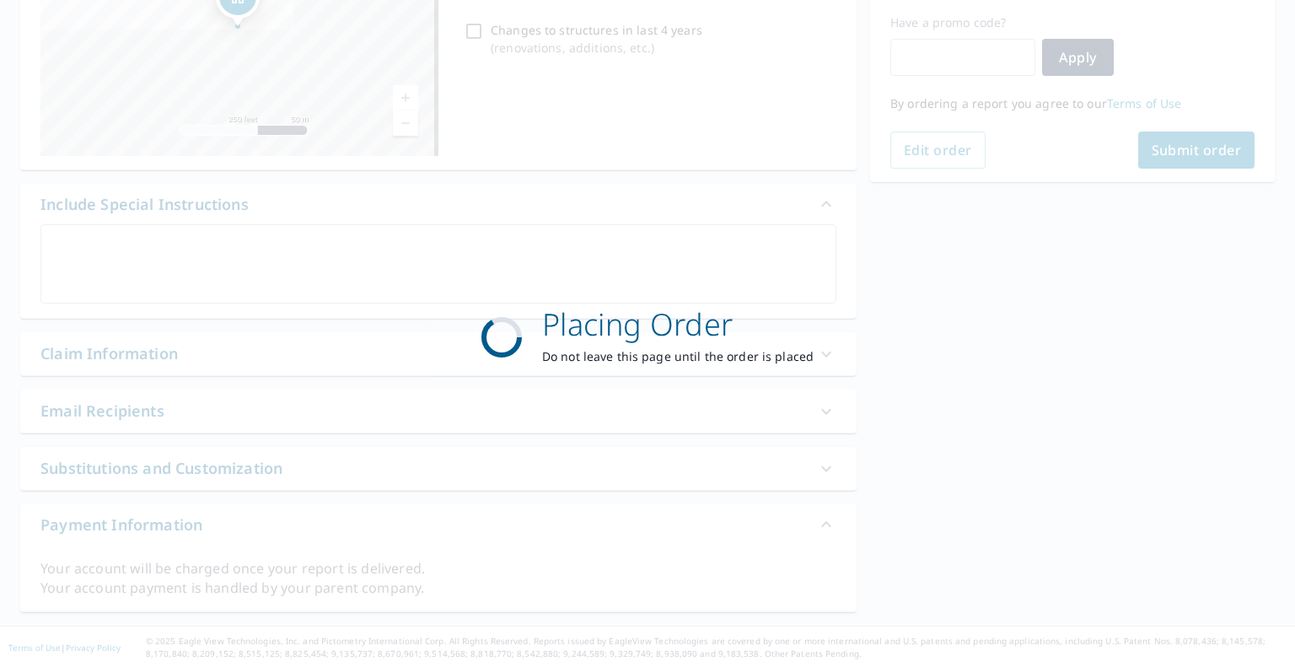
scroll to position [280, 0]
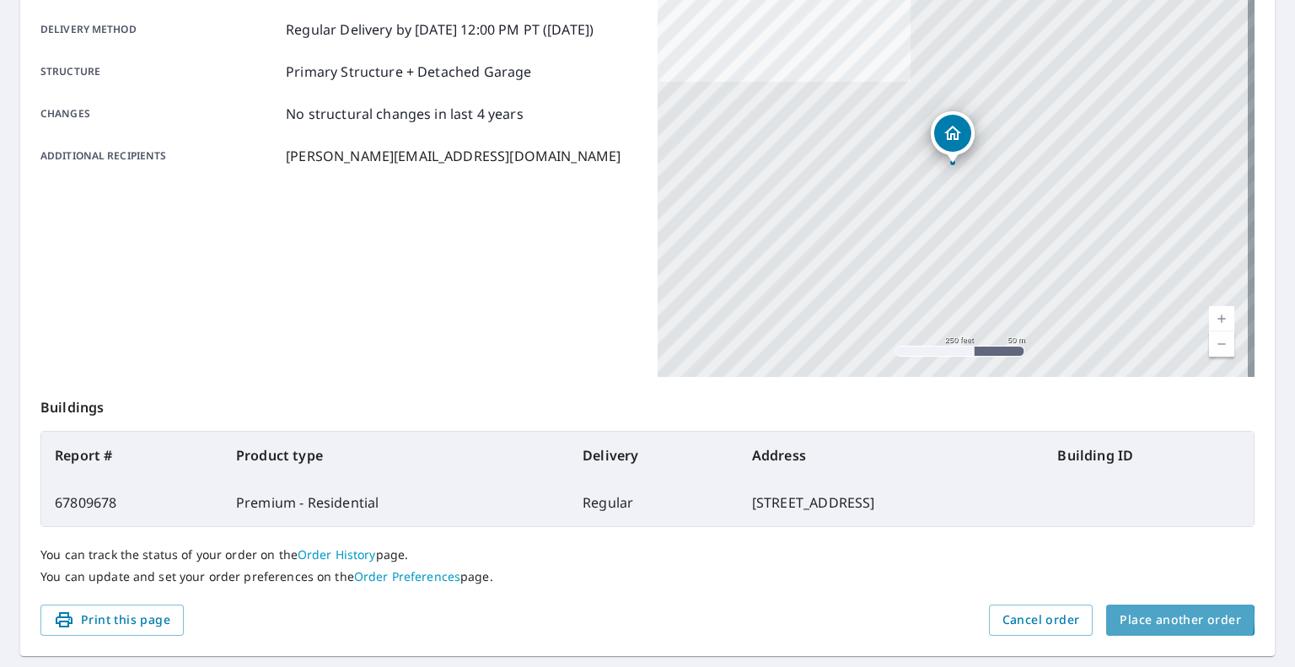
click at [1150, 616] on span "Place another order" at bounding box center [1180, 620] width 121 height 21
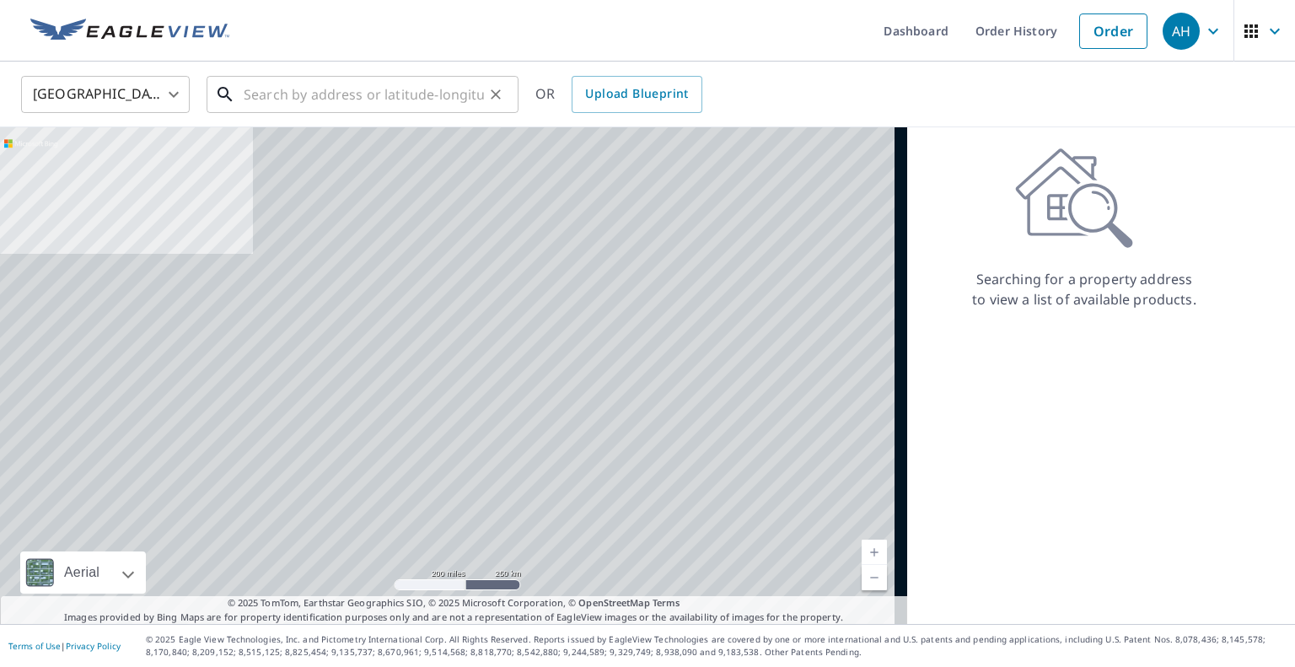
click at [397, 94] on input "text" at bounding box center [364, 94] width 240 height 47
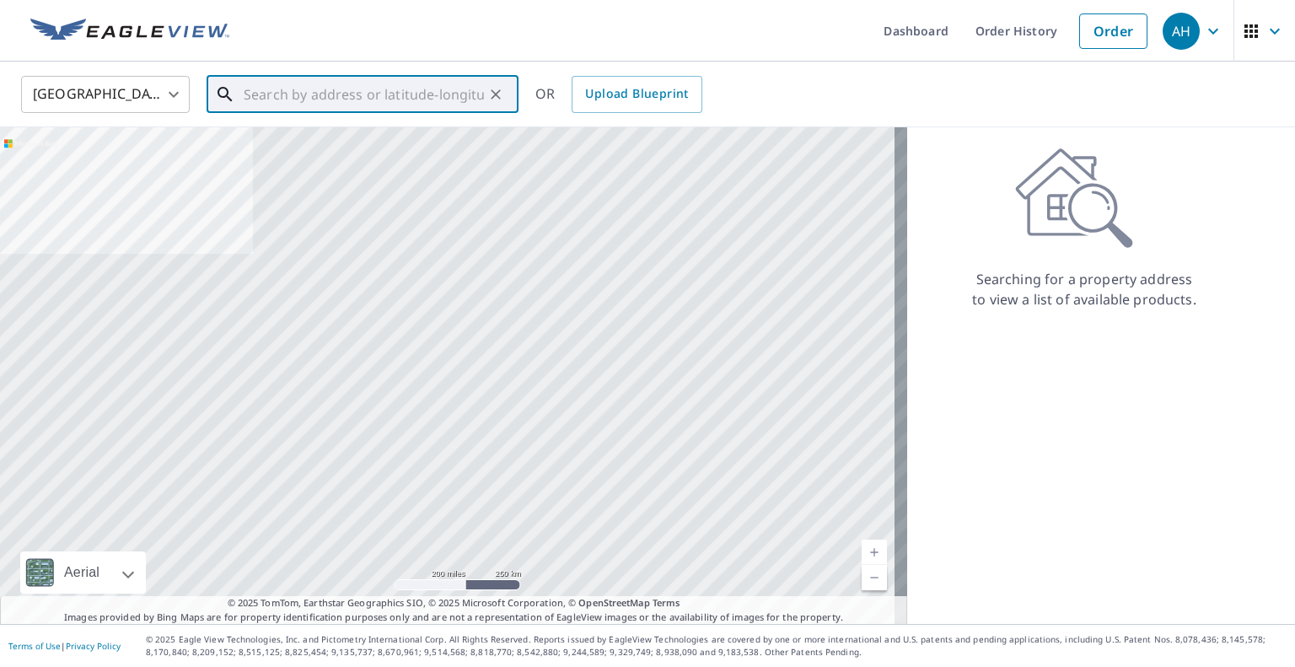
paste input "[STREET_ADDRESS]"
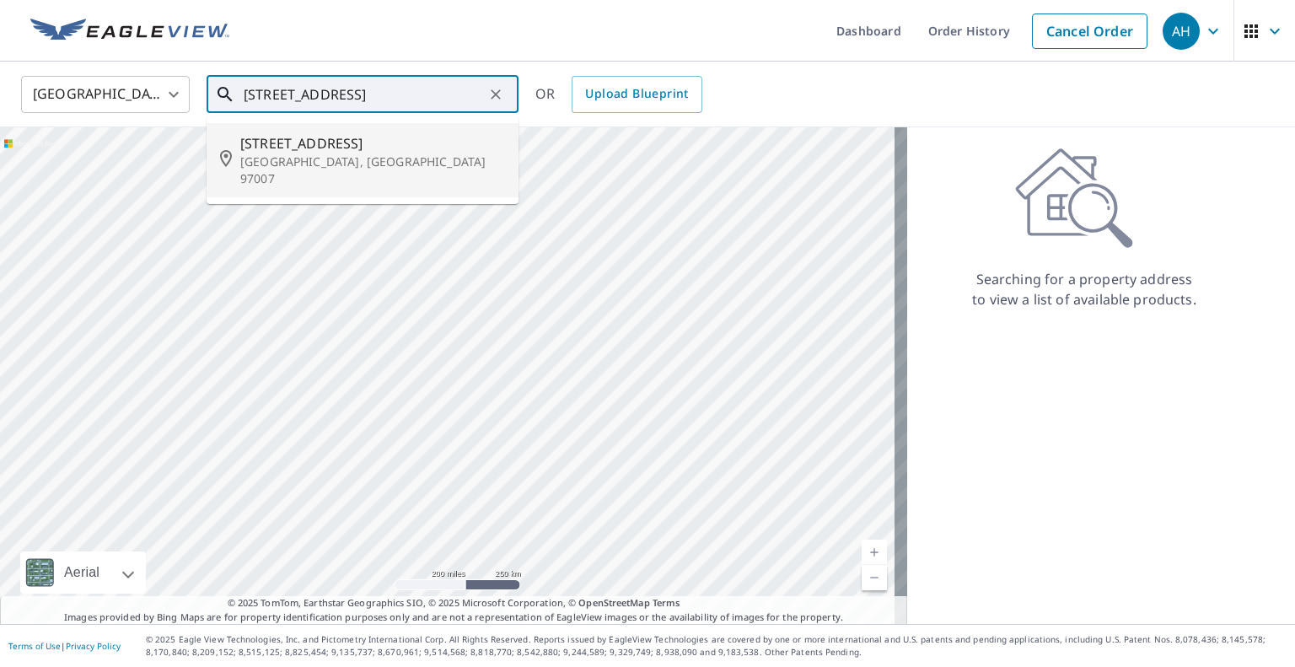
click at [306, 159] on p "[GEOGRAPHIC_DATA], [GEOGRAPHIC_DATA] 97007" at bounding box center [372, 170] width 265 height 34
type input "[STREET_ADDRESS]"
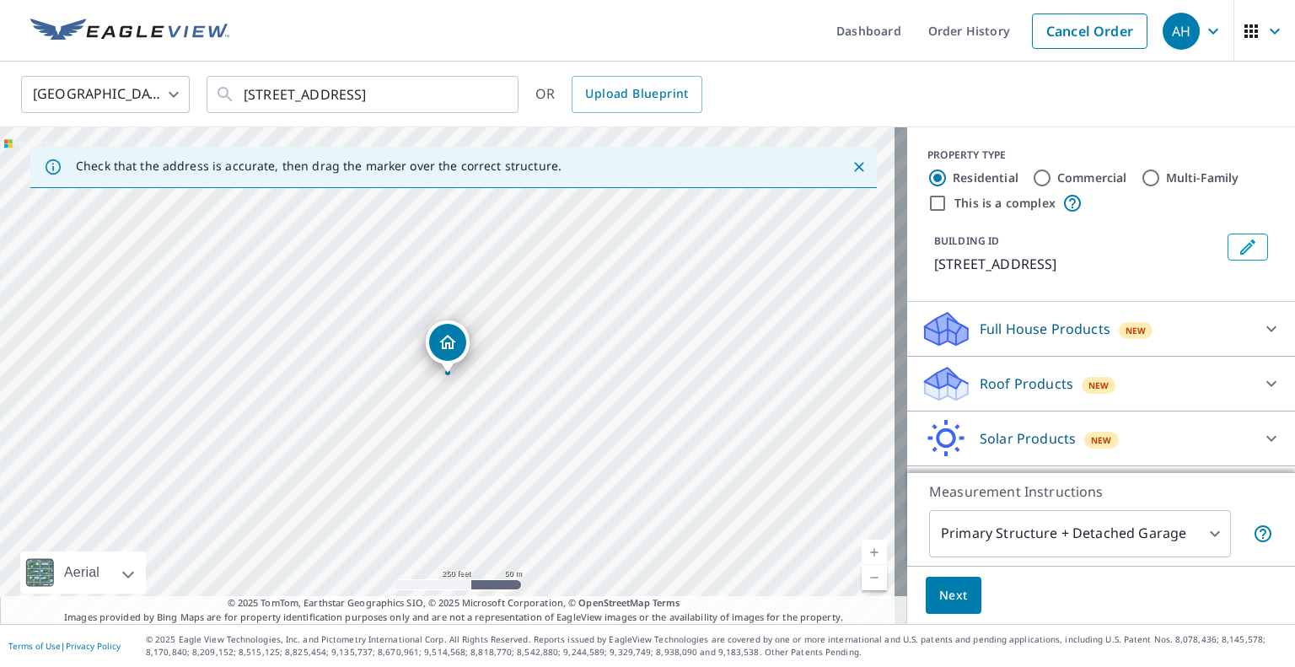
click at [1005, 393] on p "Roof Products" at bounding box center [1027, 383] width 94 height 20
click at [921, 438] on input "Premium" at bounding box center [933, 427] width 25 height 20
checkbox input "true"
click at [946, 602] on span "Next" at bounding box center [953, 595] width 29 height 21
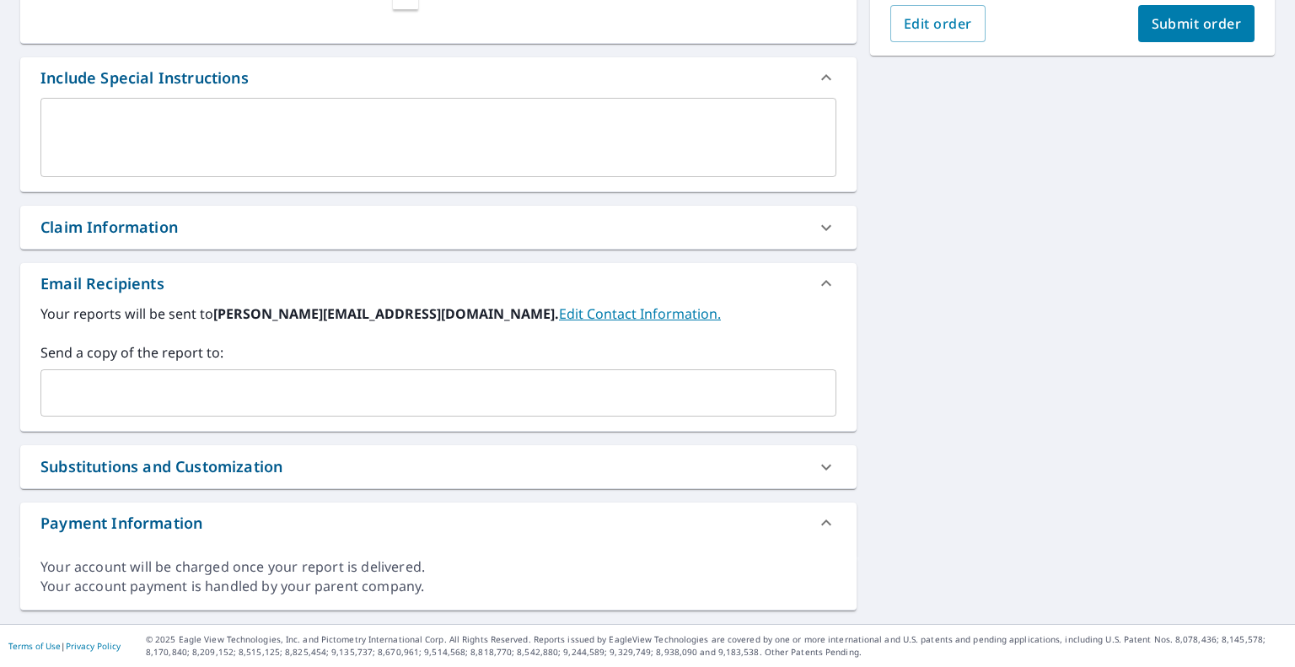
scroll to position [405, 0]
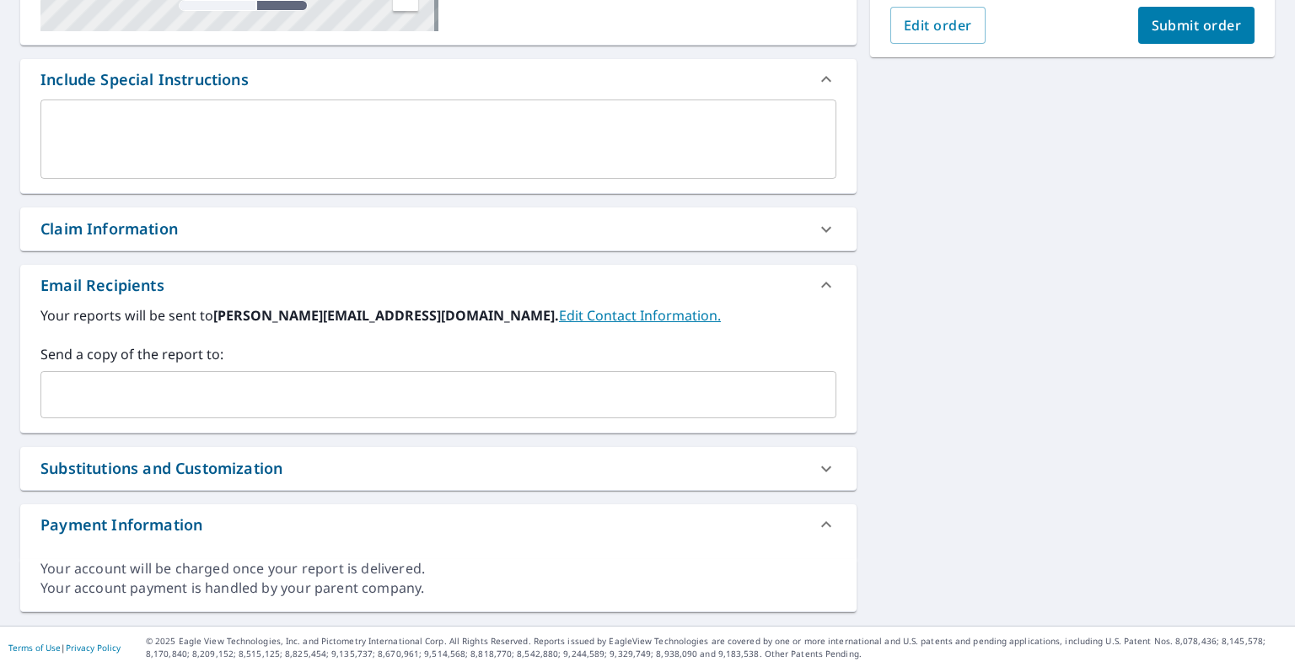
click at [292, 409] on input "text" at bounding box center [425, 395] width 755 height 32
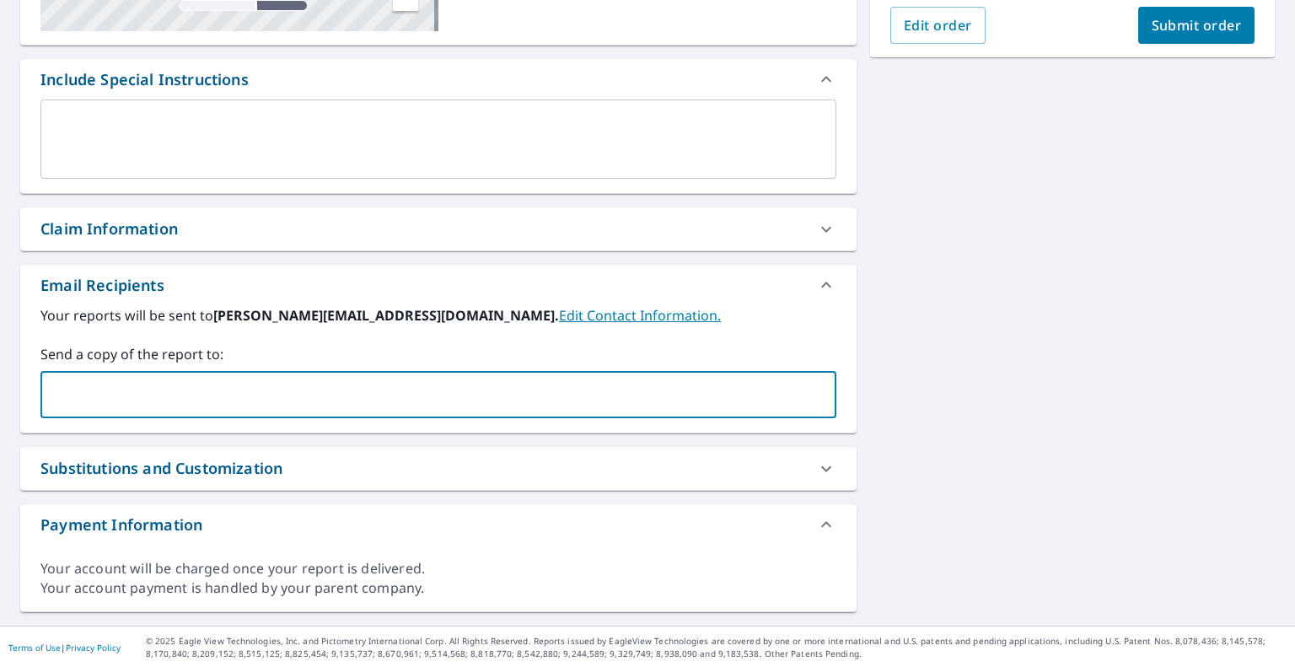
paste input "[EMAIL_ADDRESS][DOMAIN_NAME]"
type input "[EMAIL_ADDRESS][DOMAIN_NAME]"
click at [1153, 19] on span "Submit order" at bounding box center [1197, 25] width 90 height 19
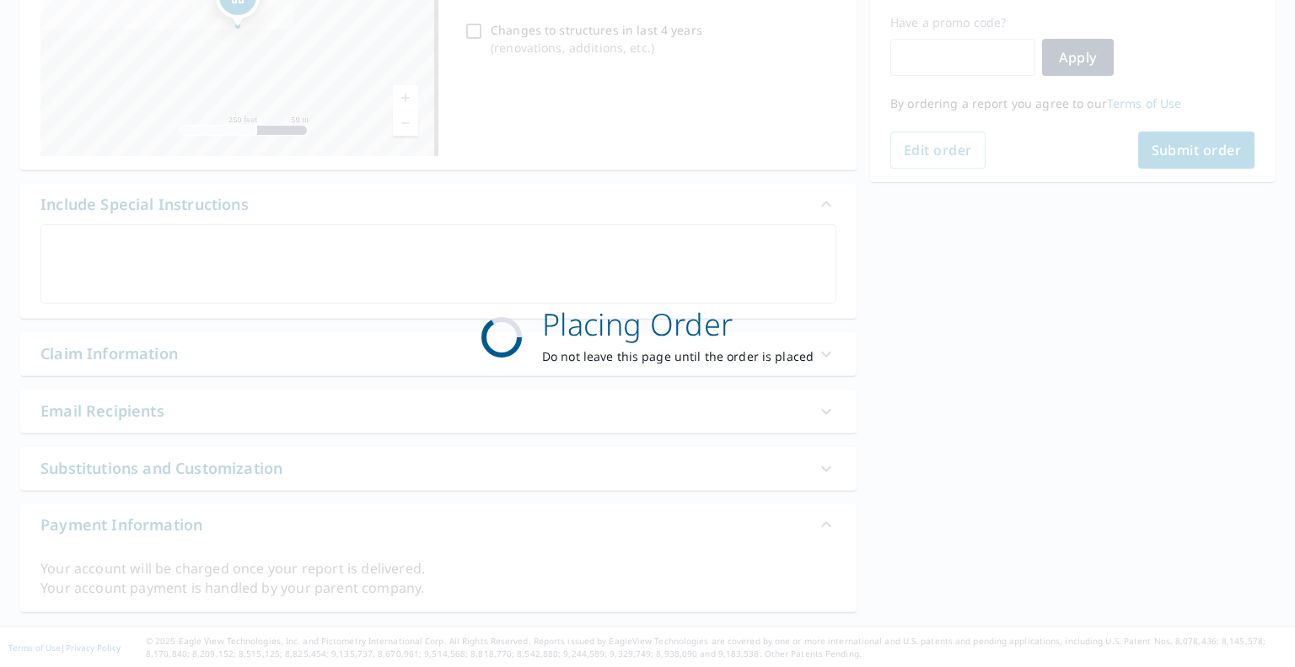
scroll to position [280, 0]
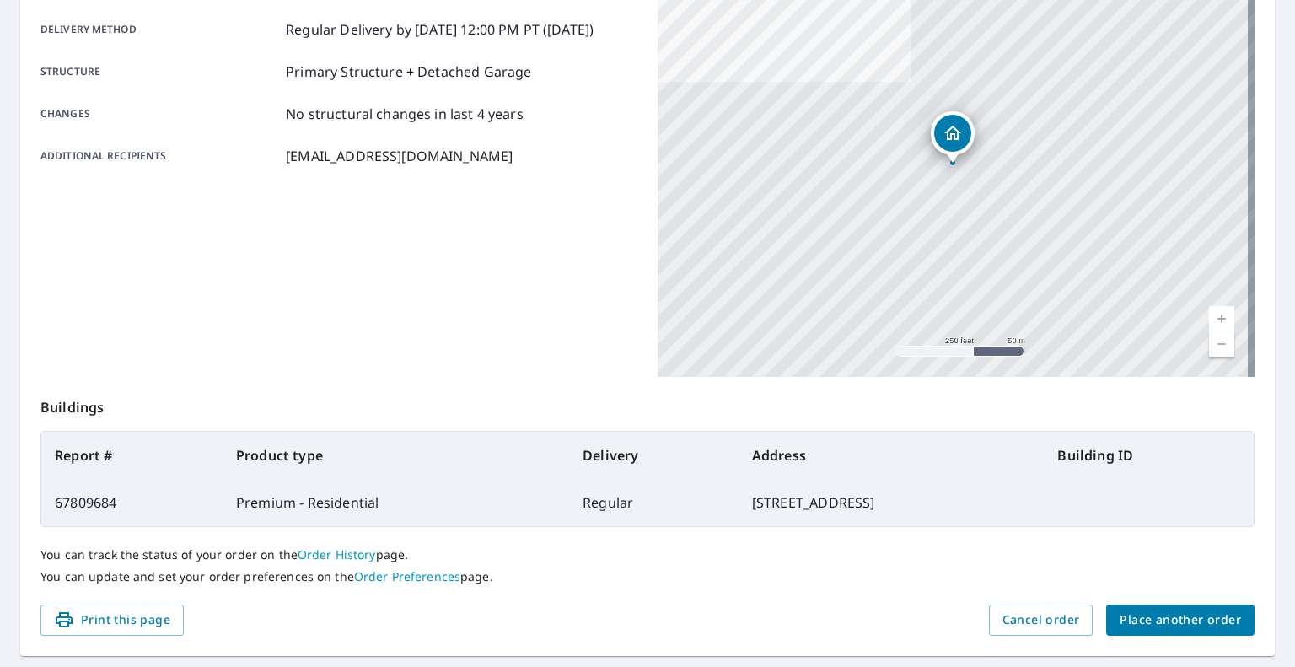
click at [1147, 623] on span "Place another order" at bounding box center [1180, 620] width 121 height 21
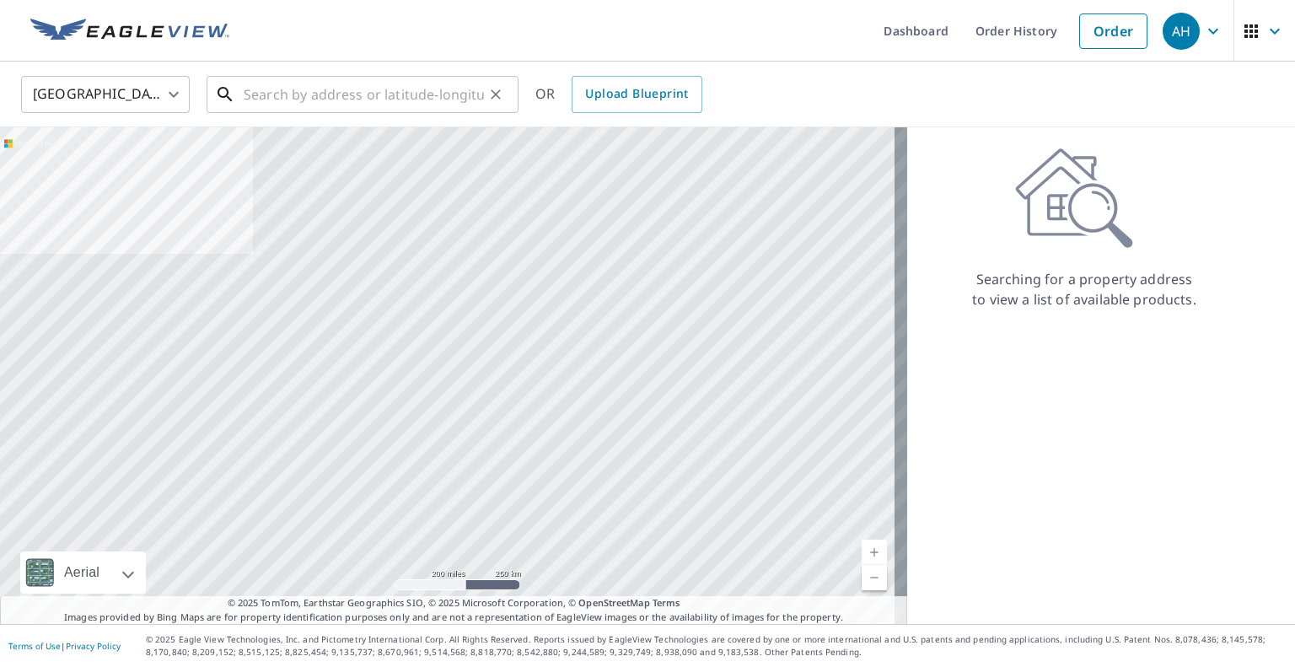
click at [398, 105] on input "text" at bounding box center [364, 94] width 240 height 47
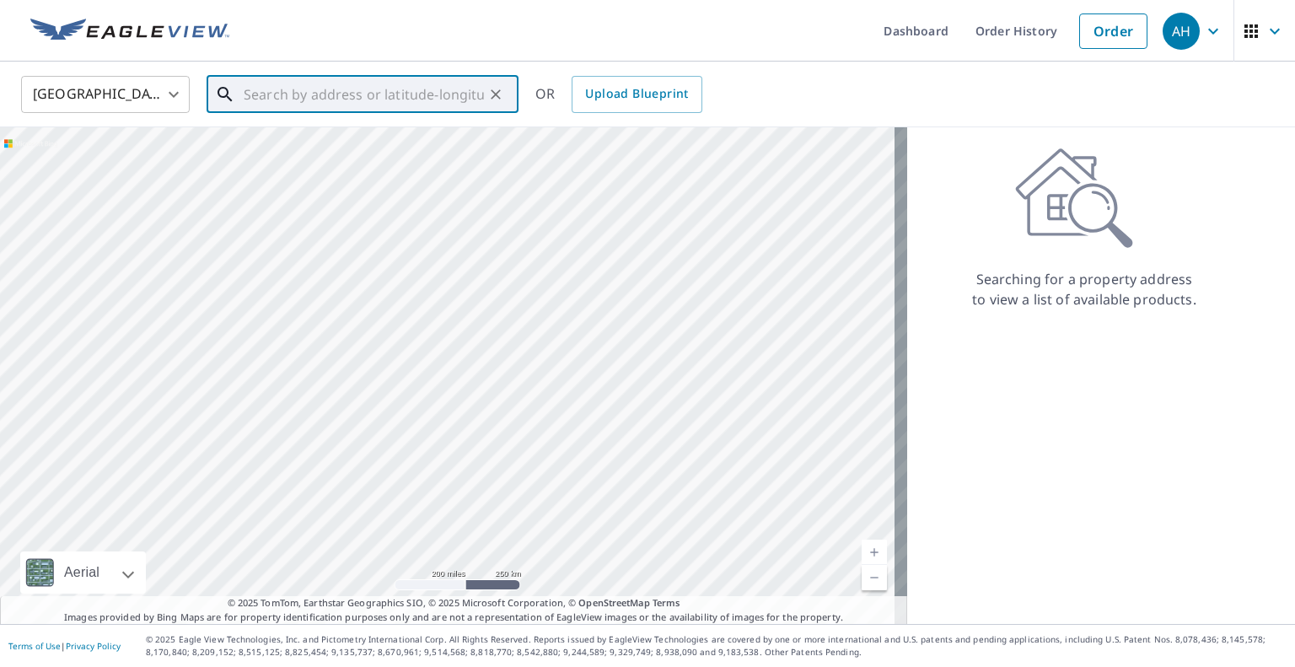
paste input "[STREET_ADDRESS]"
click at [325, 149] on span "[STREET_ADDRESS]" at bounding box center [372, 143] width 265 height 20
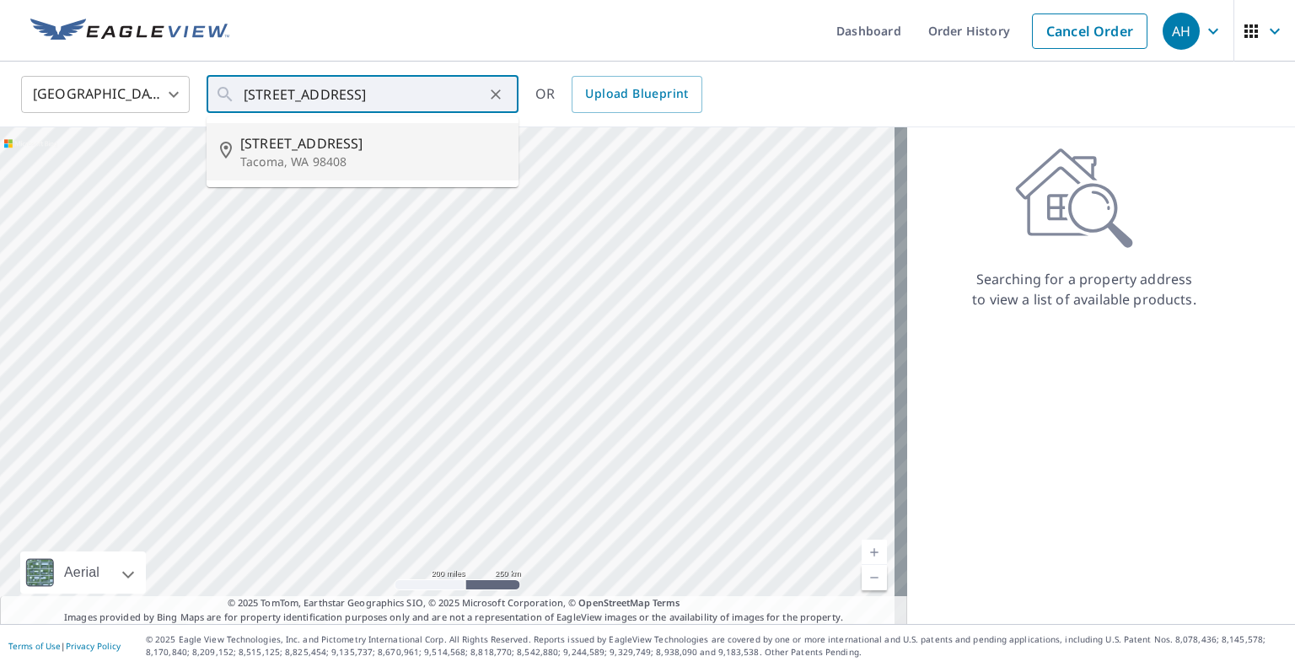
type input "[STREET_ADDRESS]"
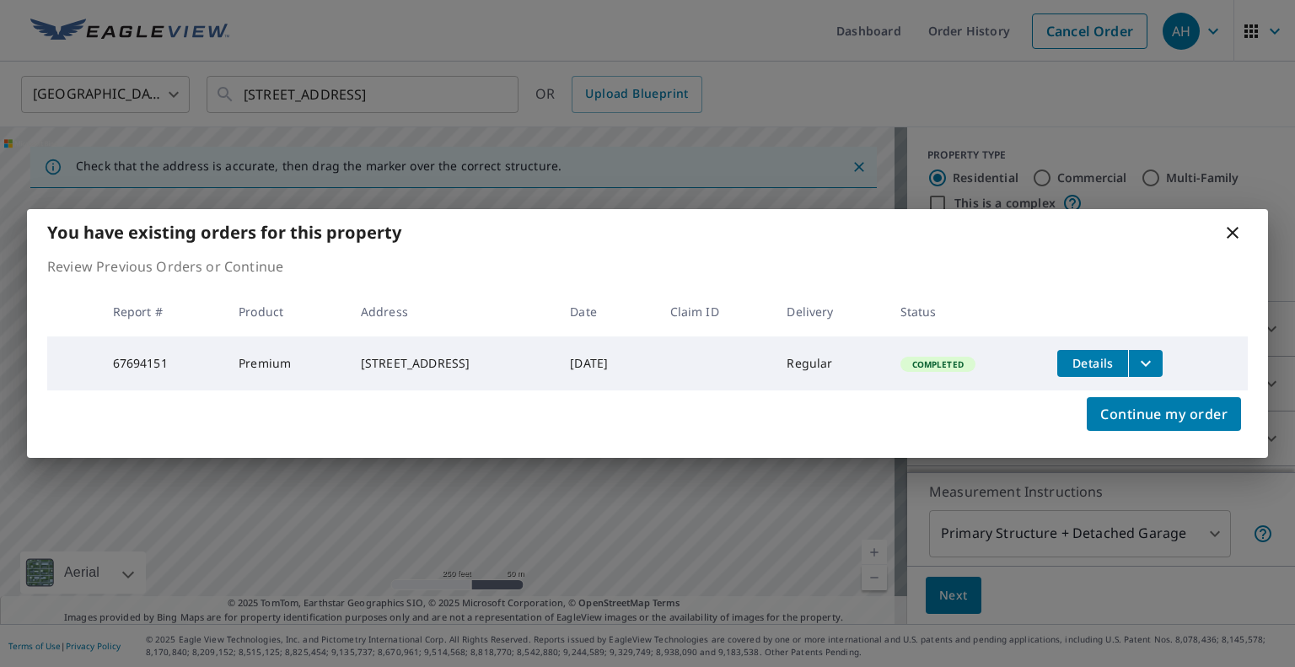
click at [1163, 359] on button "filesDropdownBtn-67694151" at bounding box center [1145, 363] width 35 height 27
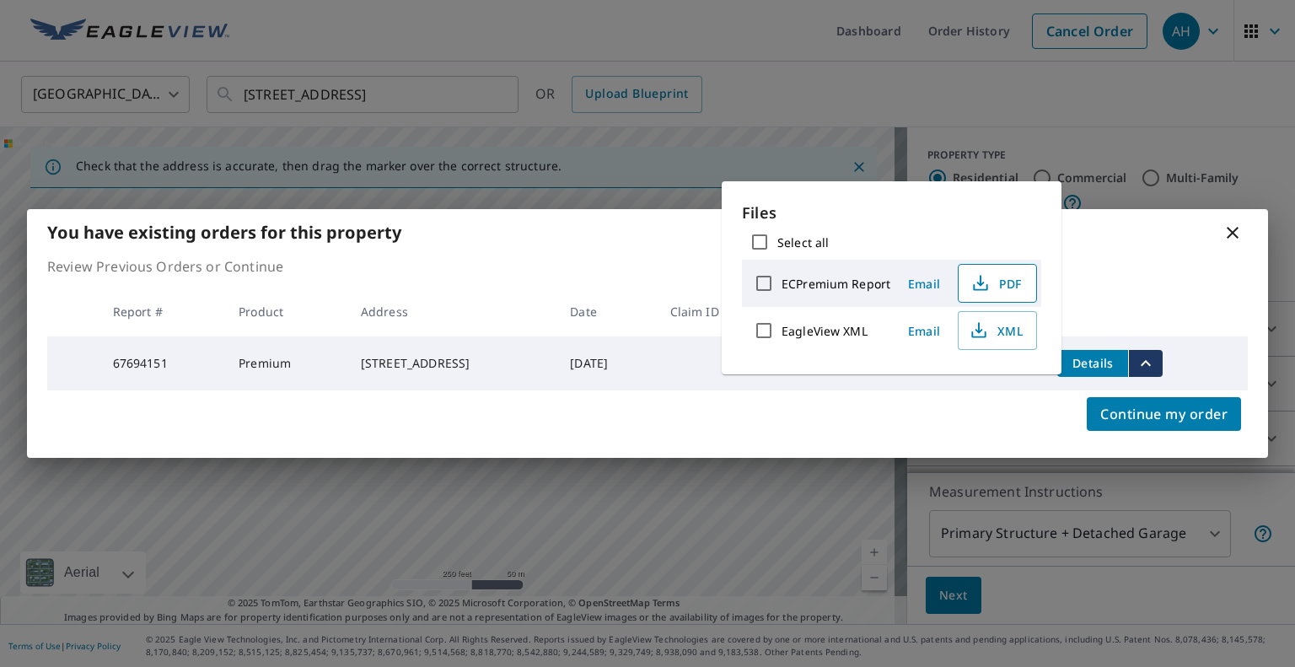
click at [1007, 296] on button "PDF" at bounding box center [997, 283] width 79 height 39
click at [1228, 234] on icon at bounding box center [1233, 233] width 12 height 12
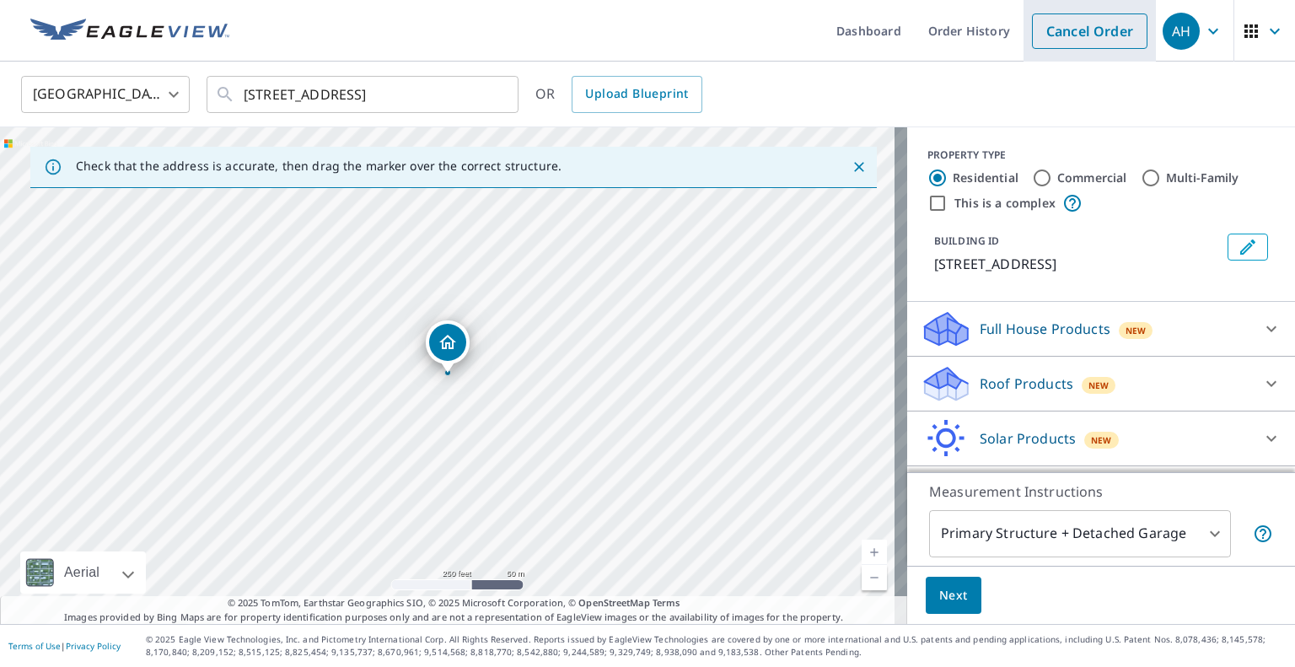
click at [1111, 46] on link "Cancel Order" at bounding box center [1090, 30] width 116 height 35
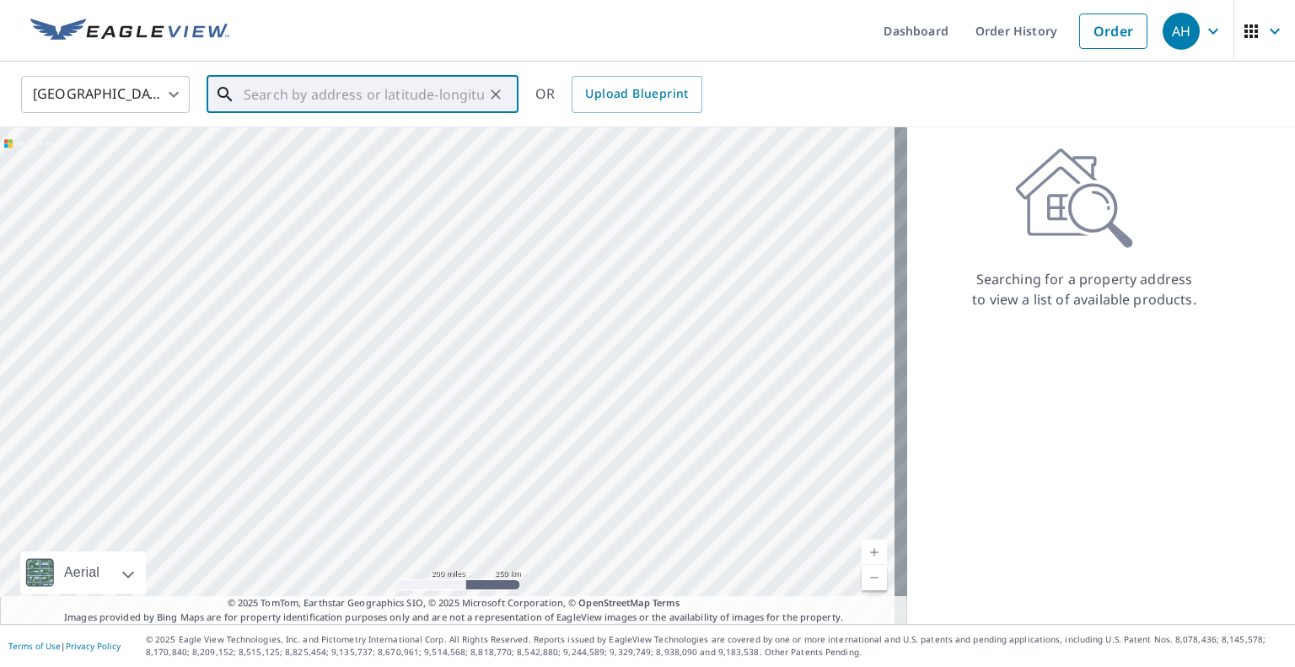
click at [411, 105] on input "text" at bounding box center [364, 94] width 240 height 47
paste input "170 Raspberry Ln"
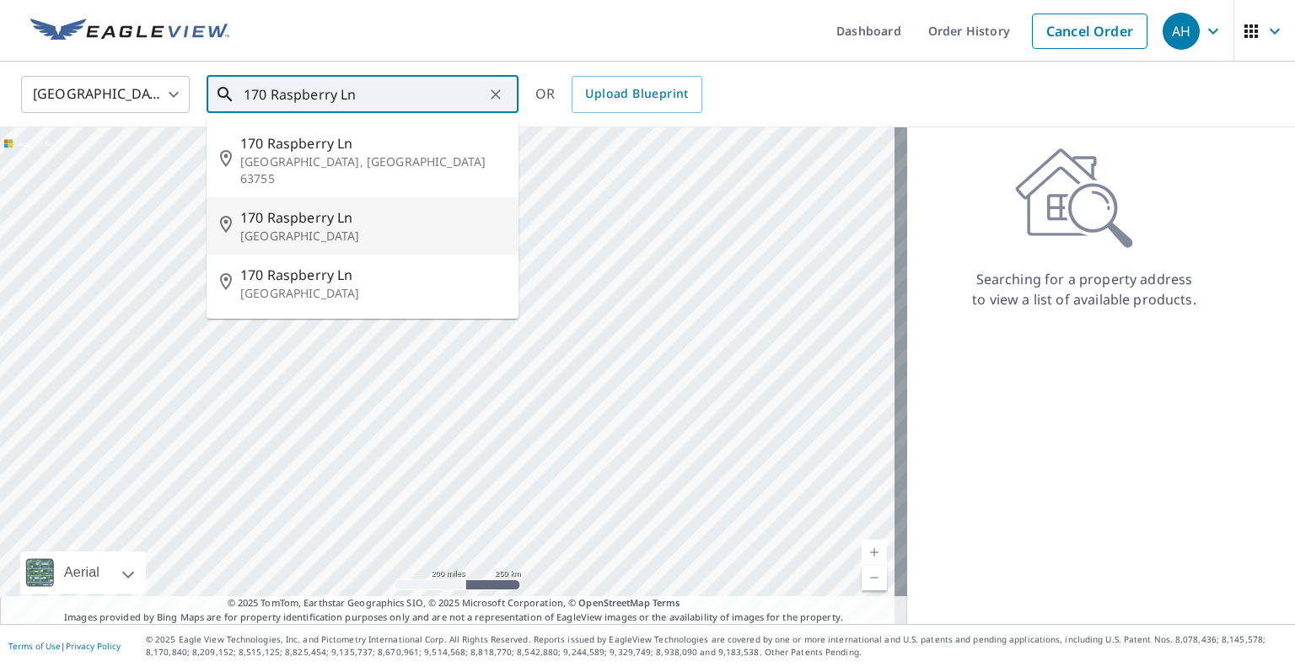
click at [310, 228] on p "[GEOGRAPHIC_DATA]" at bounding box center [372, 236] width 265 height 17
type input "[STREET_ADDRESS]"
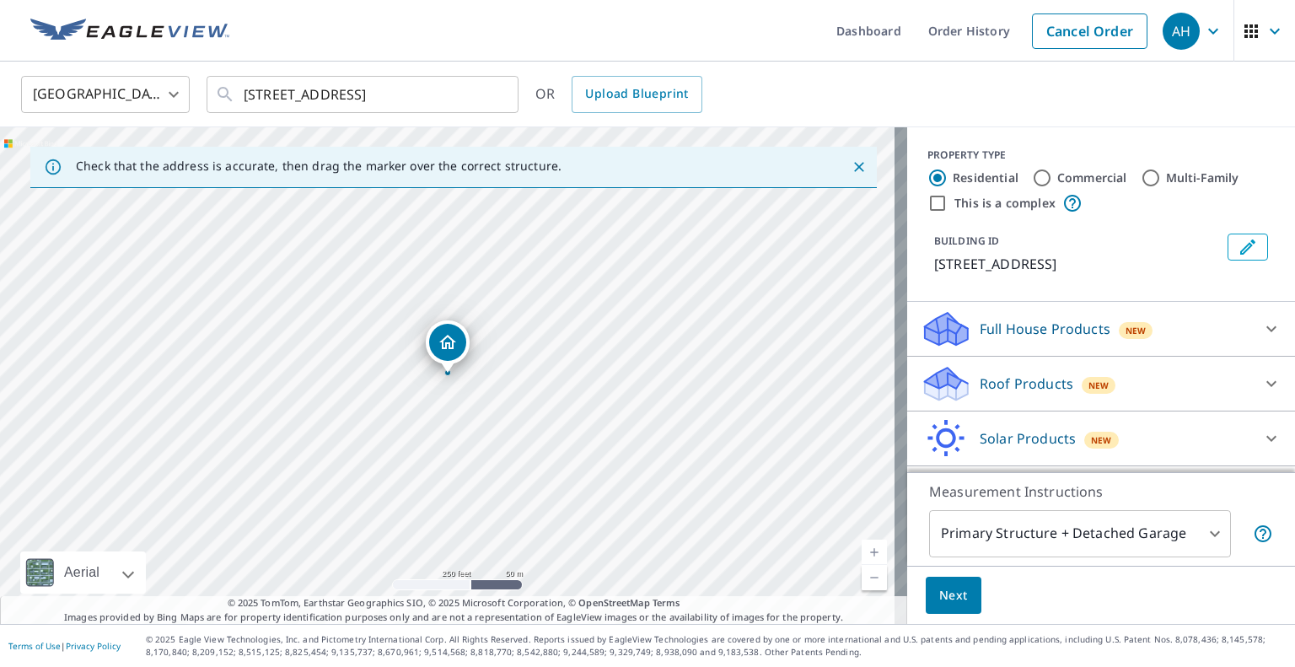
click at [989, 406] on div "Roof Products New Premium QuickSquares™ Gutter Bid Perfect™" at bounding box center [1101, 384] width 388 height 55
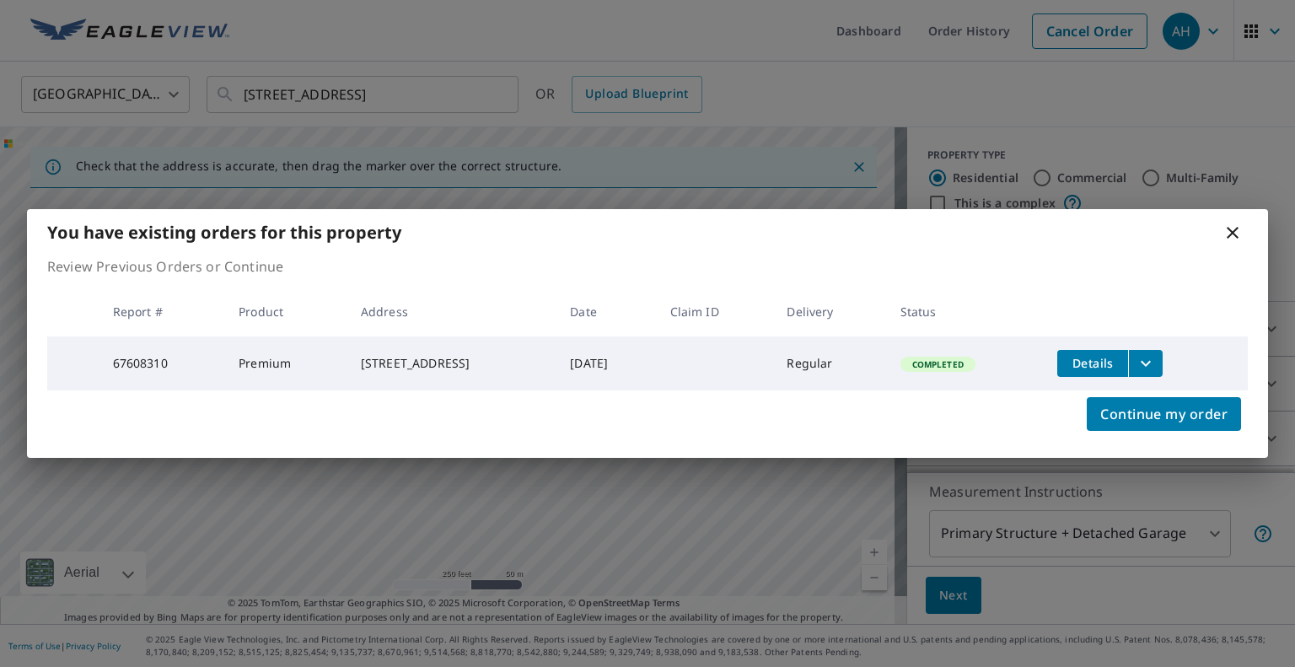
click at [974, 388] on td "Completed" at bounding box center [966, 363] width 158 height 54
click at [1155, 355] on icon "filesDropdownBtn-67608310" at bounding box center [1146, 363] width 20 height 20
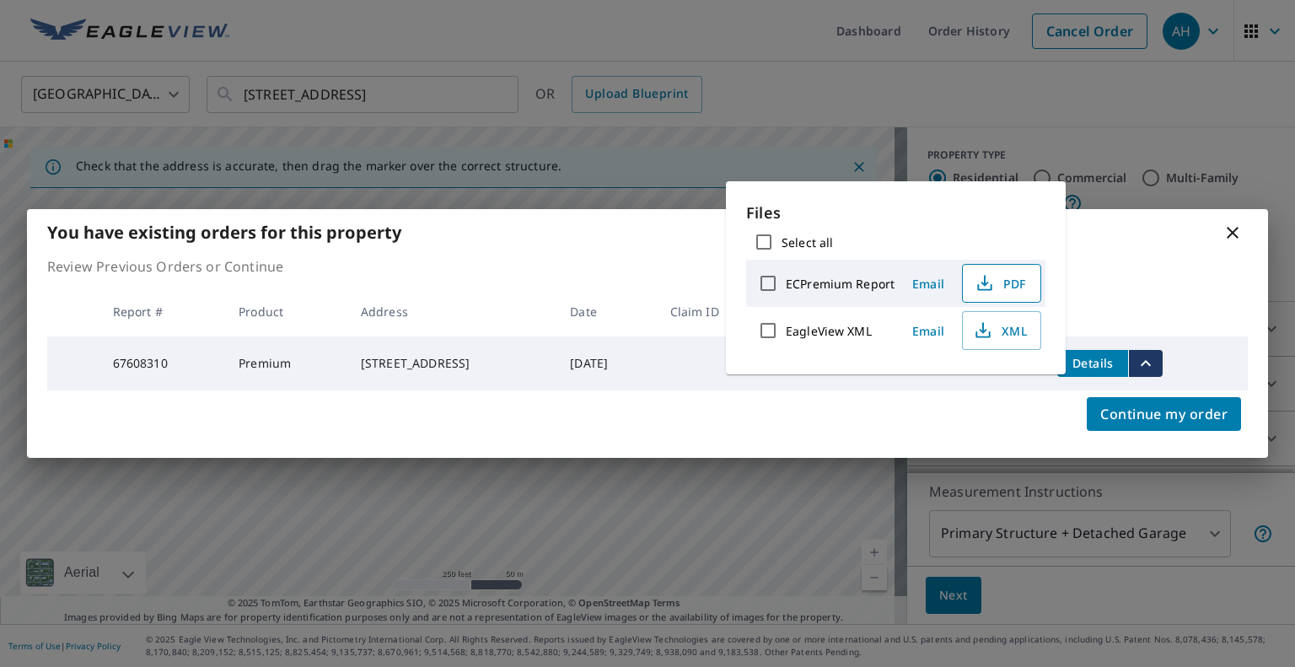
click at [1013, 289] on span "PDF" at bounding box center [1000, 283] width 54 height 20
click at [1229, 225] on icon at bounding box center [1232, 233] width 20 height 20
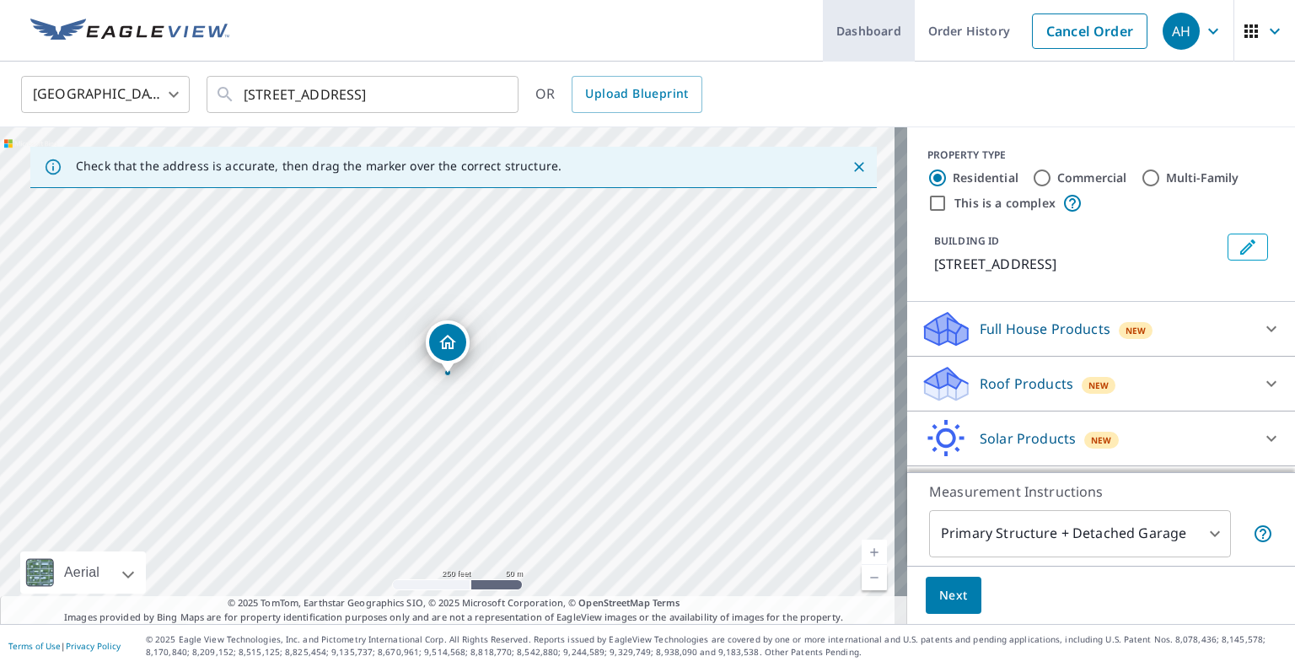
drag, startPoint x: 1054, startPoint y: 40, endPoint x: 932, endPoint y: 42, distance: 122.3
click at [1054, 40] on link "Cancel Order" at bounding box center [1090, 30] width 116 height 35
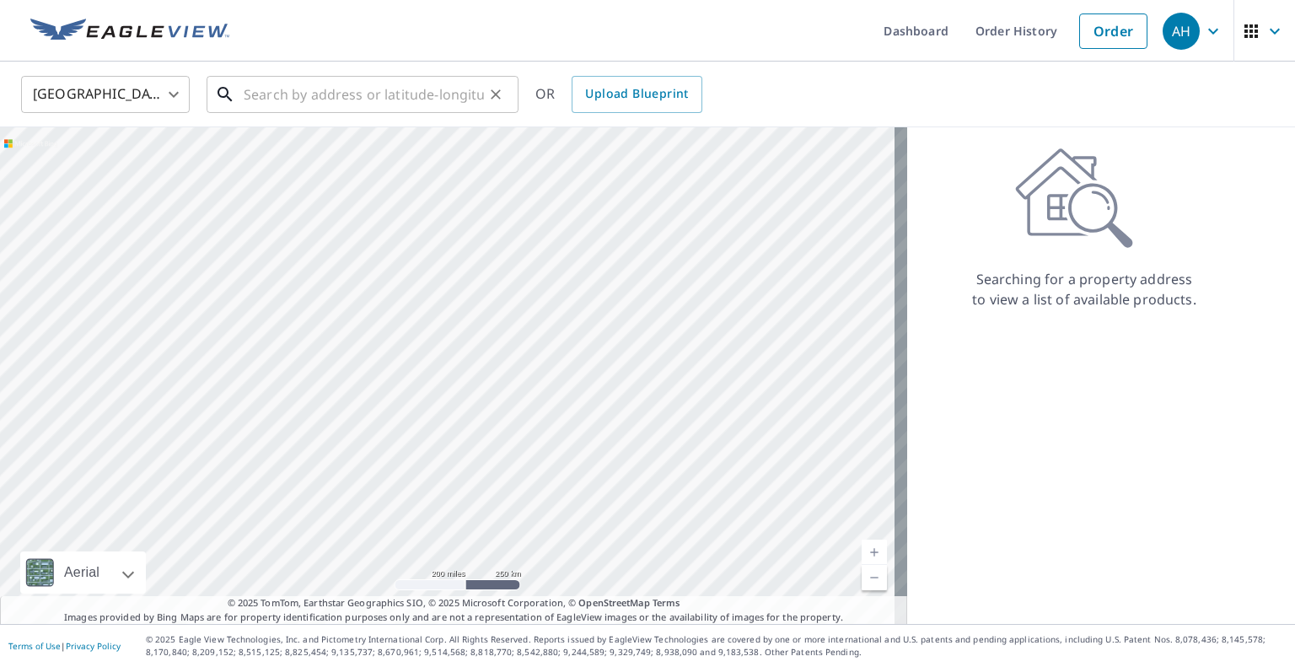
click at [425, 89] on input "text" at bounding box center [364, 94] width 240 height 47
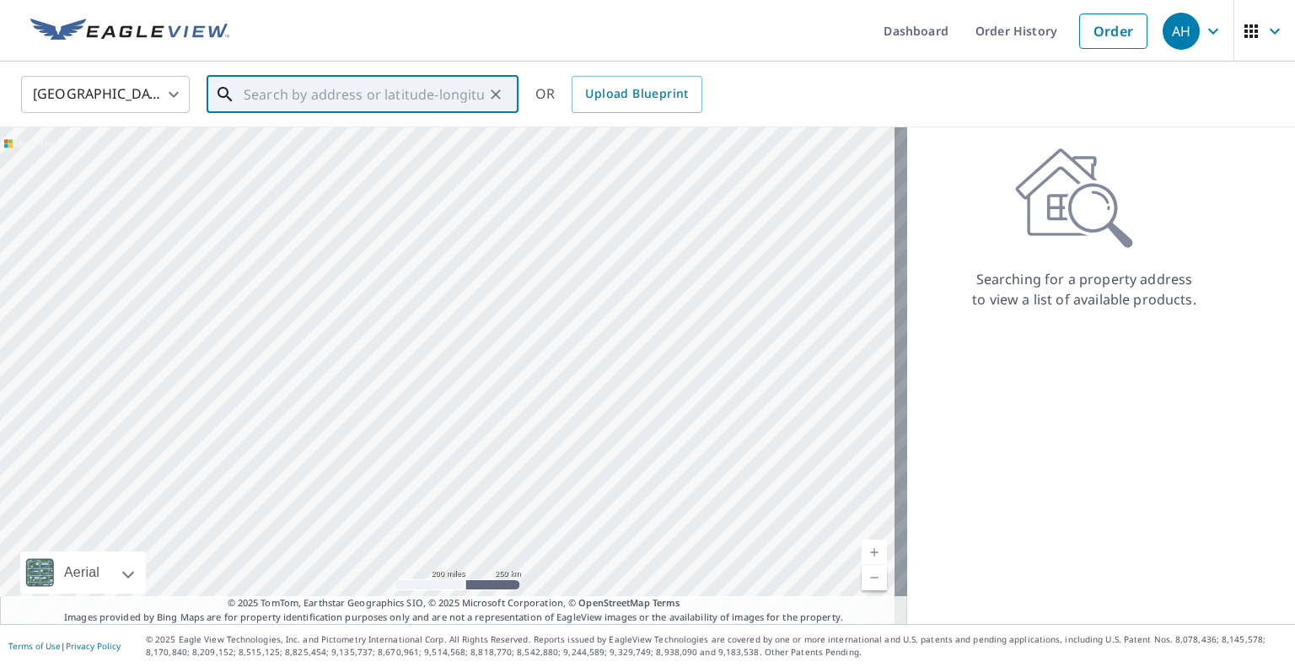
paste input "[STREET_ADDRESS]"
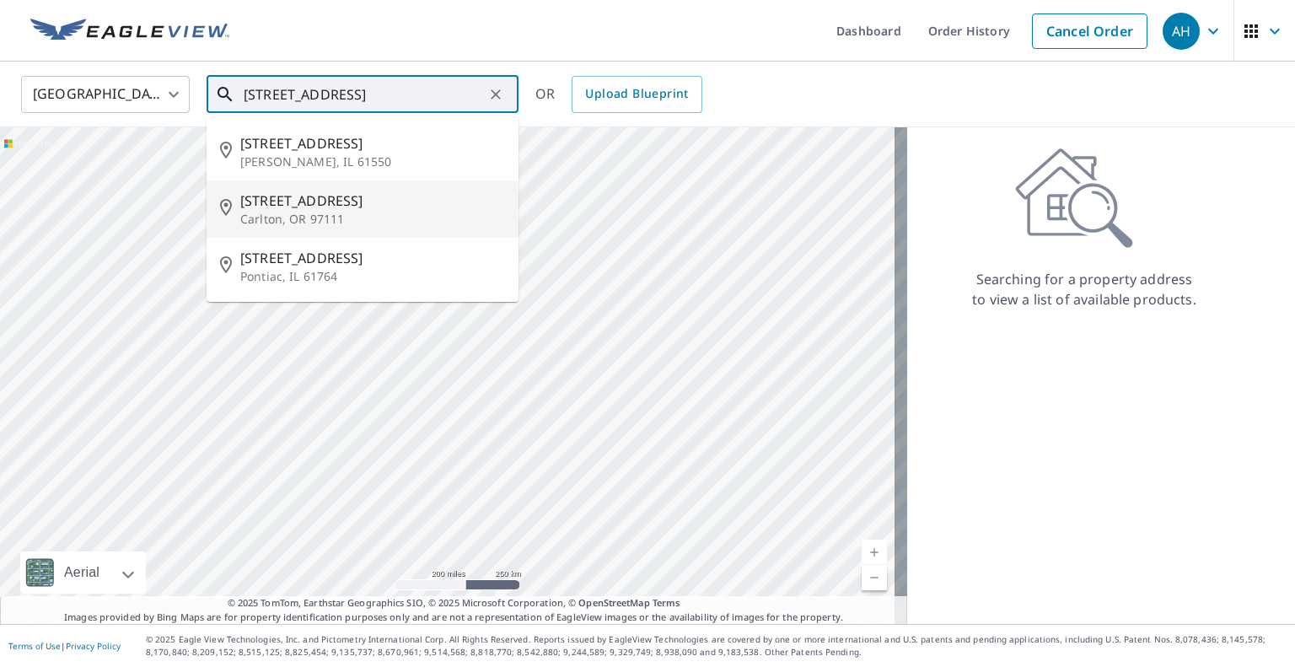
click at [332, 193] on span "[STREET_ADDRESS]" at bounding box center [372, 201] width 265 height 20
type input "[STREET_ADDRESS]"
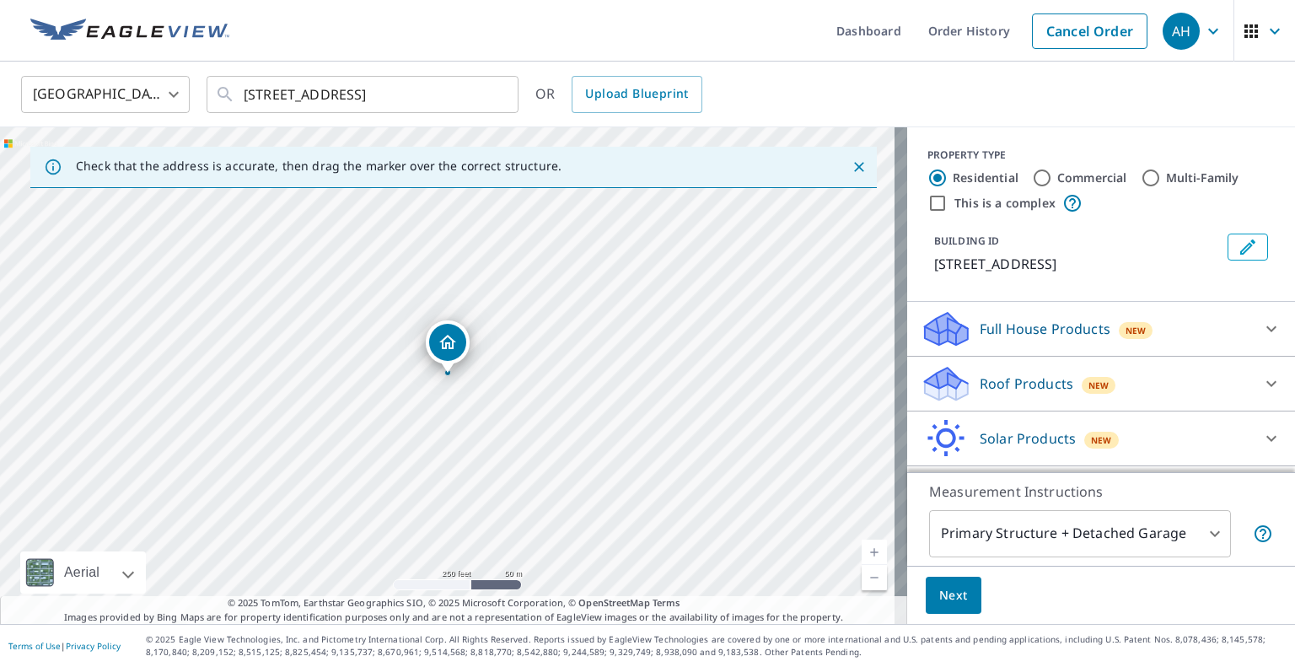
click at [938, 375] on icon at bounding box center [943, 378] width 37 height 21
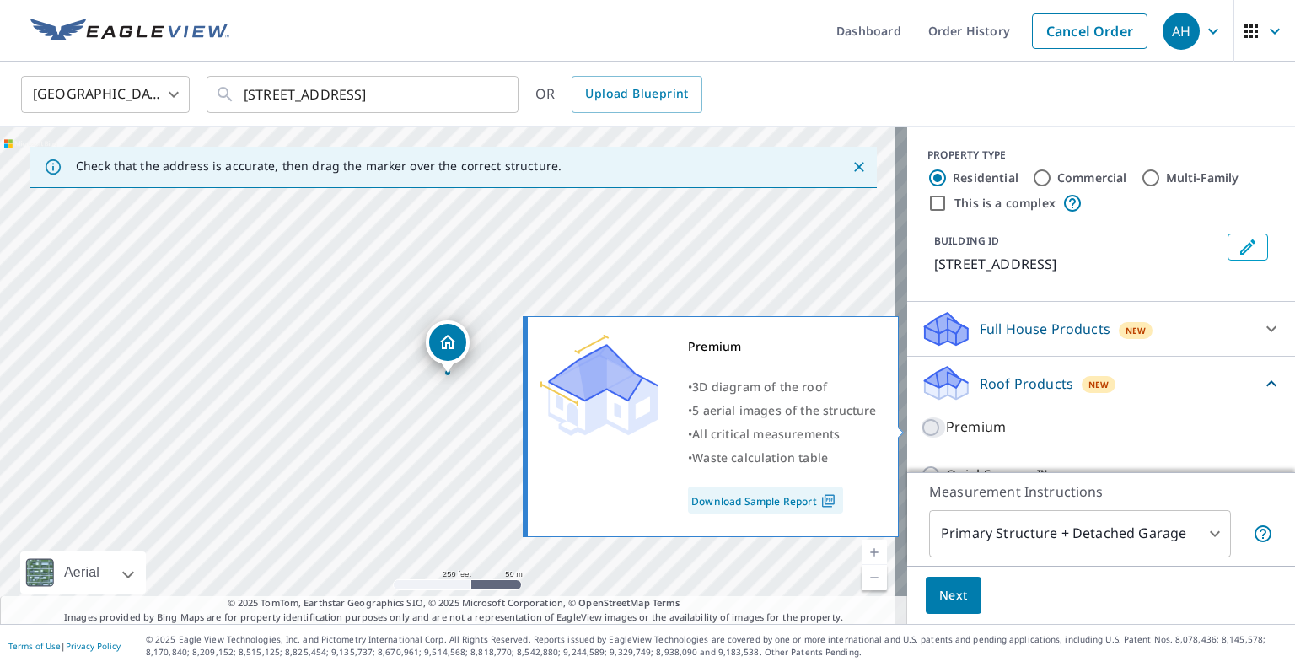
click at [923, 427] on input "Premium" at bounding box center [933, 427] width 25 height 20
checkbox input "true"
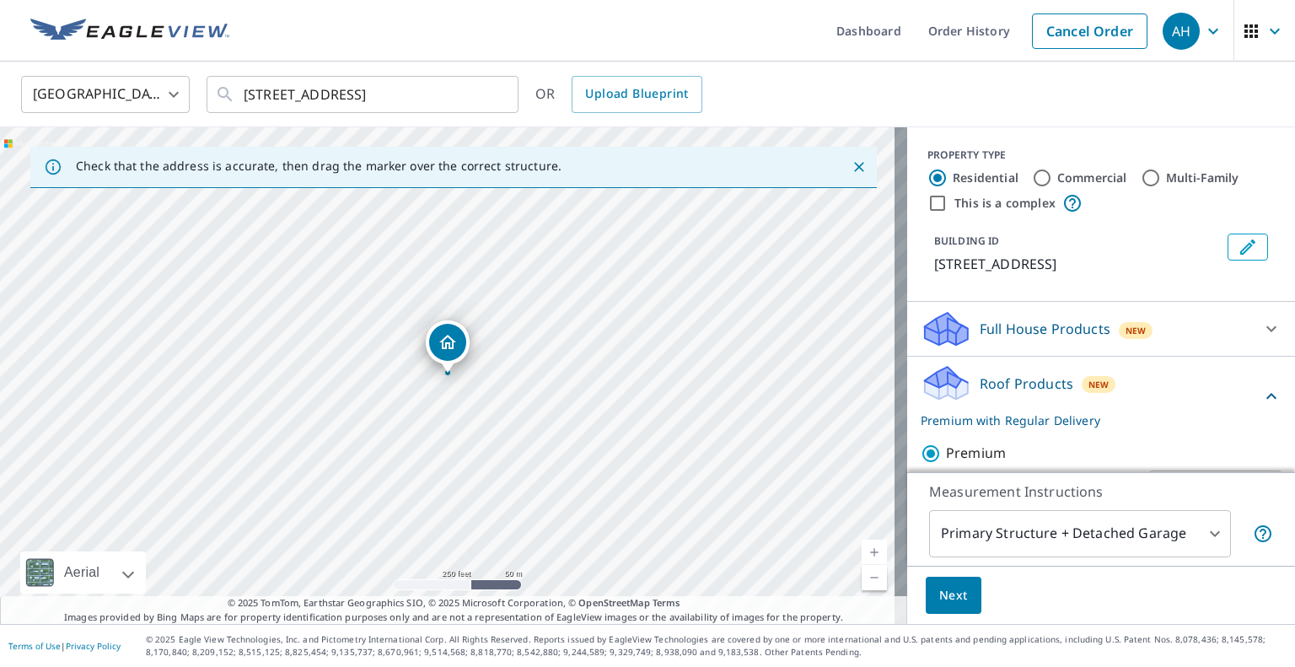
click at [947, 590] on span "Next" at bounding box center [953, 595] width 29 height 21
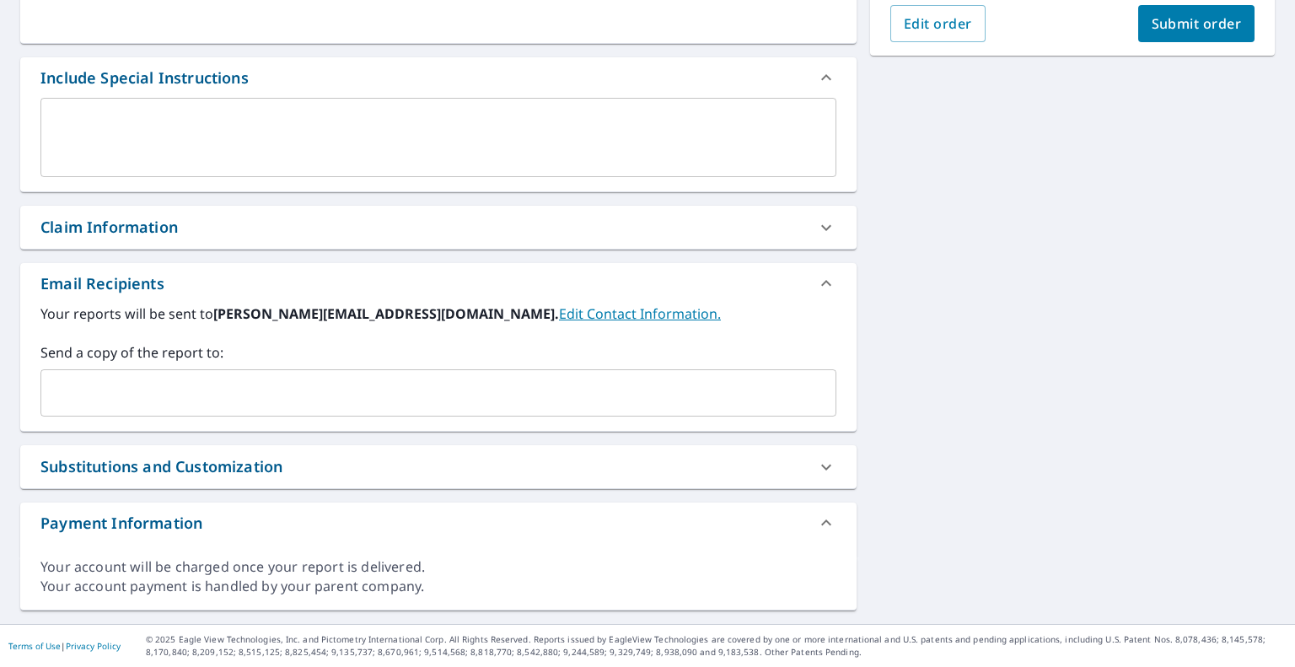
scroll to position [405, 0]
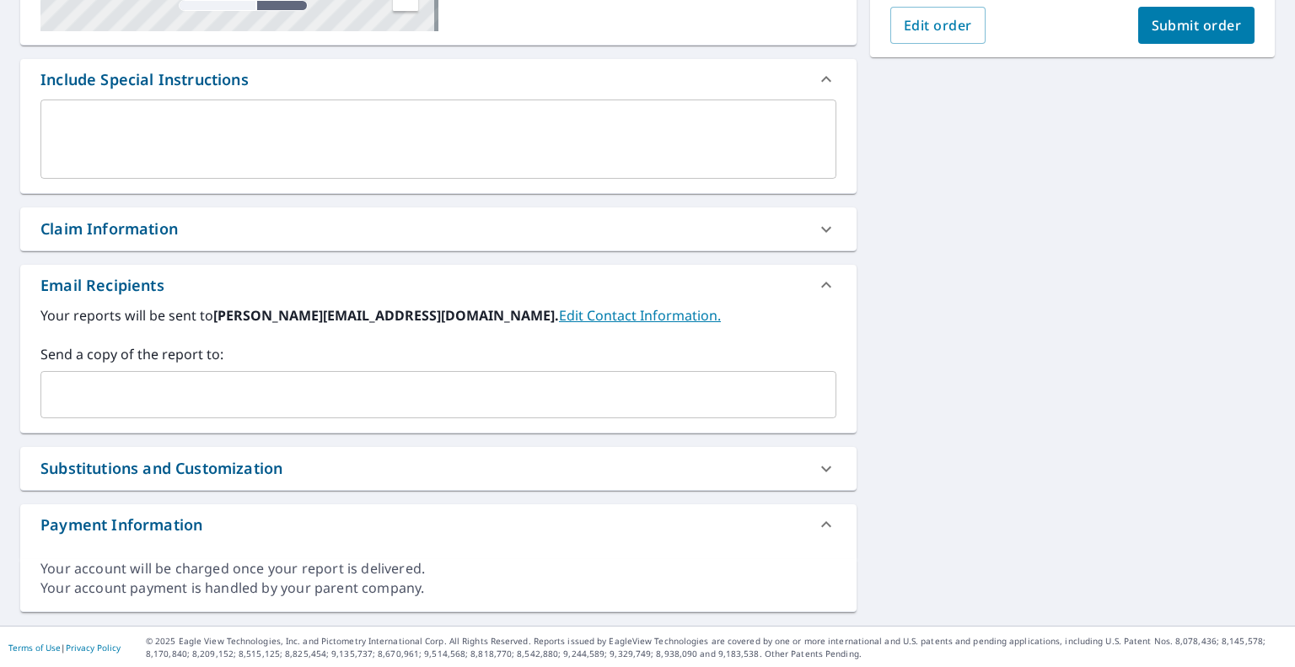
click at [285, 397] on input "text" at bounding box center [425, 395] width 755 height 32
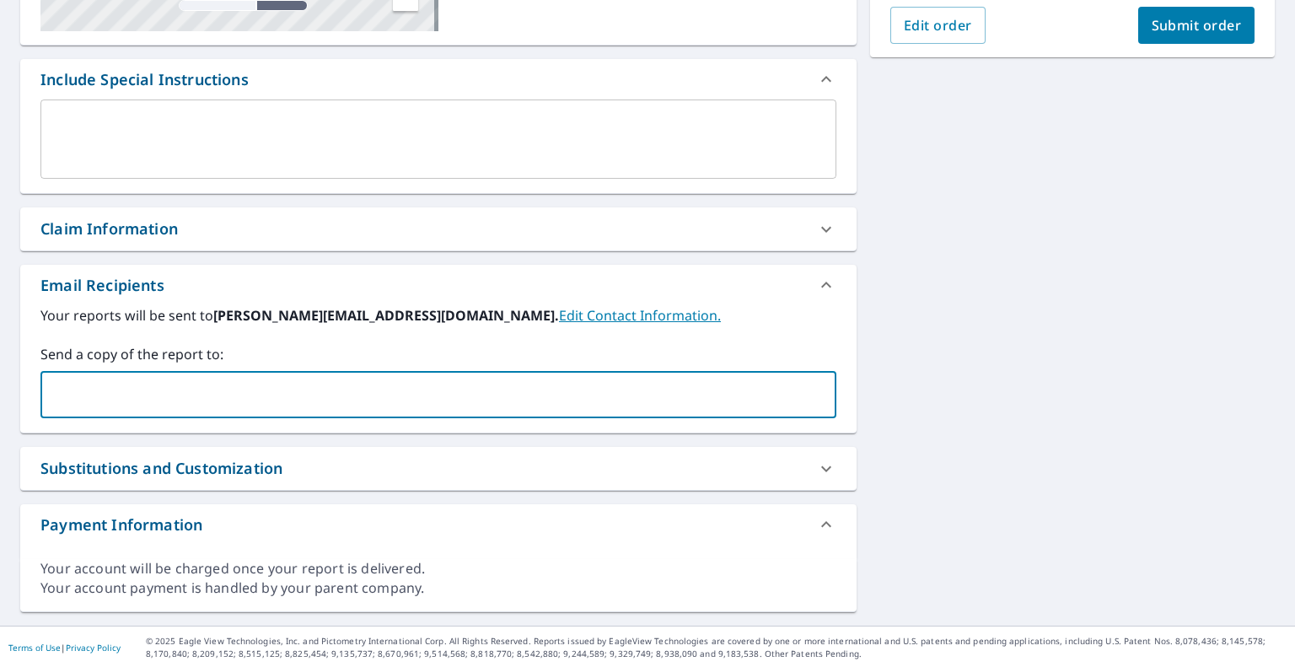
paste input "[EMAIL_ADDRESS][DOMAIN_NAME]"
type input "[EMAIL_ADDRESS][DOMAIN_NAME]"
click at [1181, 34] on span "Submit order" at bounding box center [1197, 25] width 90 height 19
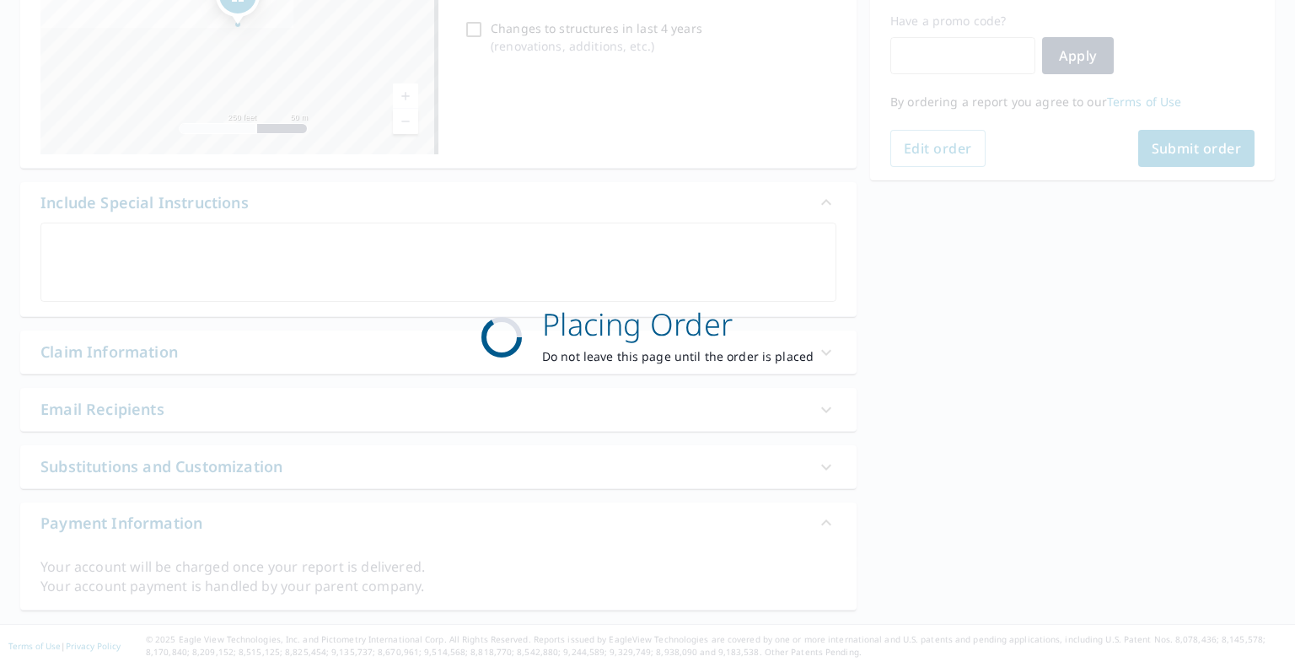
scroll to position [298, 0]
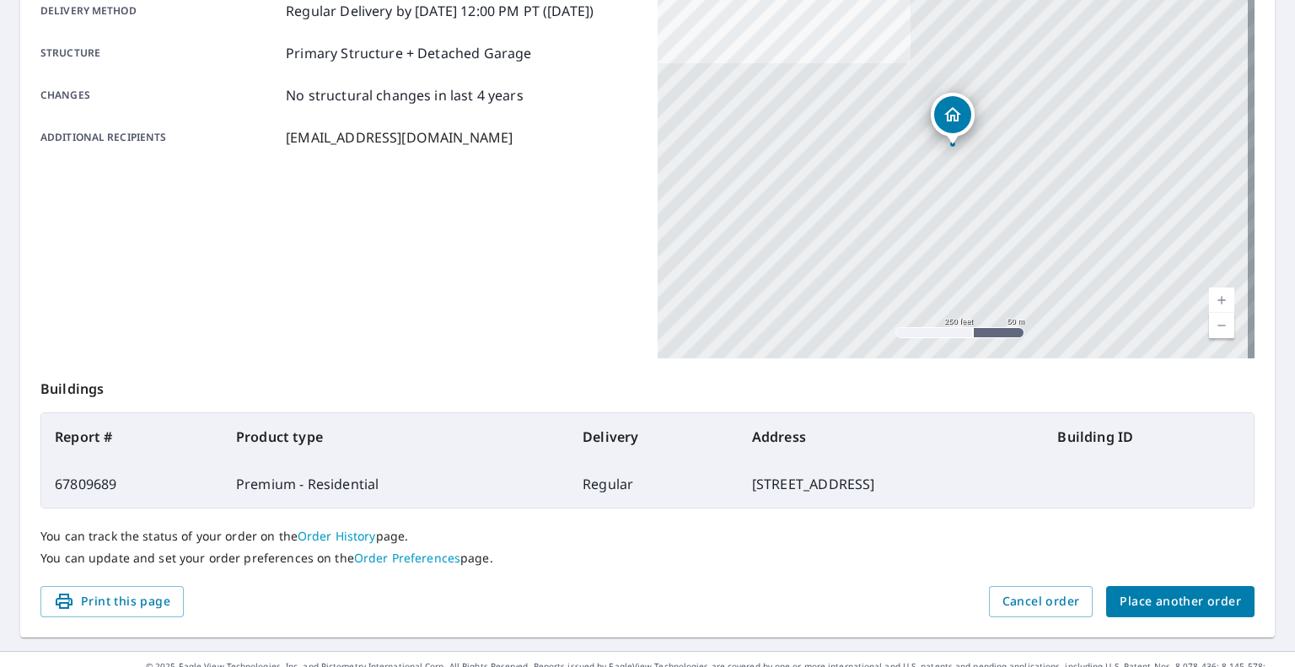
scroll to position [280, 0]
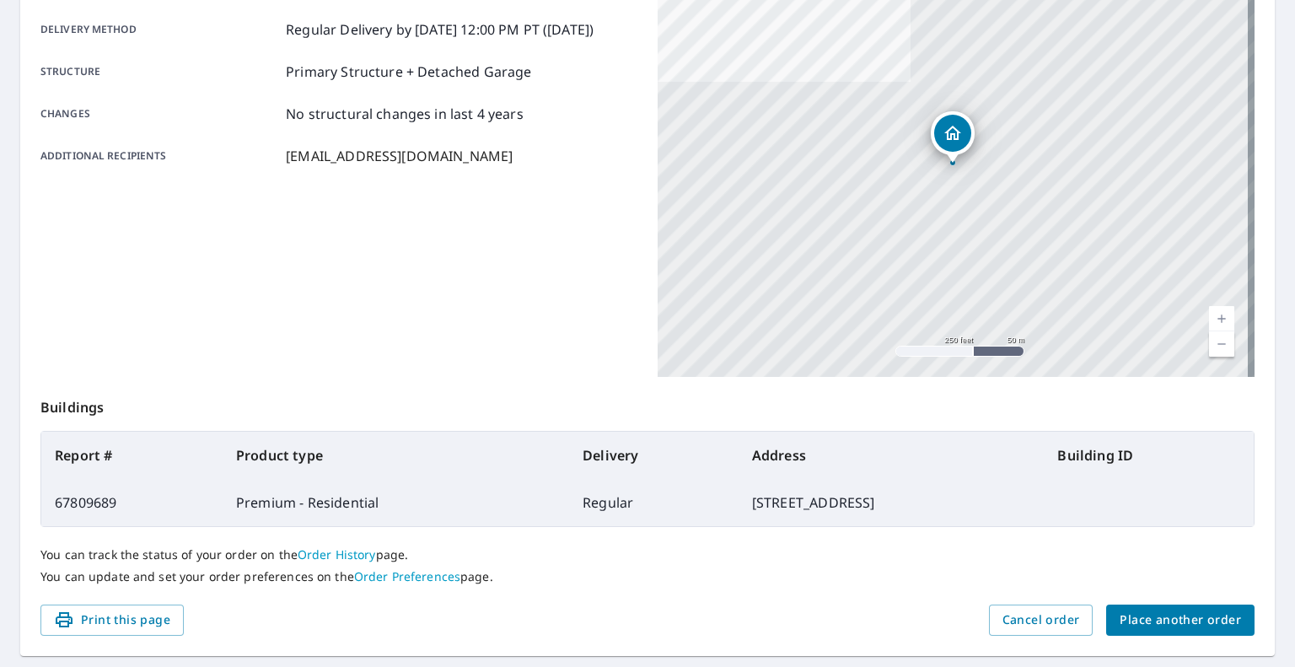
click at [1127, 599] on div "You can track the status of your order on the Order History page. You can updat…" at bounding box center [647, 566] width 1214 height 78
click at [1137, 630] on span "Place another order" at bounding box center [1180, 620] width 121 height 21
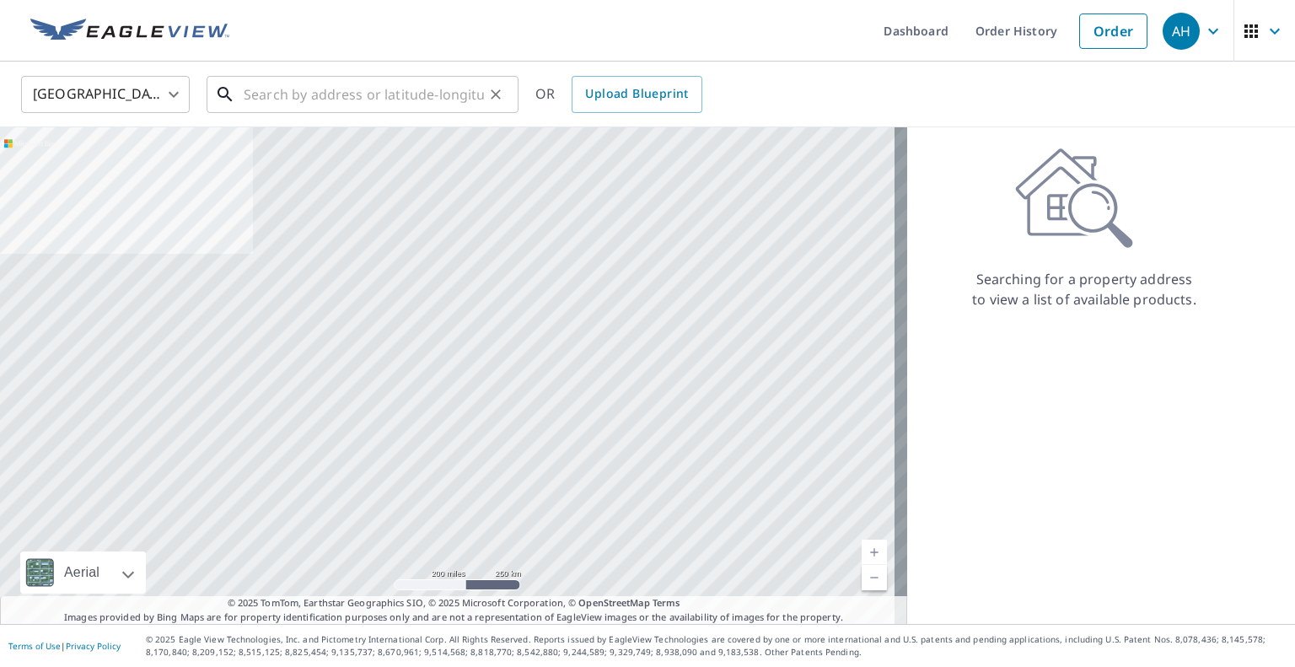
click at [311, 93] on input "text" at bounding box center [364, 94] width 240 height 47
paste input "[STREET_ADDRESS]"
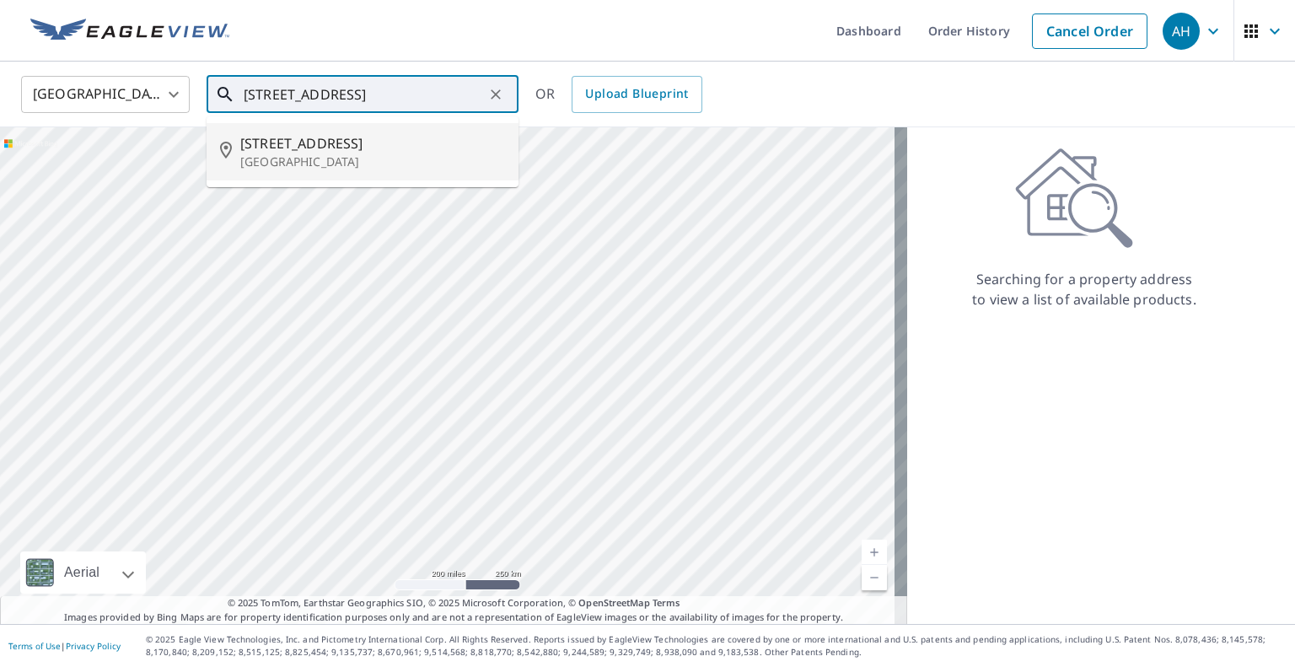
click at [307, 152] on span "[STREET_ADDRESS]" at bounding box center [372, 143] width 265 height 20
type input "[STREET_ADDRESS]"
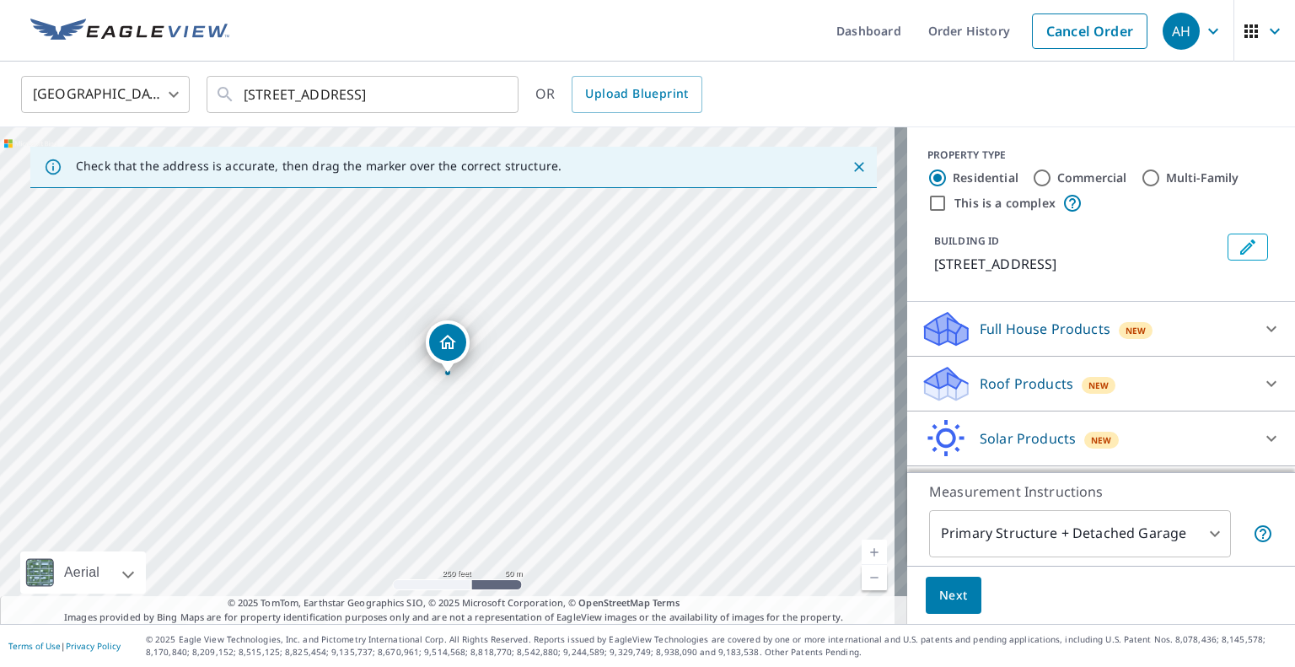
click at [1014, 389] on p "Roof Products" at bounding box center [1027, 383] width 94 height 20
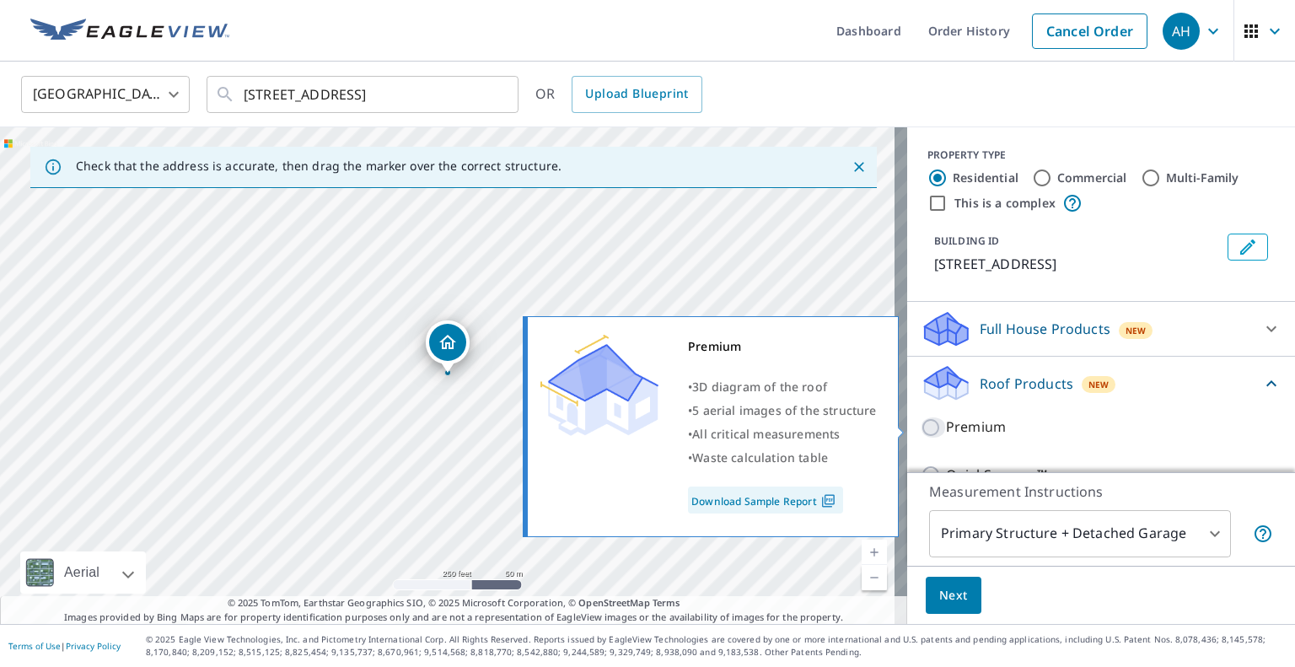
click at [922, 429] on input "Premium" at bounding box center [933, 427] width 25 height 20
checkbox input "true"
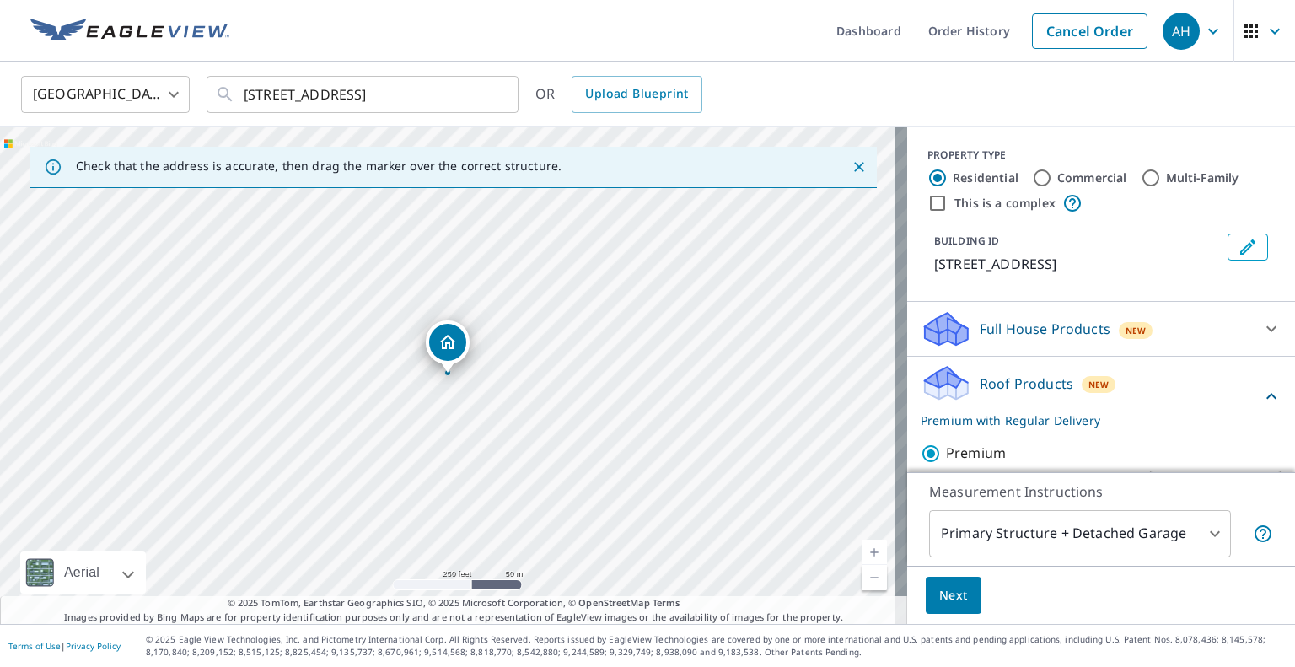
click at [939, 593] on span "Next" at bounding box center [953, 595] width 29 height 21
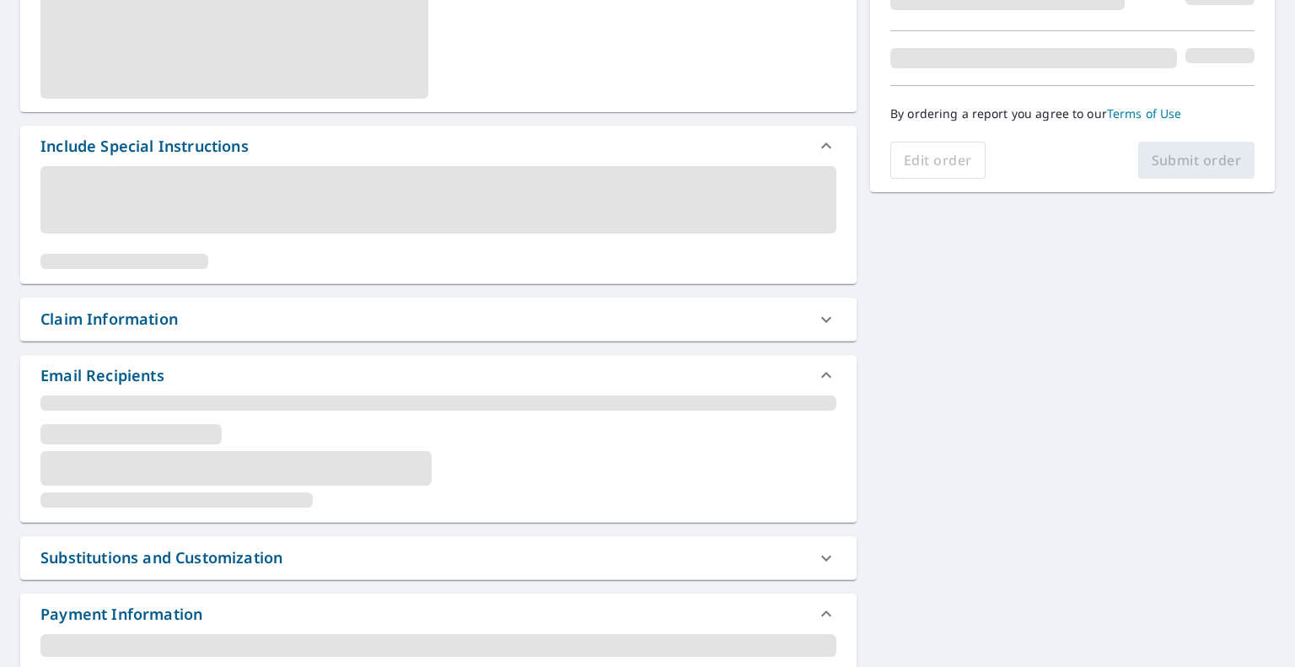
scroll to position [405, 0]
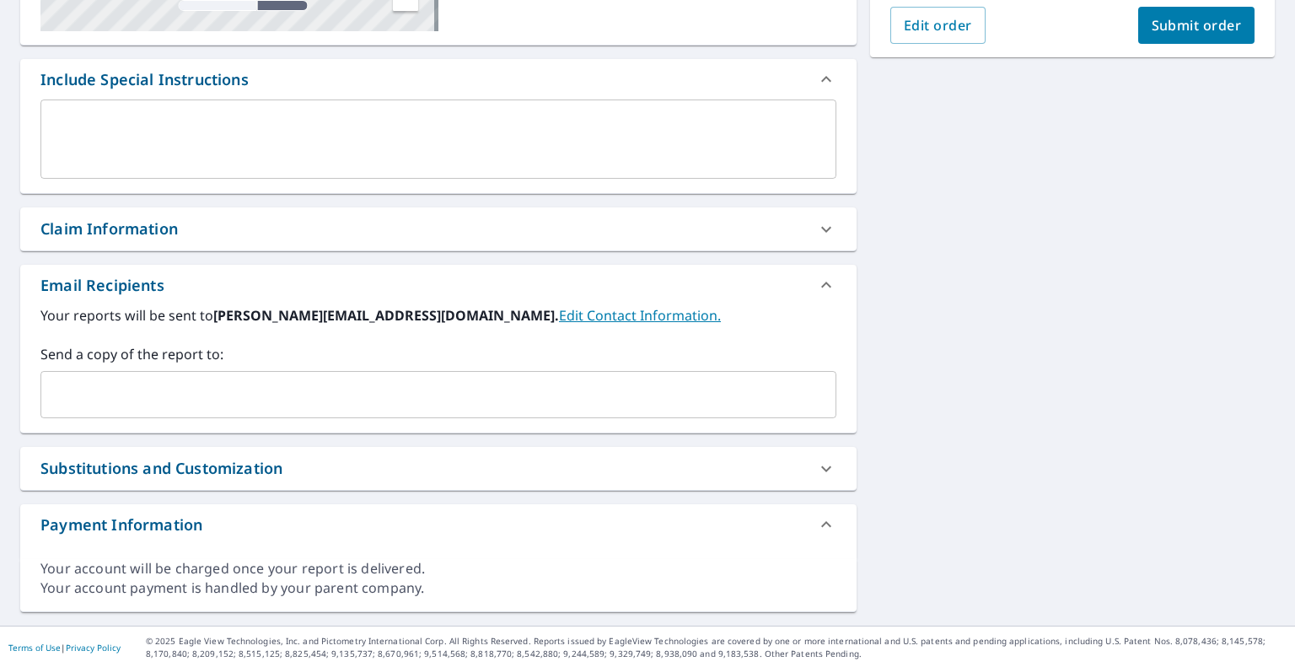
click at [249, 389] on input "text" at bounding box center [425, 395] width 755 height 32
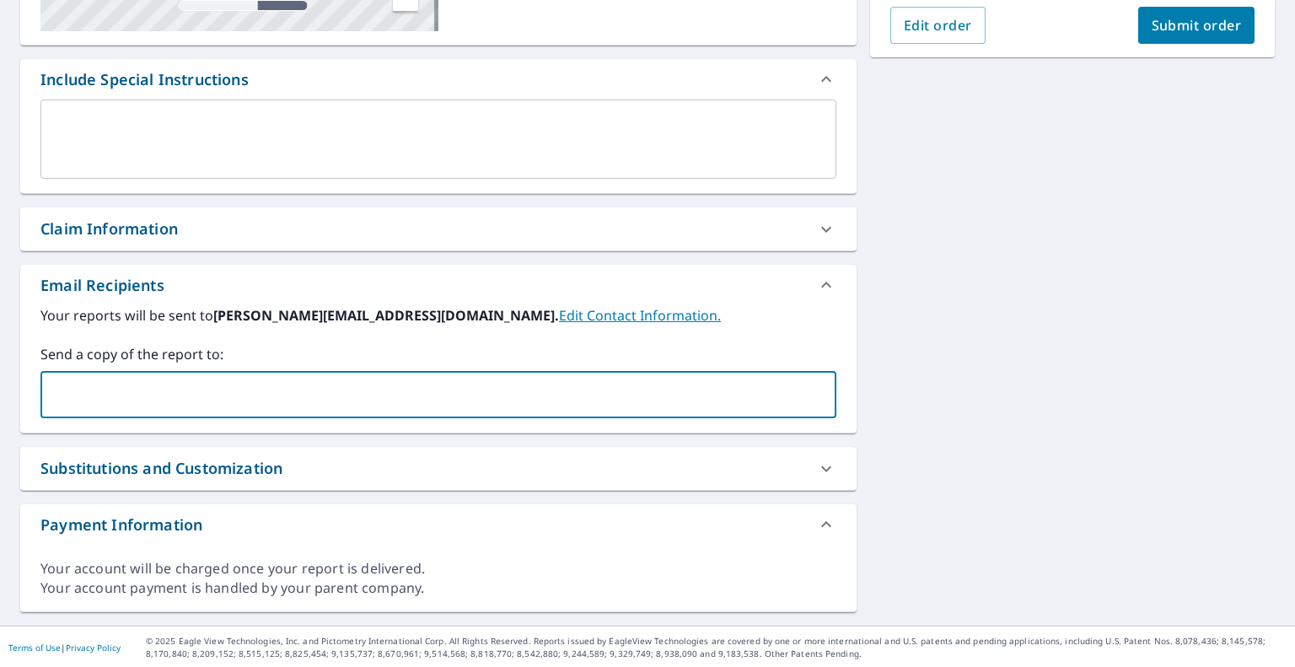
paste input "[PERSON_NAME][EMAIL_ADDRESS][DOMAIN_NAME]"
type input "[PERSON_NAME][EMAIL_ADDRESS][DOMAIN_NAME]"
click at [1156, 14] on button "Submit order" at bounding box center [1196, 25] width 117 height 37
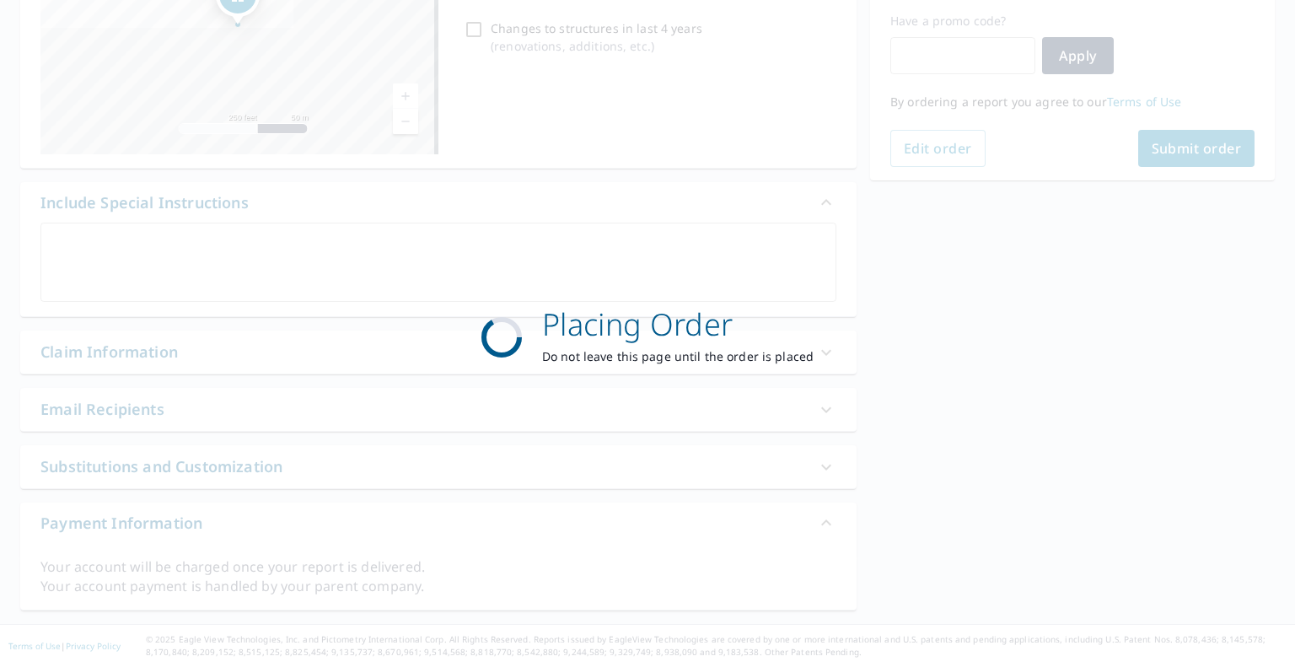
scroll to position [280, 0]
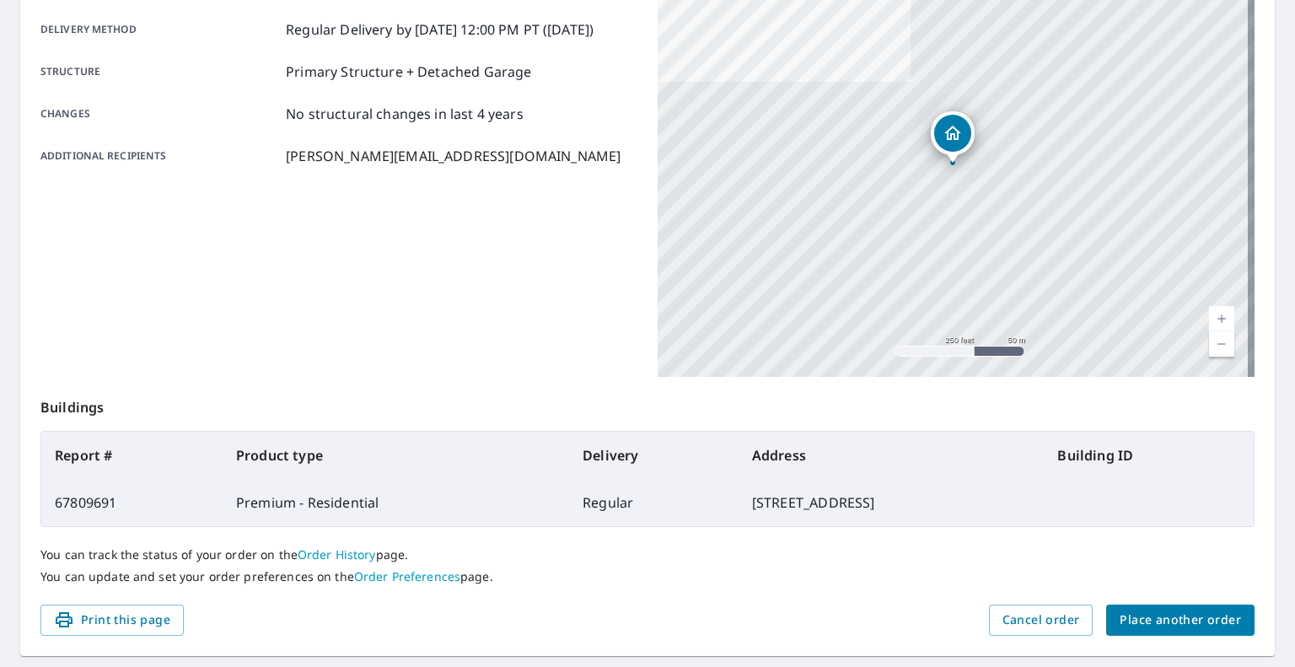
click at [1157, 631] on button "Place another order" at bounding box center [1180, 619] width 148 height 31
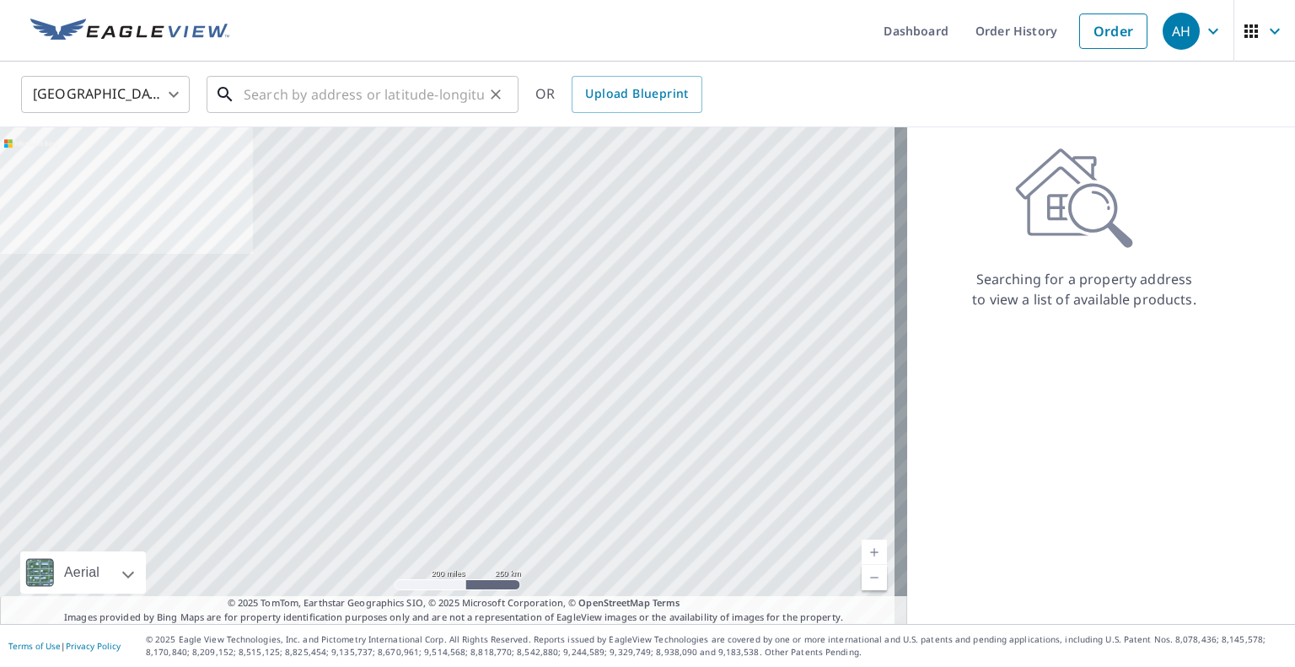
click at [408, 91] on input "text" at bounding box center [364, 94] width 240 height 47
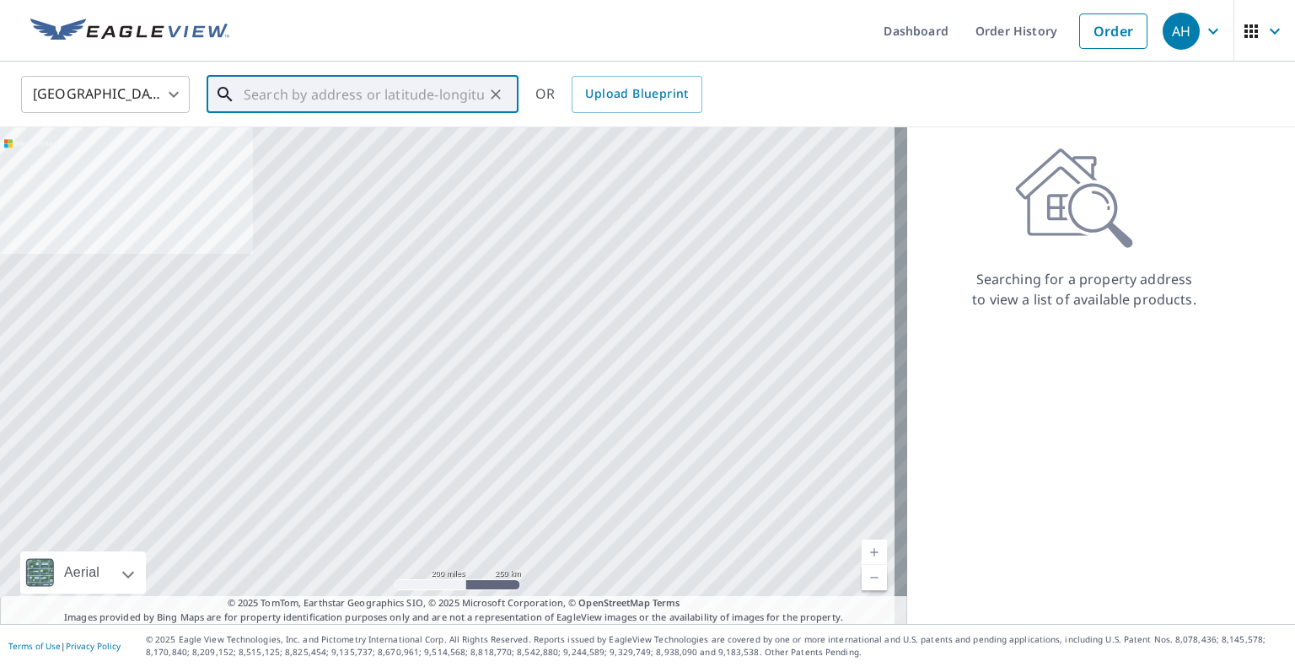
paste input "[STREET_ADDRESS]"
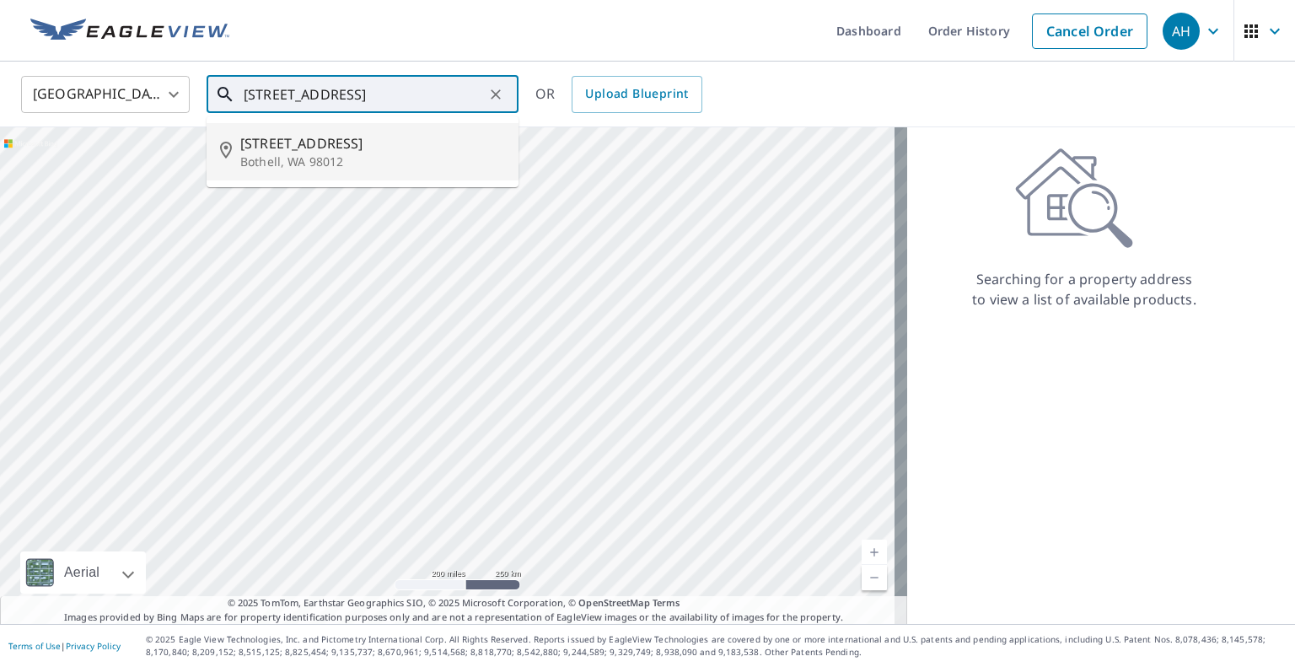
click at [338, 167] on p "Bothell, WA 98012" at bounding box center [372, 161] width 265 height 17
type input "[STREET_ADDRESS]"
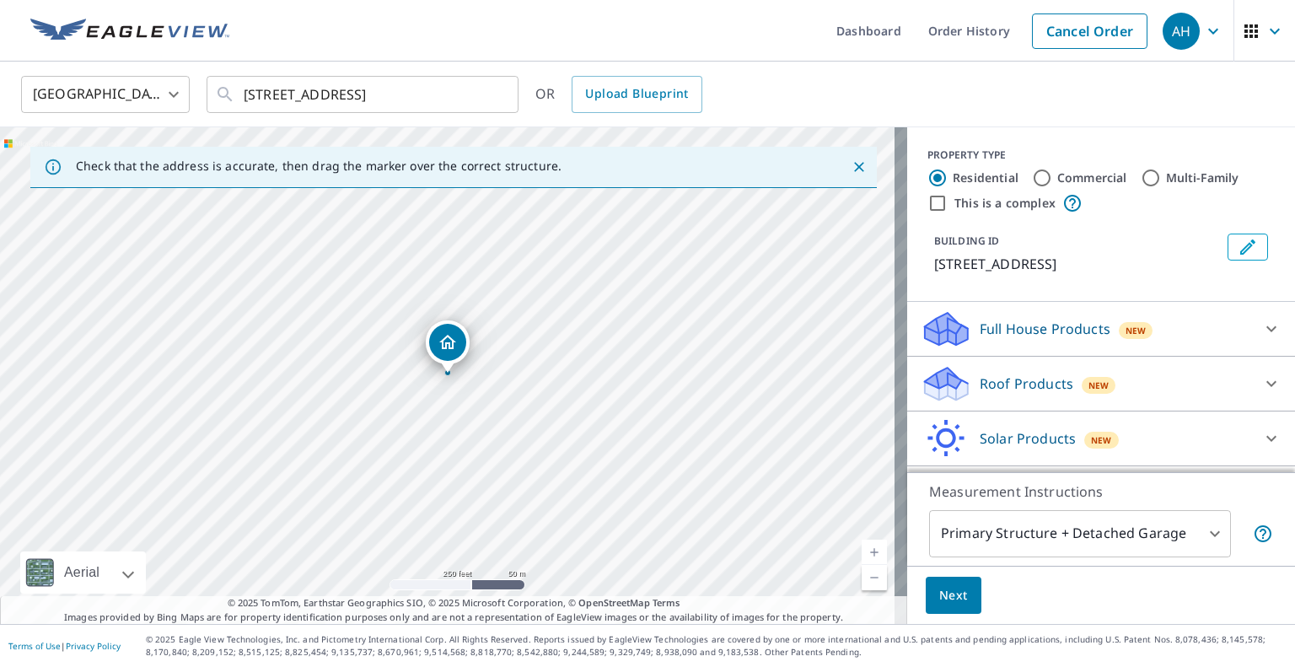
click at [1040, 372] on div "Roof Products New" at bounding box center [1086, 384] width 330 height 40
click at [926, 438] on div "Premium" at bounding box center [1101, 427] width 361 height 48
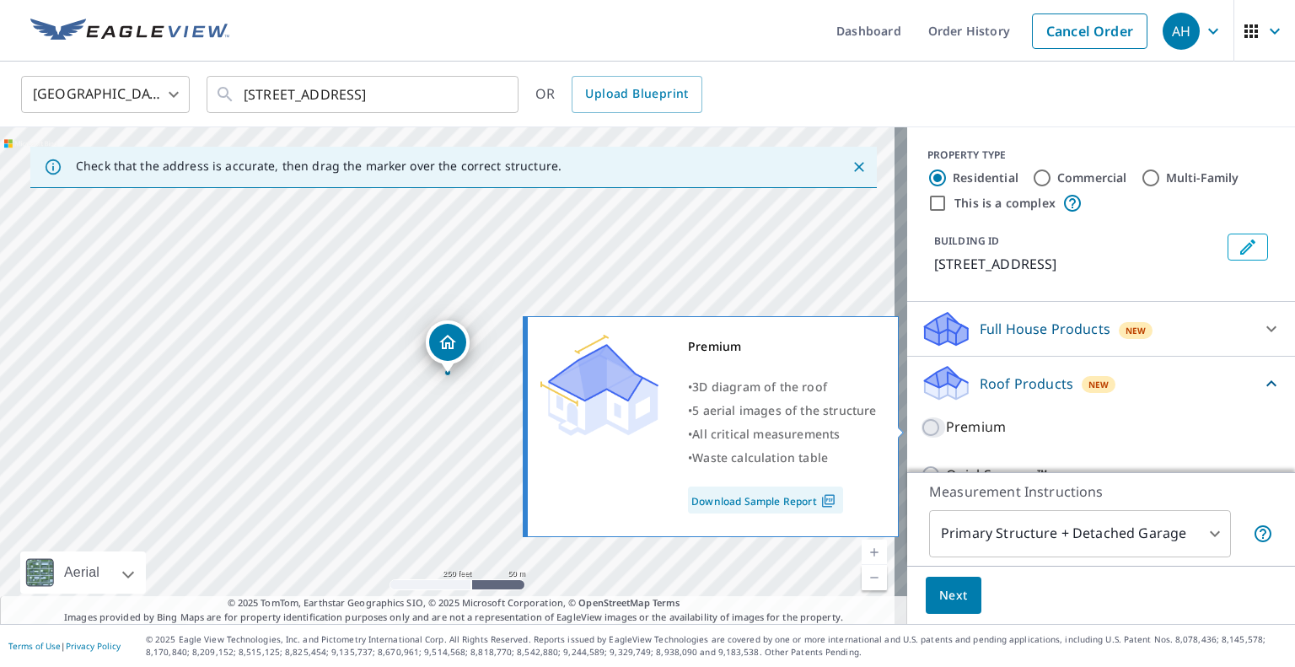
click at [921, 426] on input "Premium" at bounding box center [933, 427] width 25 height 20
checkbox input "true"
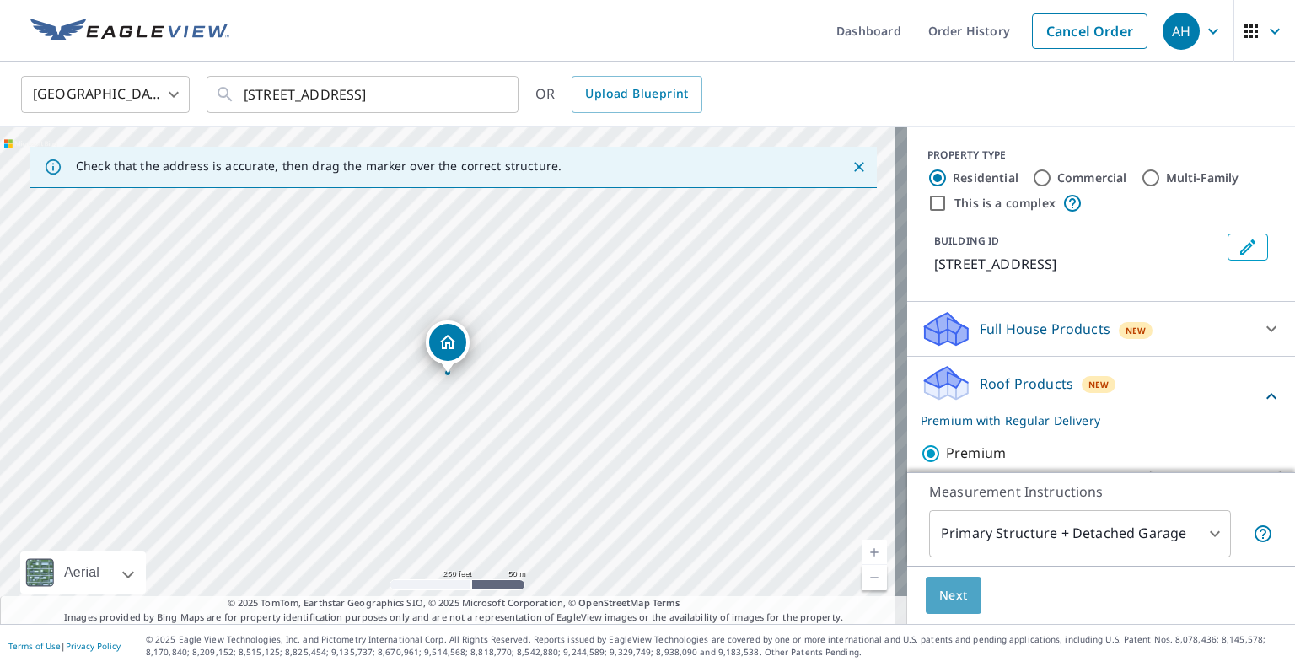
click at [956, 587] on button "Next" at bounding box center [954, 596] width 56 height 38
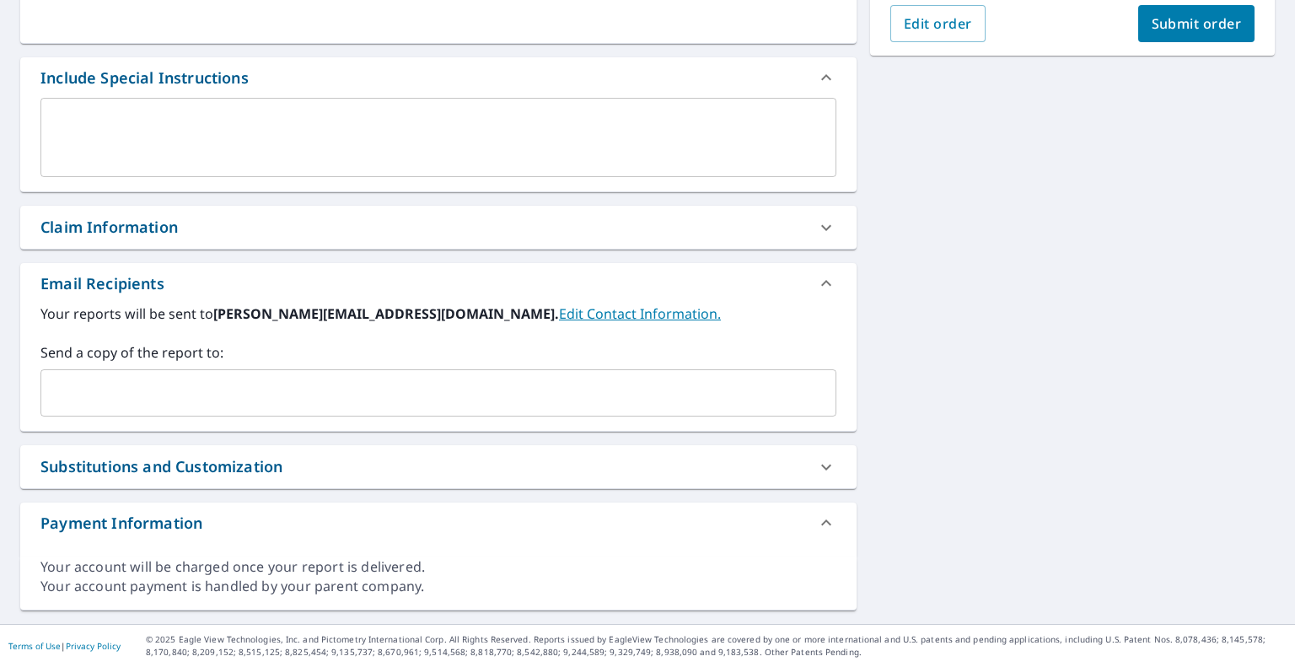
scroll to position [405, 0]
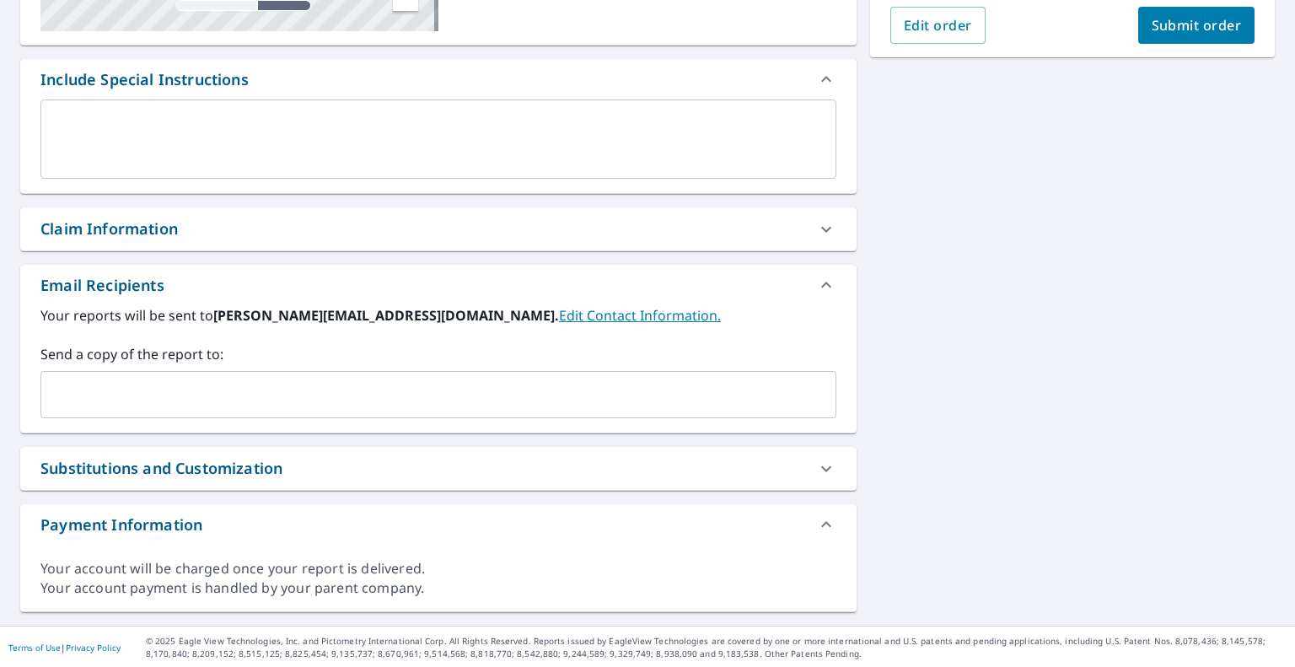
click at [171, 380] on input "text" at bounding box center [425, 395] width 755 height 32
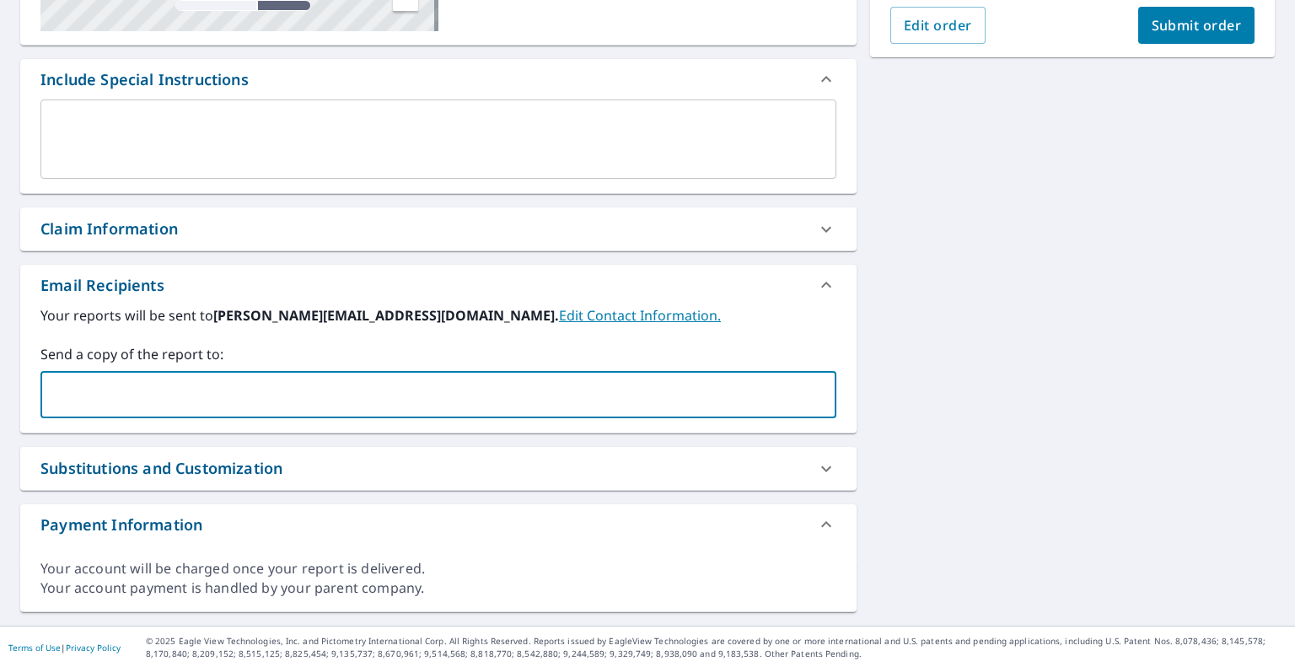
paste input "[EMAIL_ADDRESS][DOMAIN_NAME]"
type input "[EMAIL_ADDRESS][DOMAIN_NAME]"
click at [1186, 40] on button "Submit order" at bounding box center [1196, 25] width 117 height 37
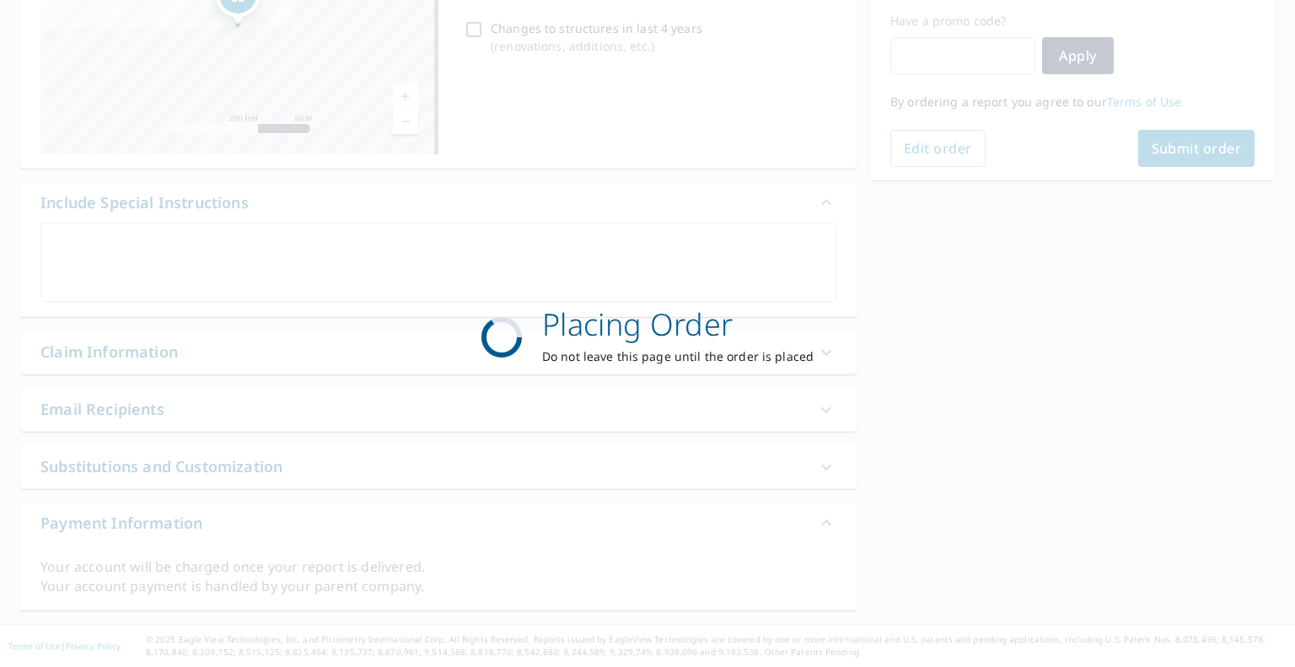
scroll to position [281, 0]
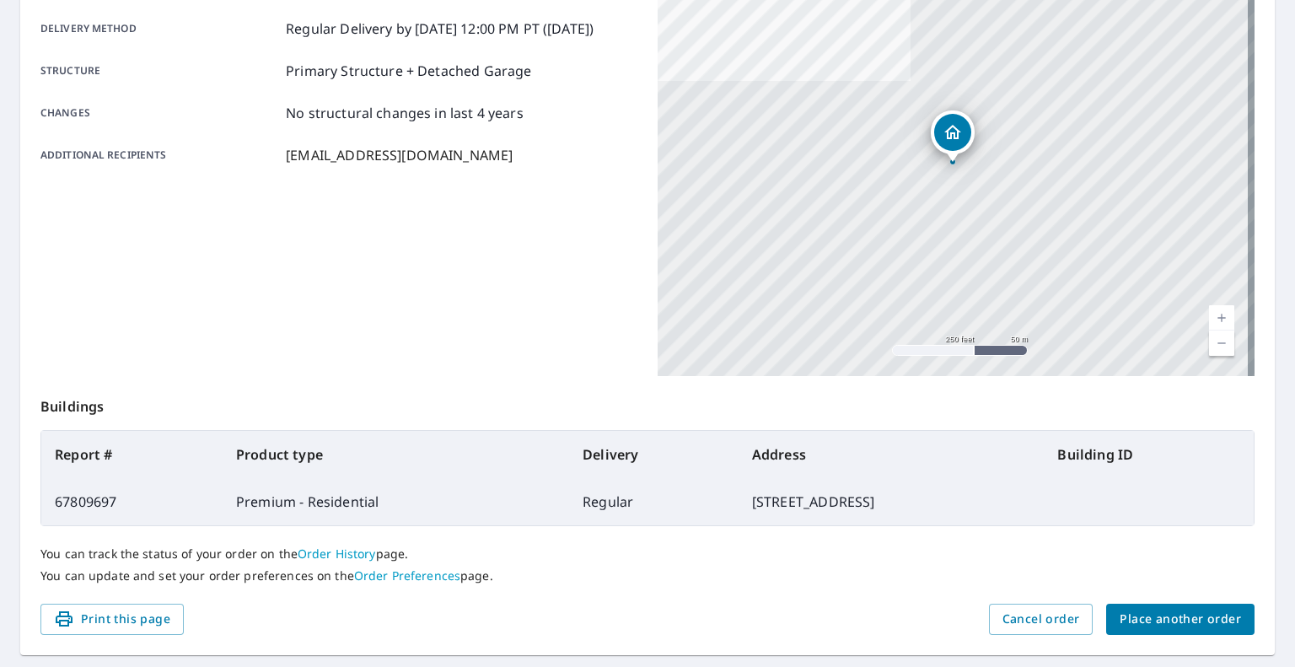
scroll to position [280, 0]
click at [1192, 614] on span "Place another order" at bounding box center [1180, 620] width 121 height 21
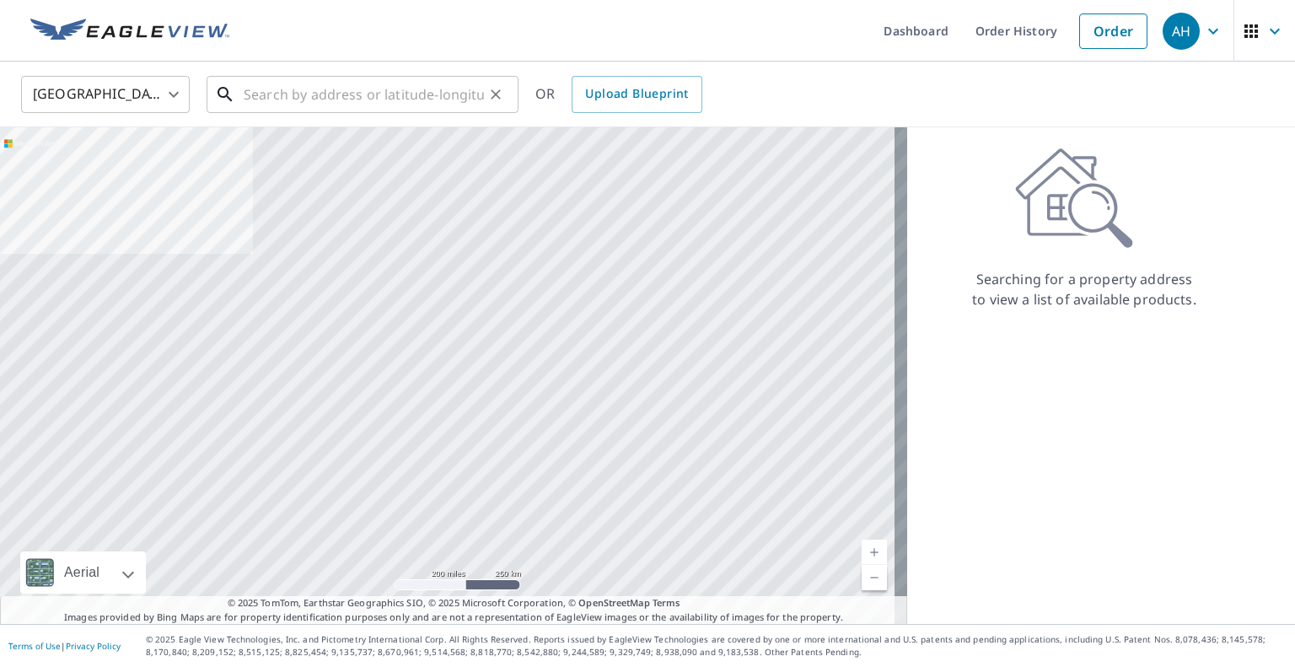
click at [405, 105] on input "text" at bounding box center [364, 94] width 240 height 47
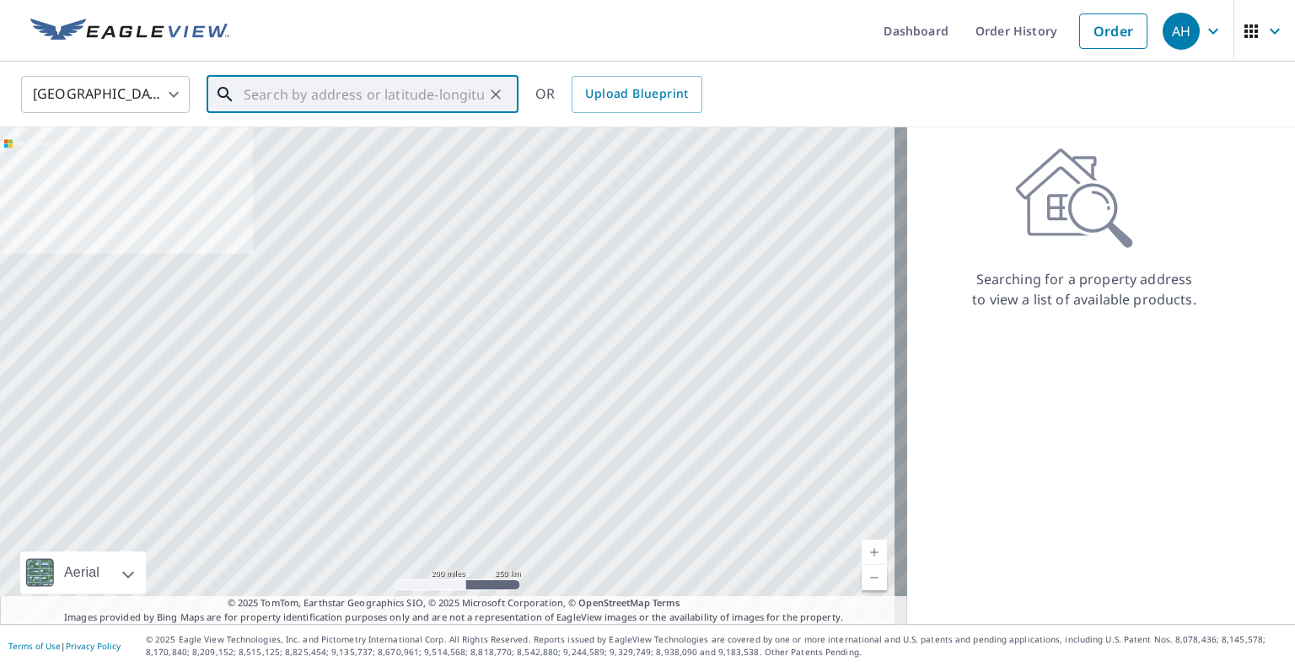
paste input "[STREET_ADDRESS][PERSON_NAME]"
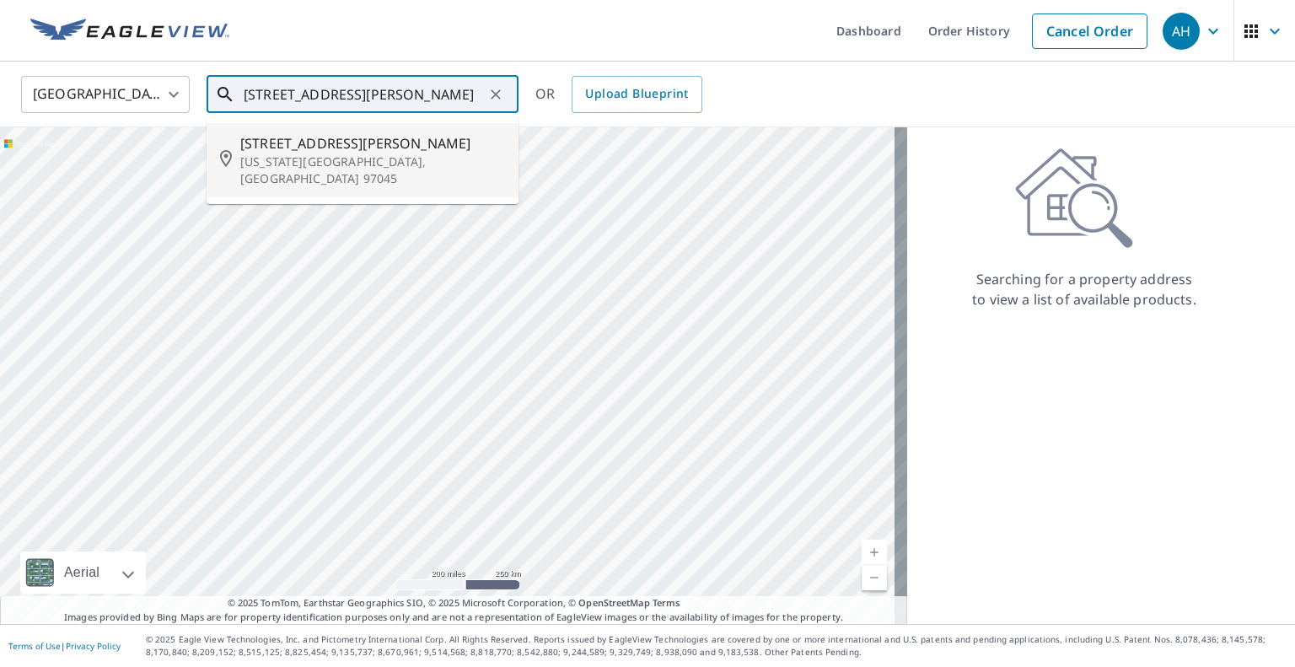
click at [295, 158] on p "[US_STATE][GEOGRAPHIC_DATA], [GEOGRAPHIC_DATA] 97045" at bounding box center [372, 170] width 265 height 34
type input "[STREET_ADDRESS][PERSON_NAME][US_STATE]"
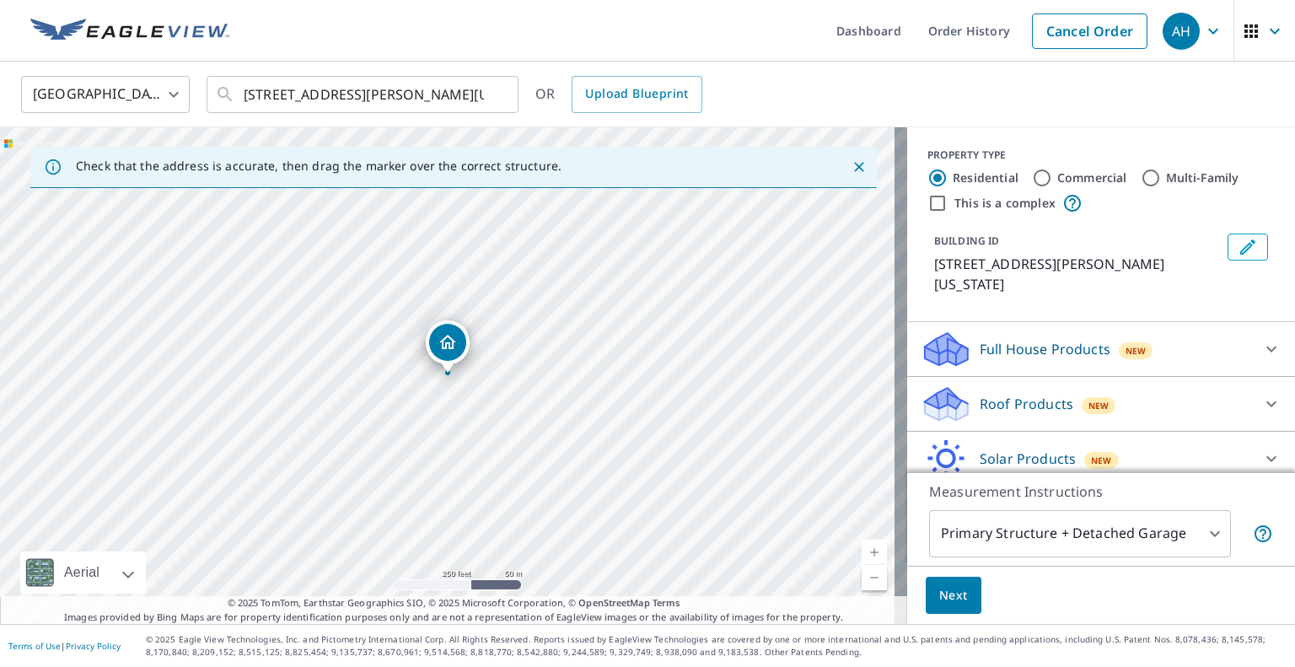
click at [987, 394] on p "Roof Products" at bounding box center [1027, 404] width 94 height 20
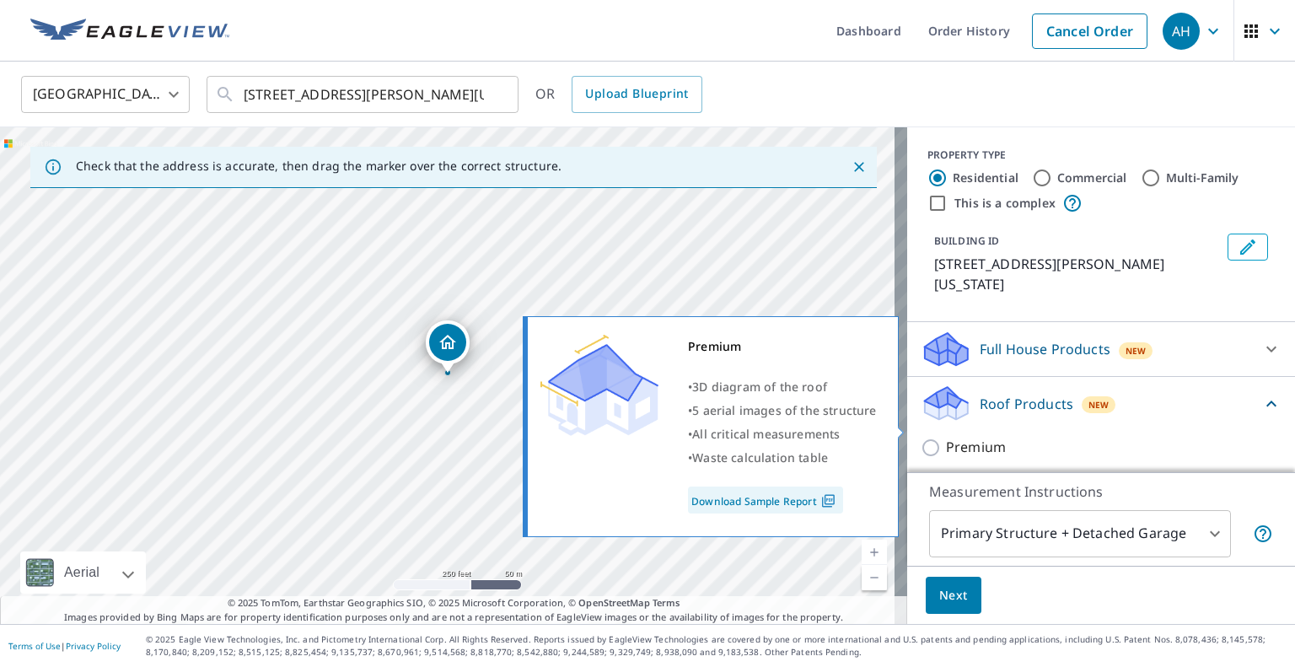
click at [924, 438] on input "Premium" at bounding box center [933, 448] width 25 height 20
checkbox input "true"
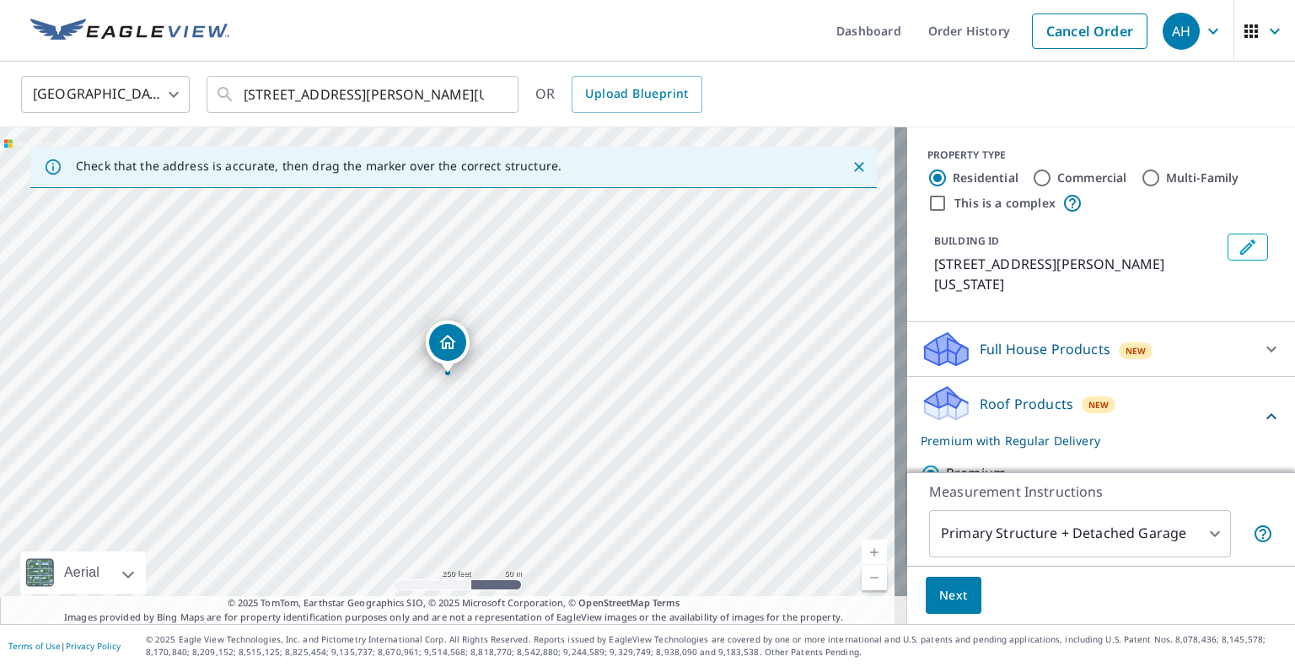
click at [939, 594] on span "Next" at bounding box center [953, 595] width 29 height 21
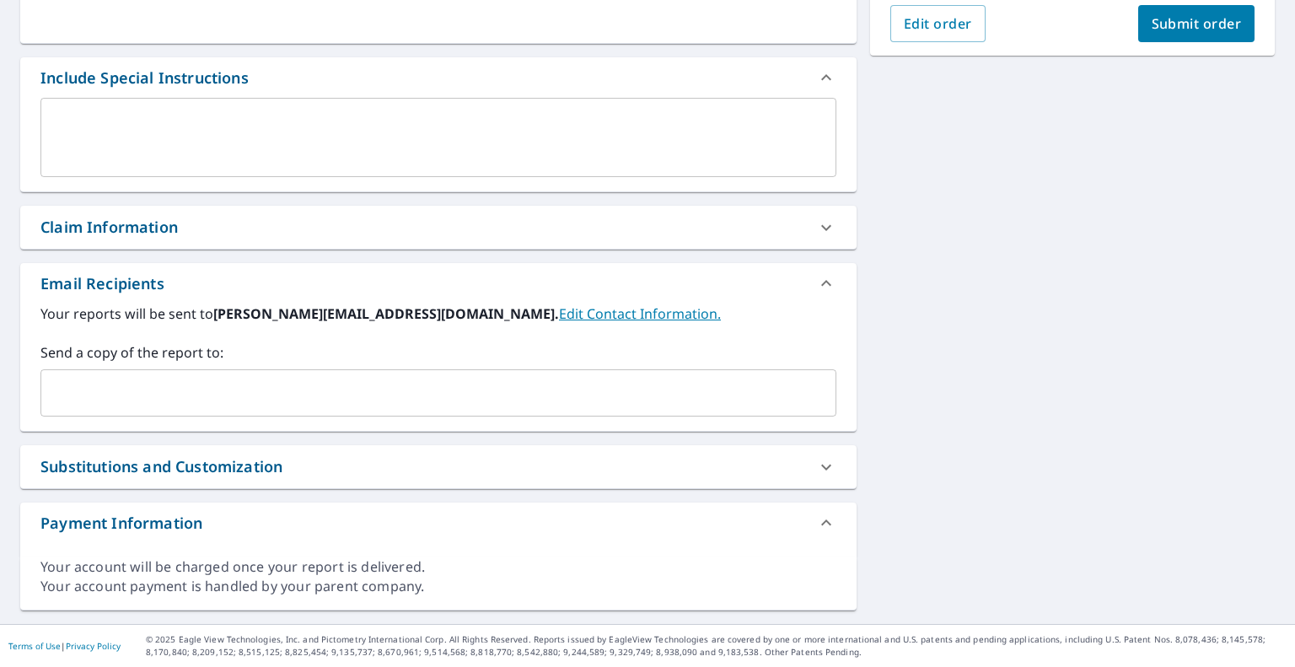
scroll to position [405, 0]
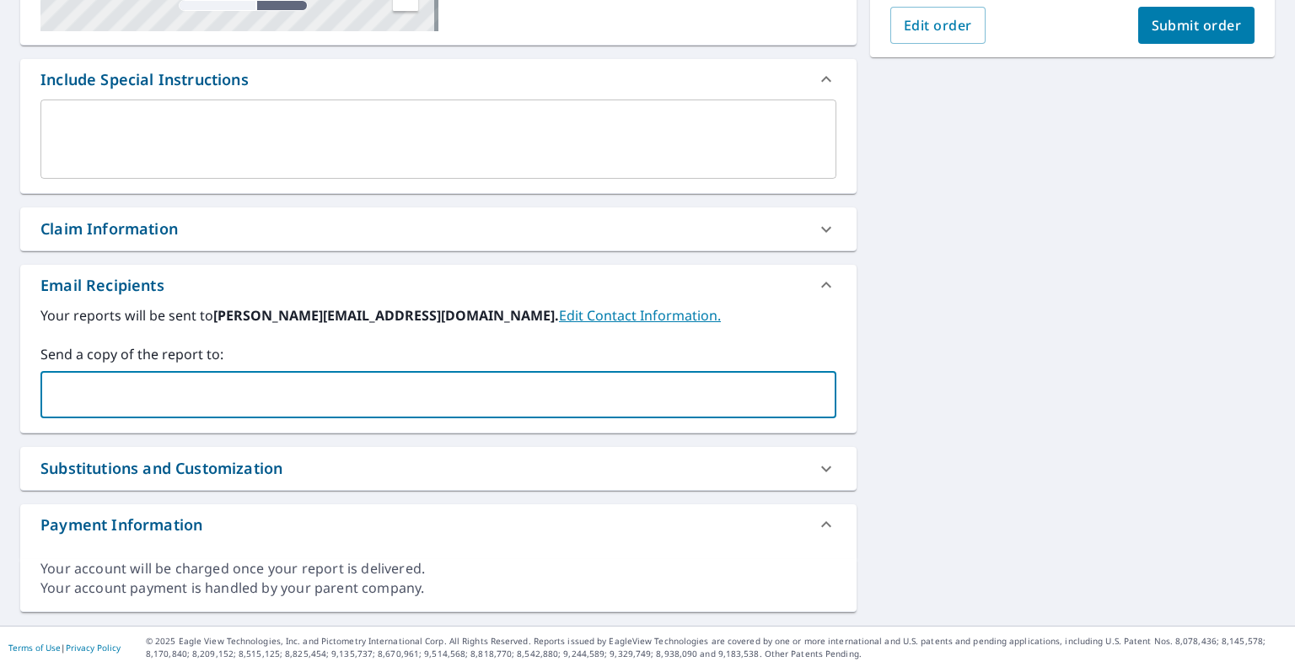
click at [162, 398] on input "text" at bounding box center [425, 395] width 755 height 32
paste input "[EMAIL_ADDRESS][DOMAIN_NAME]"
type input "[EMAIL_ADDRESS][DOMAIN_NAME]"
click at [1152, 30] on span "Submit order" at bounding box center [1197, 25] width 90 height 19
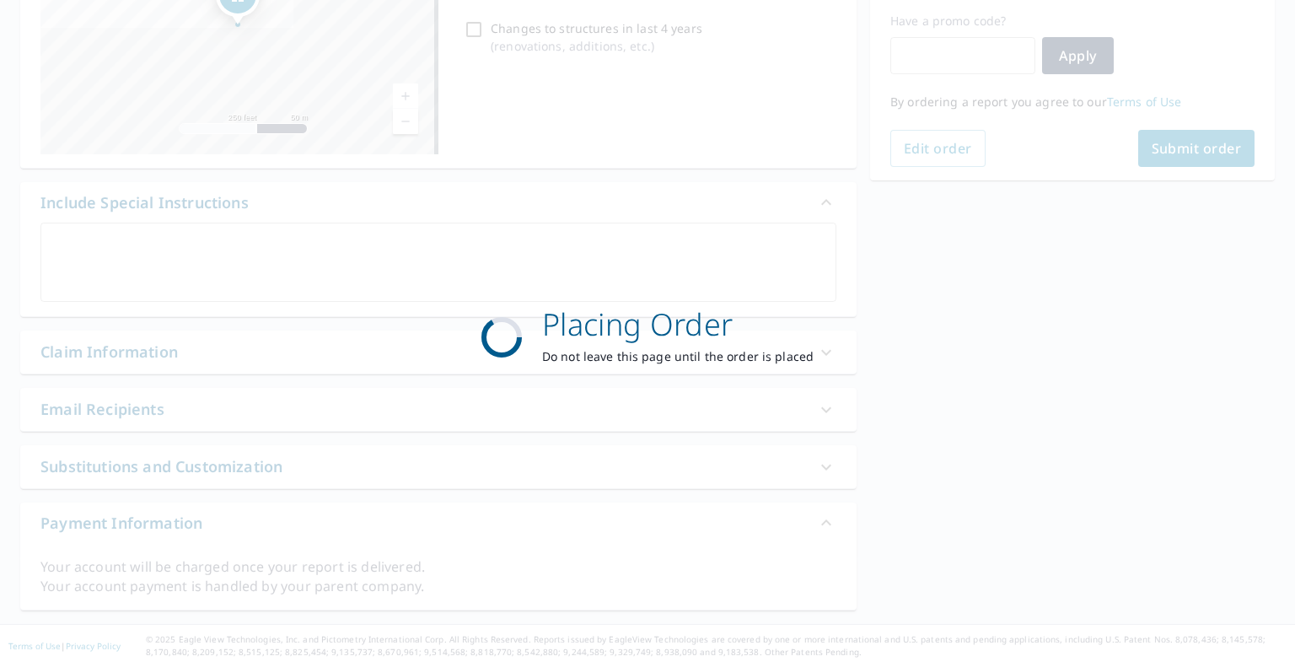
scroll to position [280, 0]
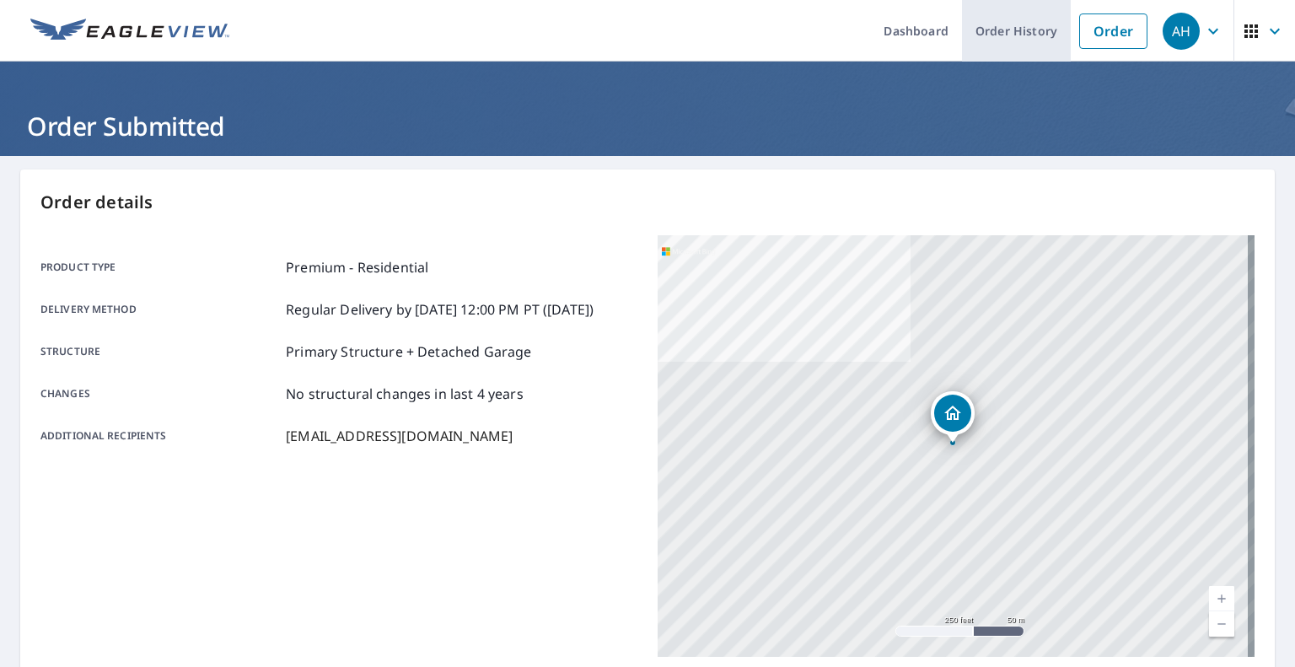
click at [1005, 40] on link "Order History" at bounding box center [1016, 31] width 109 height 62
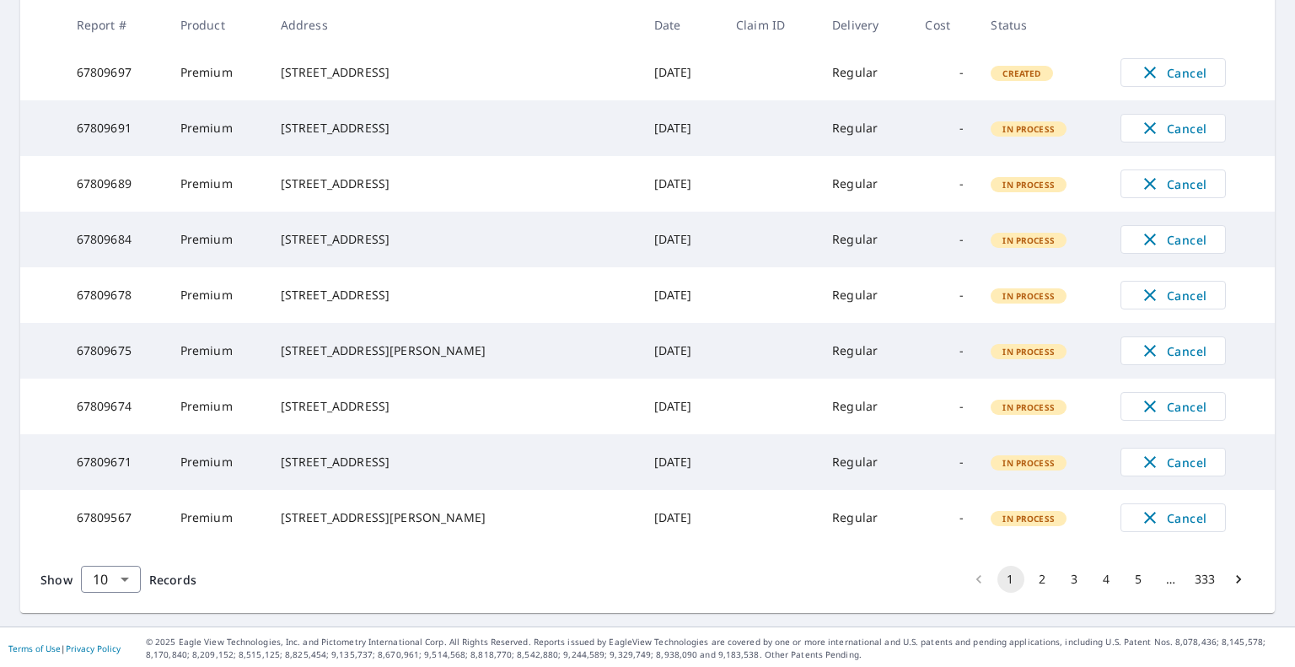
scroll to position [437, 0]
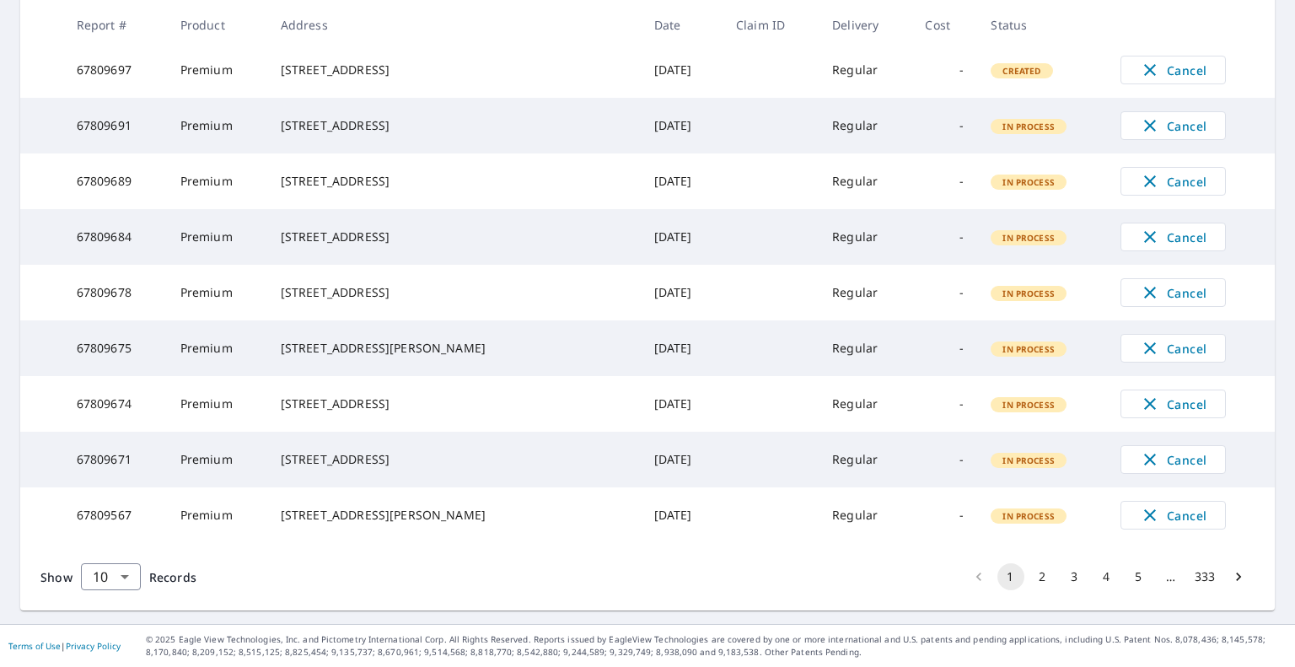
click at [1029, 578] on button "2" at bounding box center [1042, 576] width 27 height 27
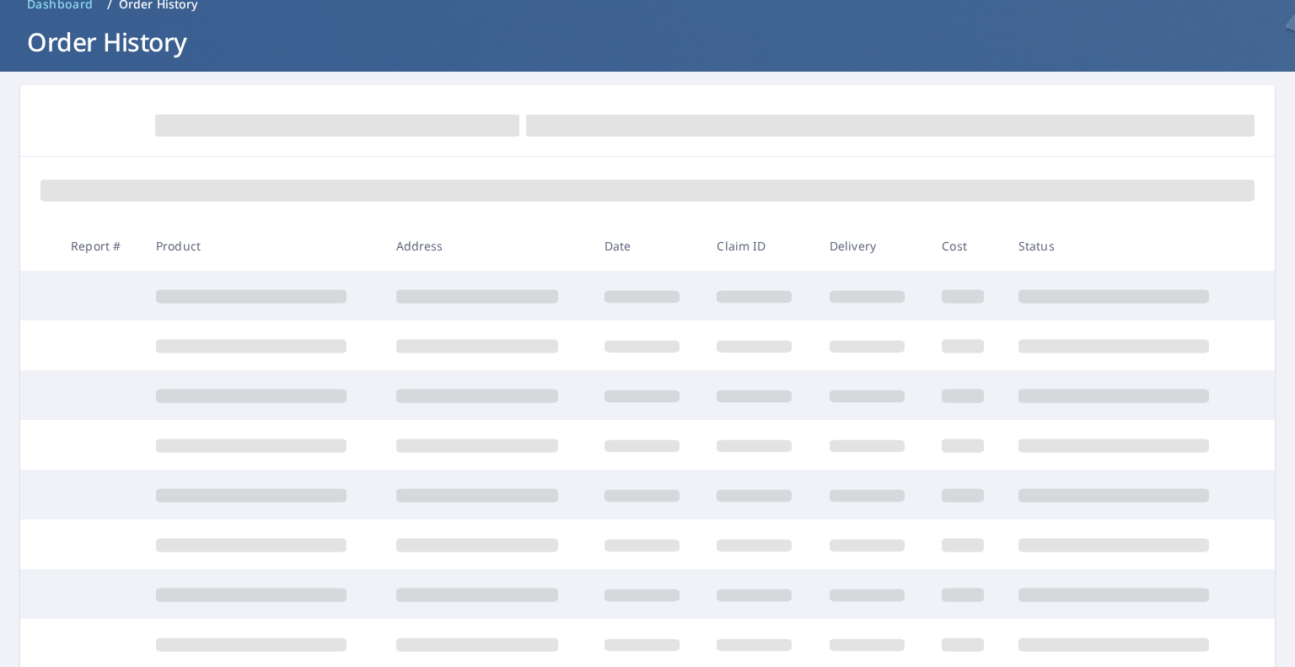
scroll to position [169, 0]
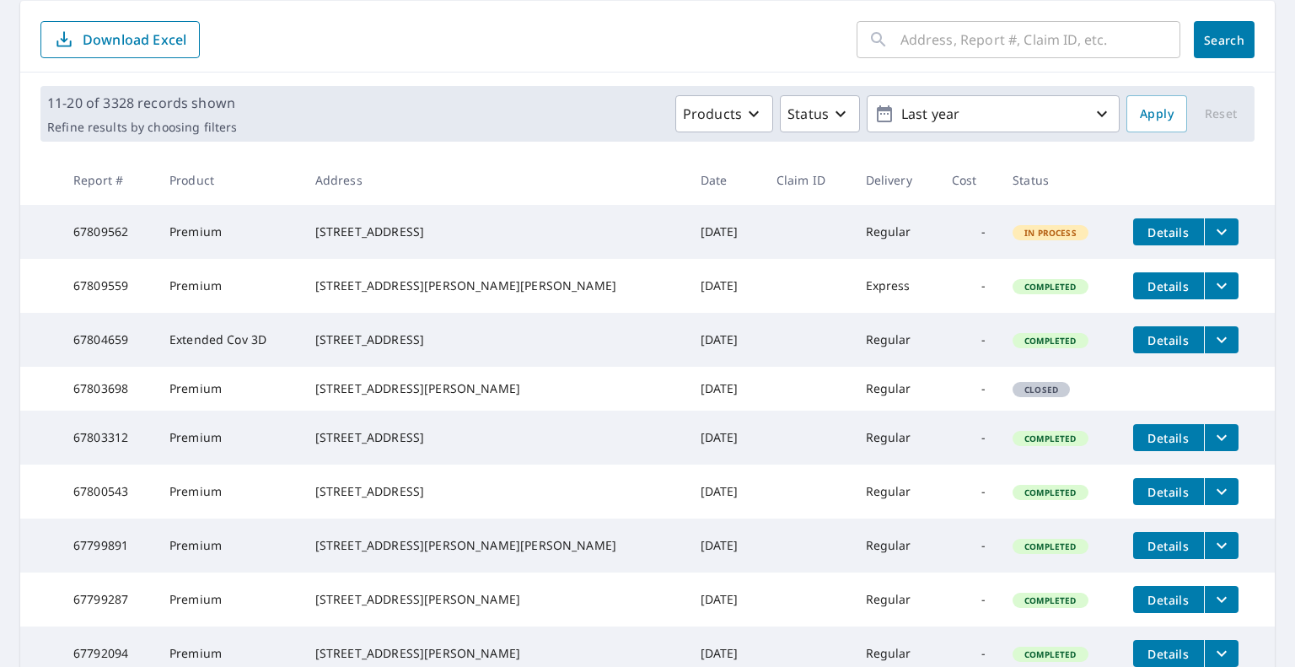
click at [973, 55] on input "text" at bounding box center [1040, 39] width 280 height 47
paste input "[STREET_ADDRESS]"
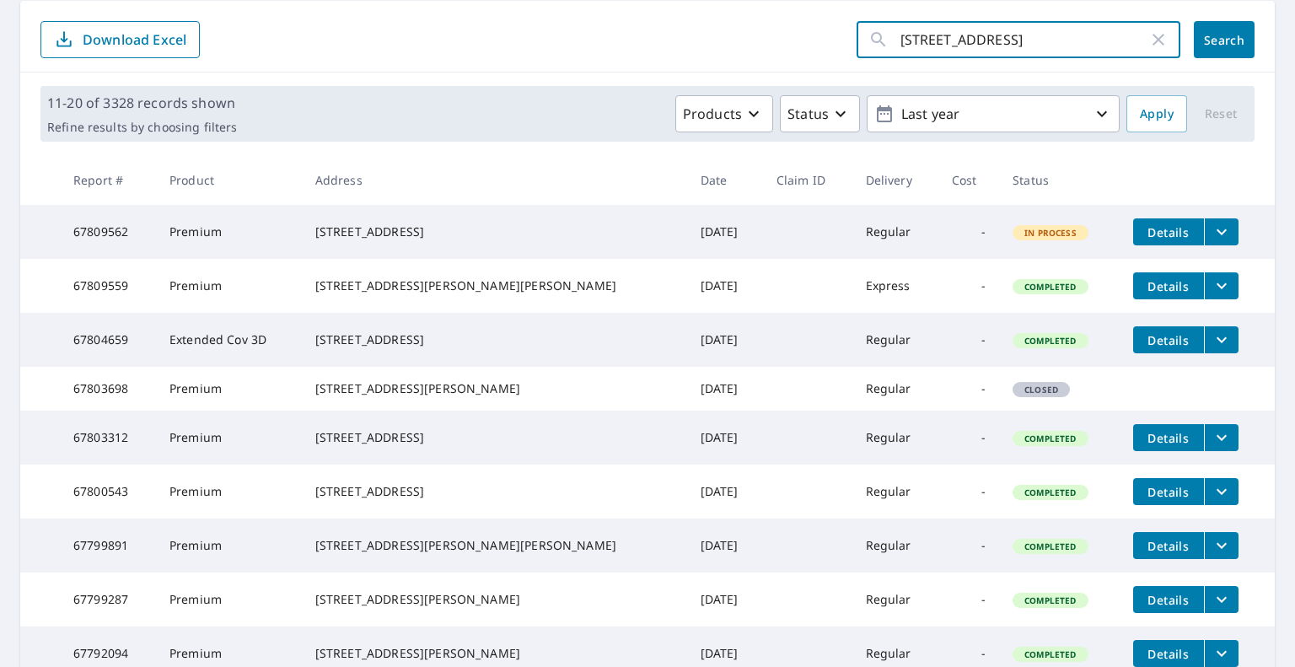
type input "[STREET_ADDRESS]"
click button "Search" at bounding box center [1224, 39] width 61 height 37
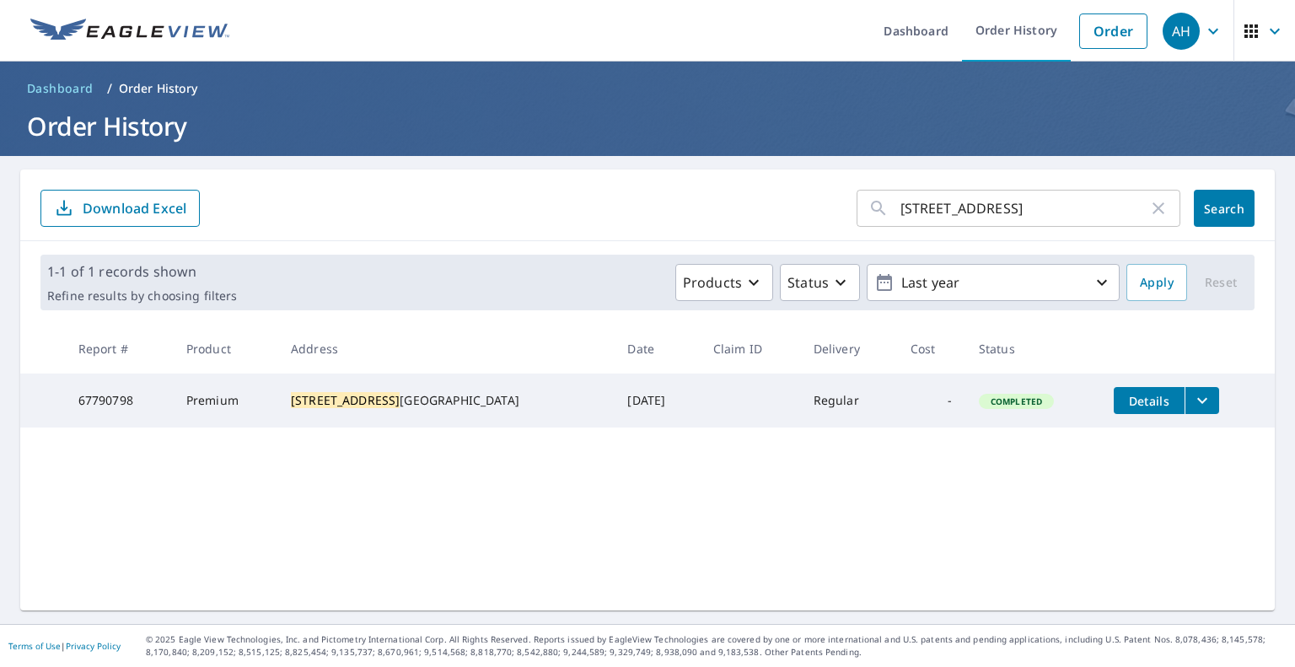
click at [1192, 397] on icon "filesDropdownBtn-67790798" at bounding box center [1202, 400] width 20 height 20
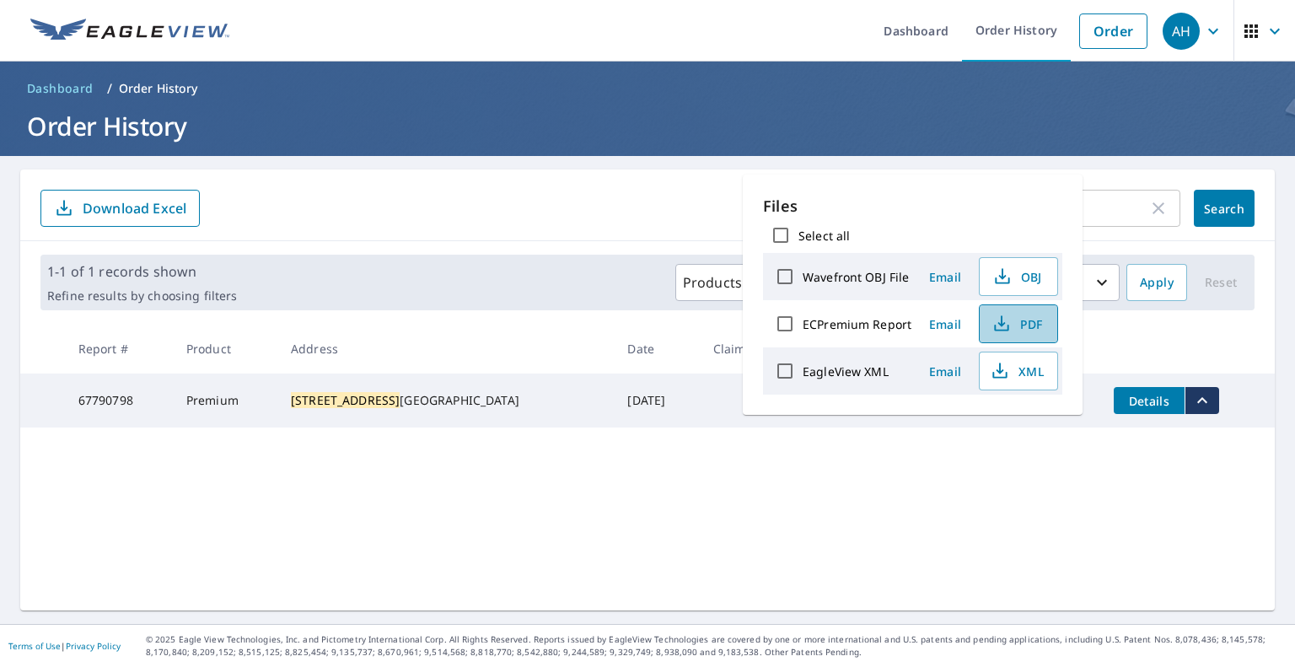
click at [1035, 324] on span "PDF" at bounding box center [1017, 324] width 54 height 20
